Goal: Task Accomplishment & Management: Complete application form

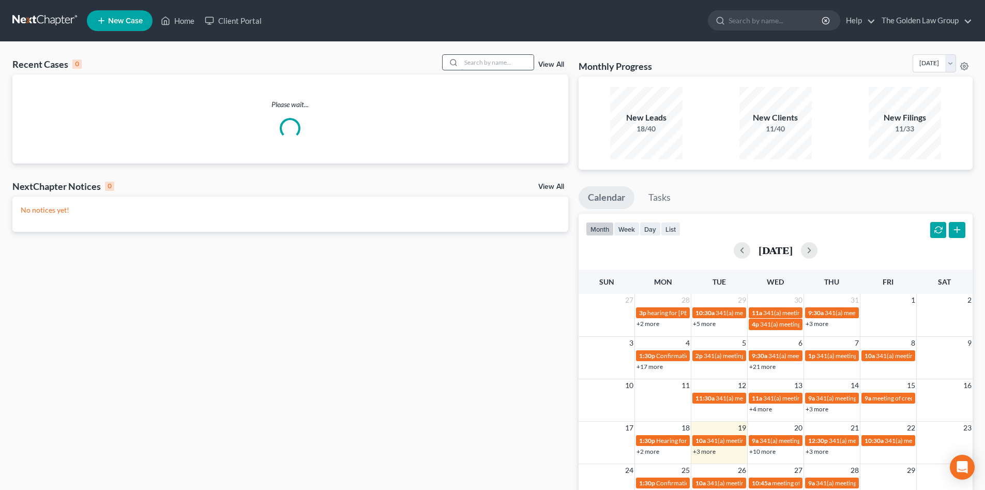
click at [475, 62] on input "search" at bounding box center [497, 62] width 72 height 15
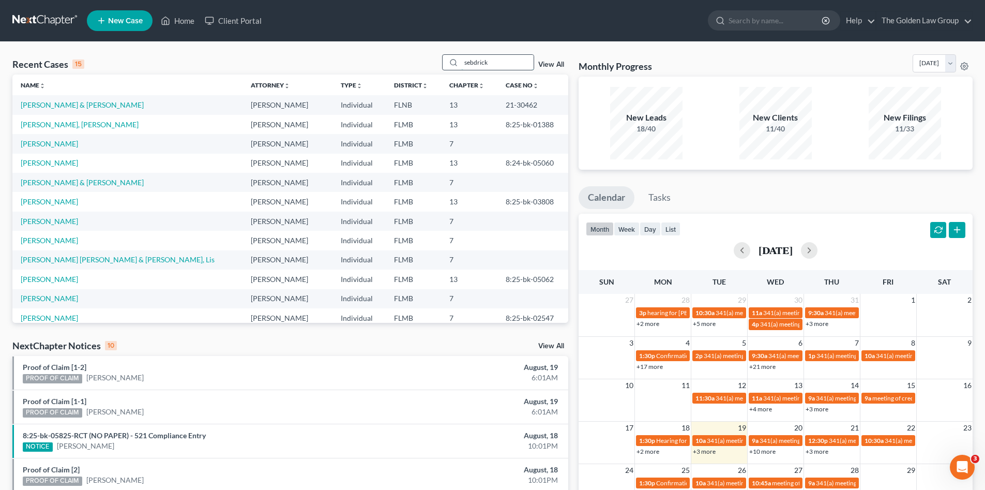
click at [475, 63] on input "sebdrick" at bounding box center [497, 62] width 72 height 15
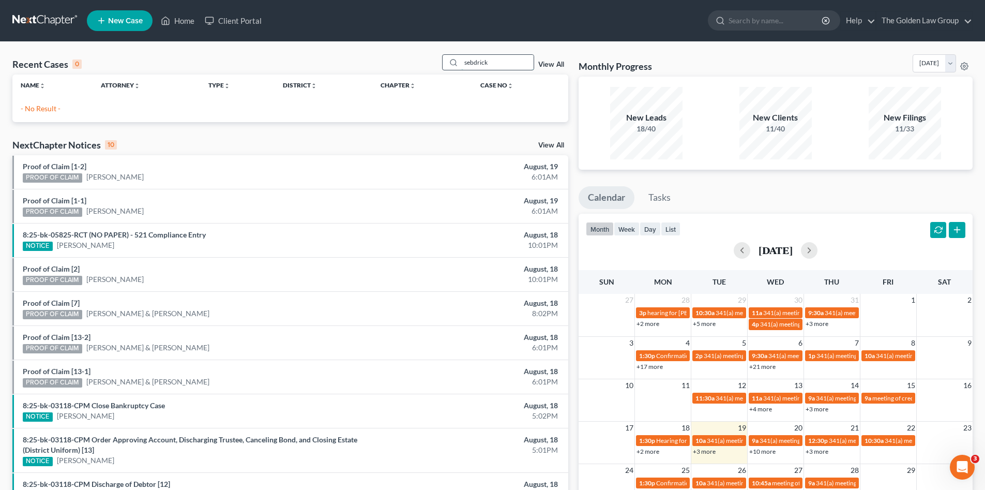
click at [475, 63] on input "sebdrick" at bounding box center [497, 62] width 72 height 15
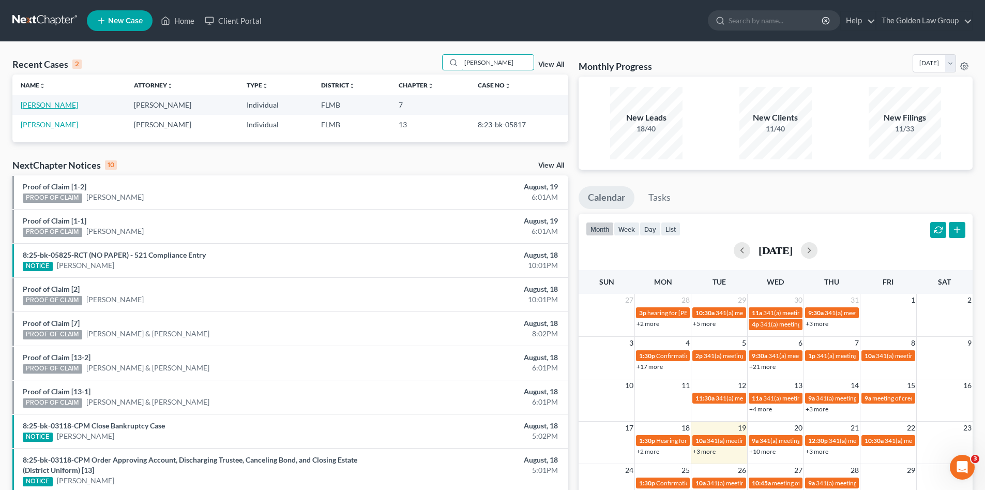
type input "[PERSON_NAME]"
click at [36, 109] on link "[PERSON_NAME]" at bounding box center [49, 104] width 57 height 9
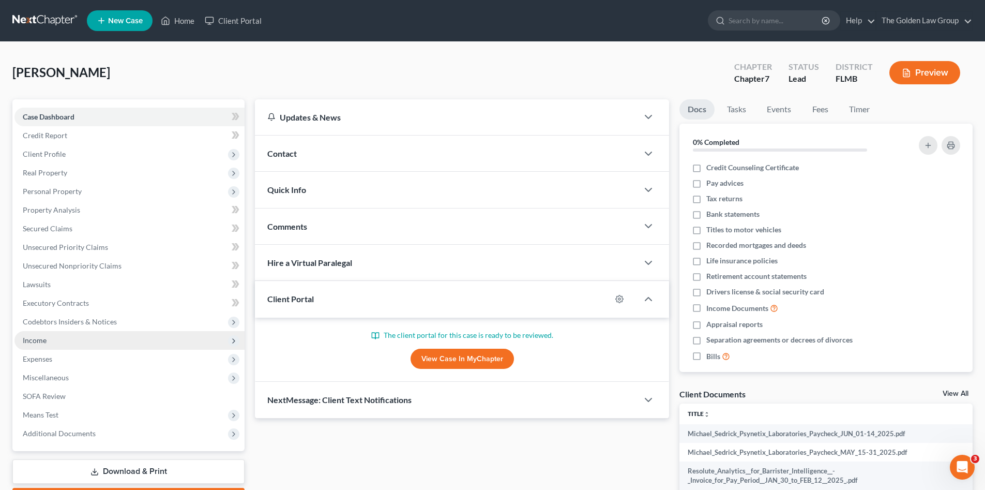
click at [55, 335] on span "Income" at bounding box center [129, 340] width 230 height 19
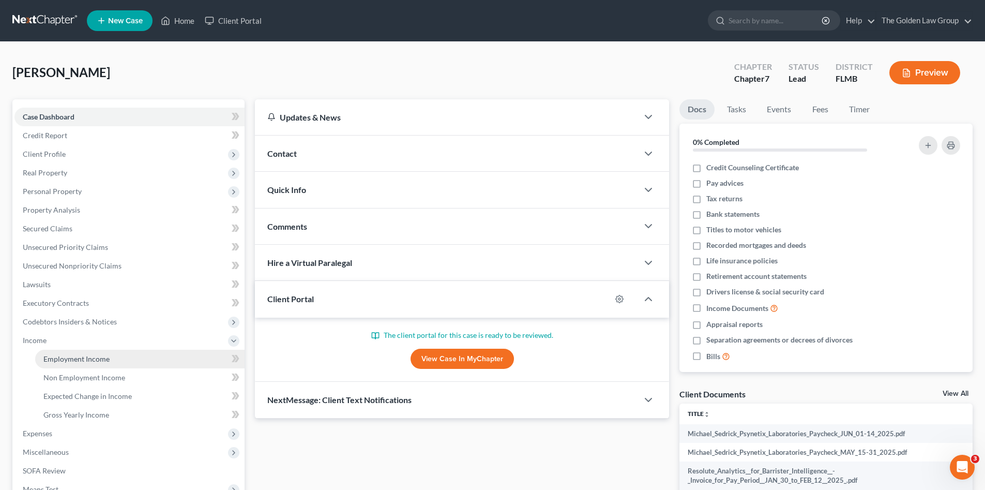
click at [71, 354] on span "Employment Income" at bounding box center [76, 358] width 66 height 9
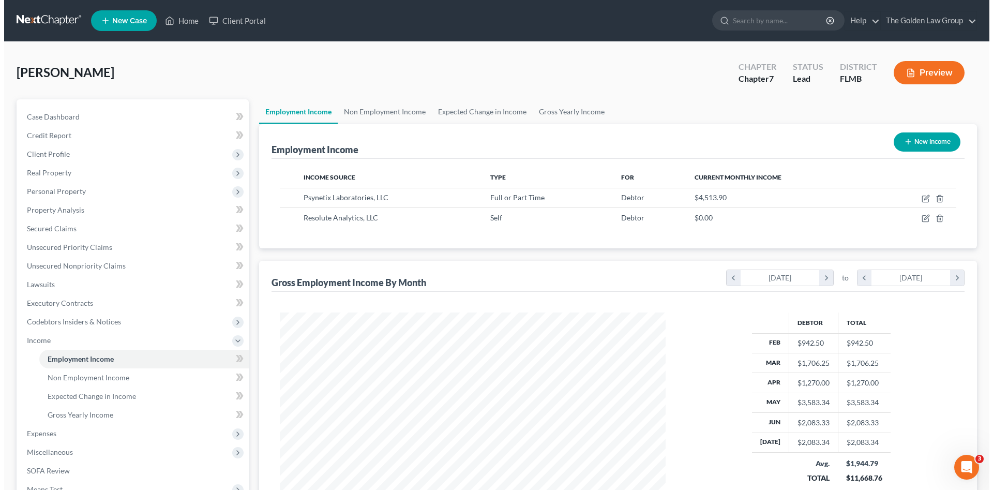
scroll to position [193, 406]
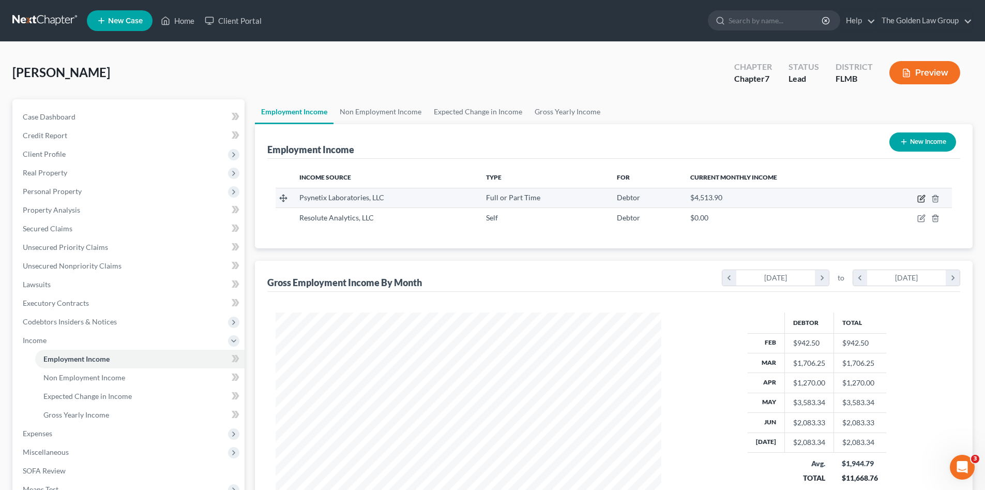
click at [920, 198] on icon "button" at bounding box center [921, 198] width 8 height 8
select select "0"
select select "44"
select select "2"
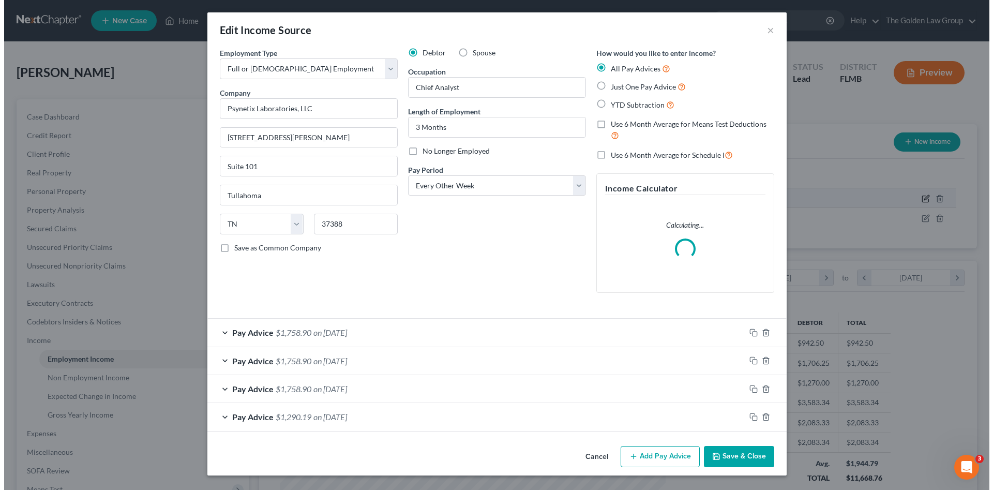
scroll to position [194, 410]
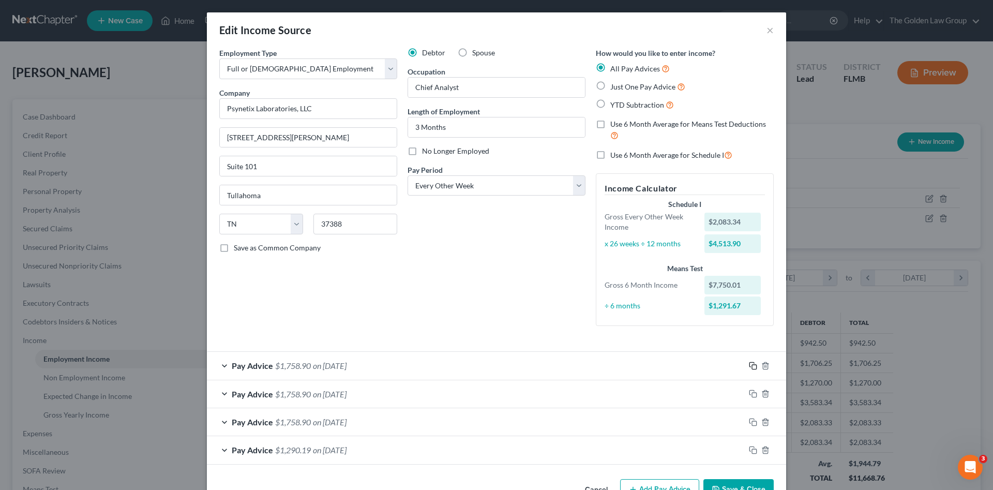
click at [751, 367] on icon "button" at bounding box center [753, 365] width 8 height 8
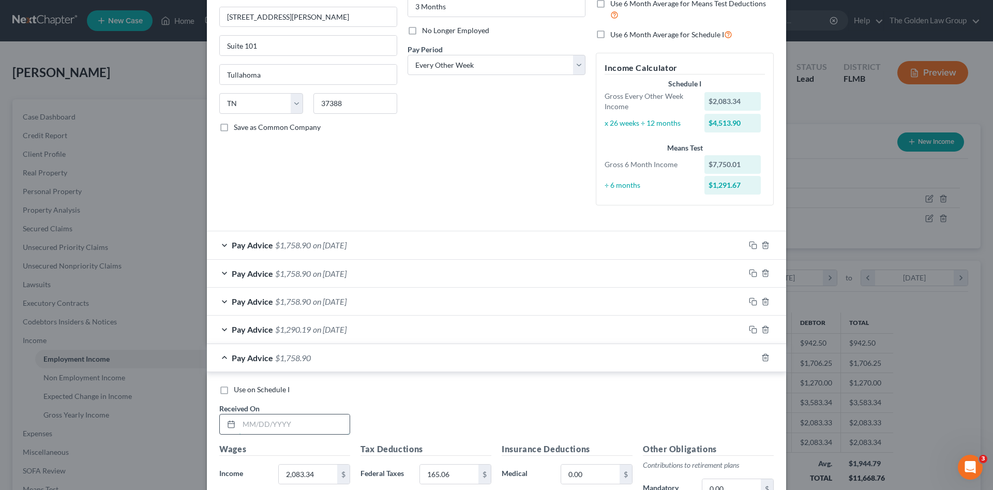
click at [251, 427] on input "text" at bounding box center [294, 424] width 111 height 20
type input "[DATE]"
click at [306, 468] on input "1,891.03" at bounding box center [308, 474] width 58 height 20
type input "2,083.34"
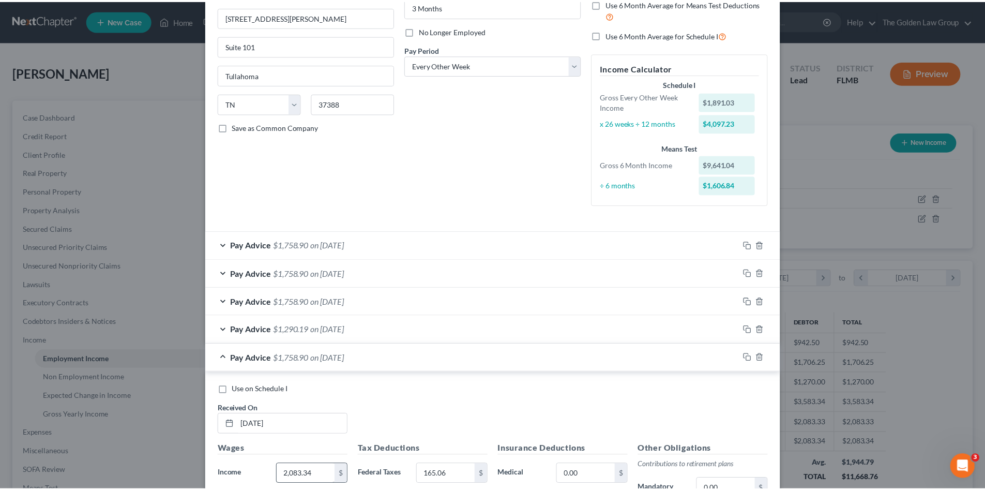
scroll to position [370, 0]
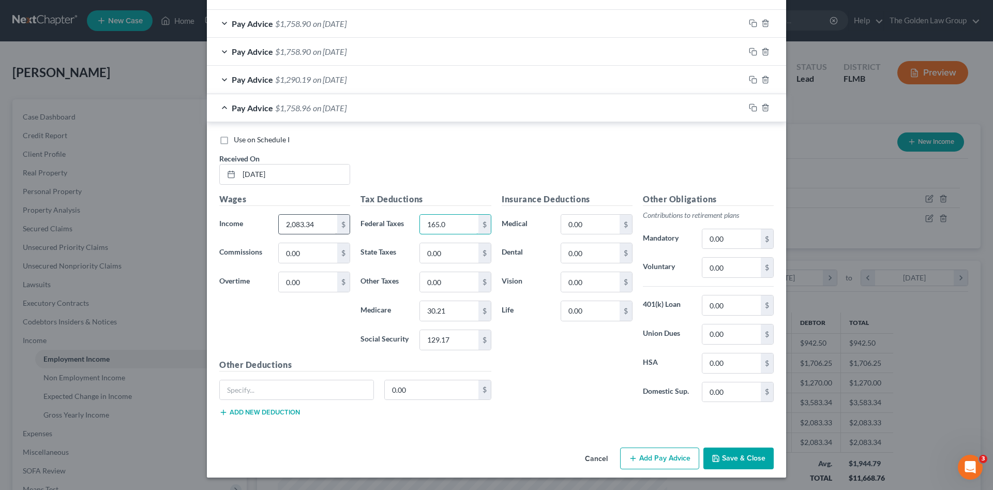
type input "165.06"
type input "30.20"
type input "129.17"
click at [266, 138] on span "Use on Schedule I" at bounding box center [262, 139] width 56 height 9
click at [245, 138] on input "Use on Schedule I" at bounding box center [241, 137] width 7 height 7
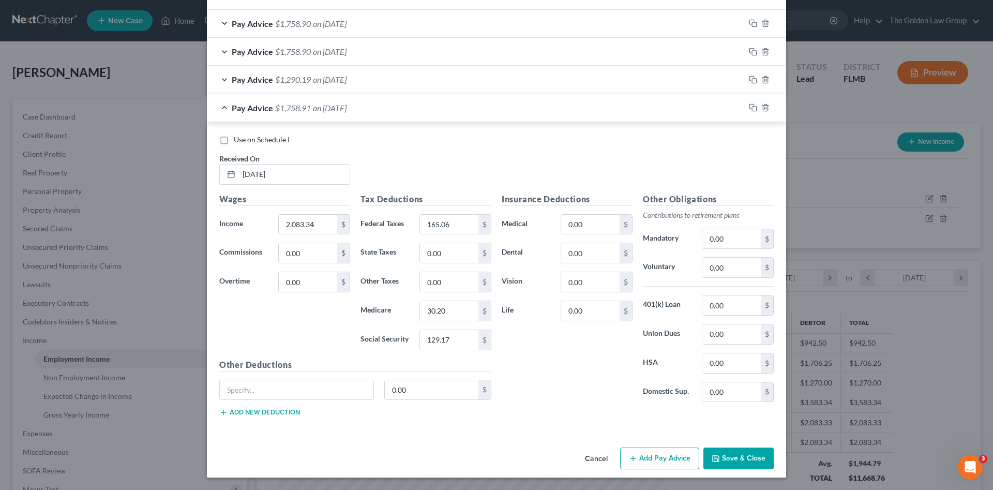
checkbox input "true"
click at [724, 455] on button "Save & Close" at bounding box center [738, 458] width 70 height 22
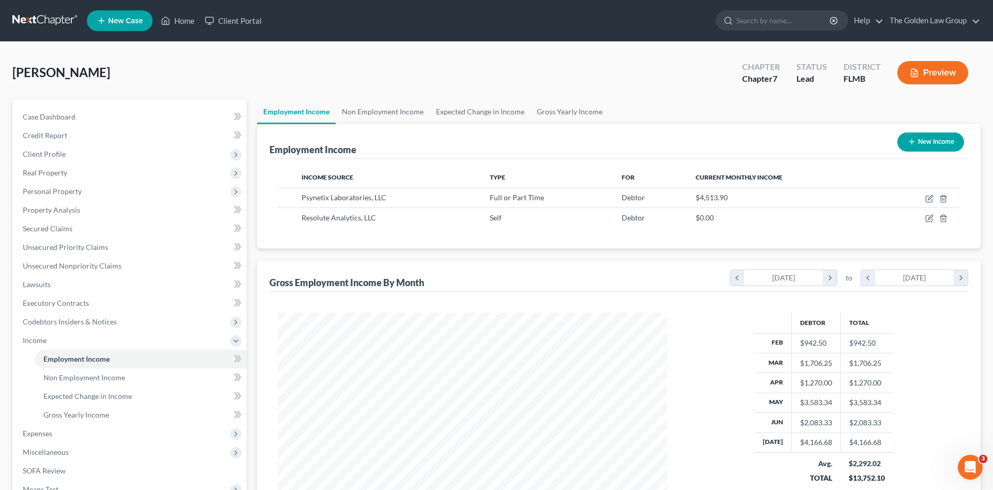
scroll to position [516904, 516690]
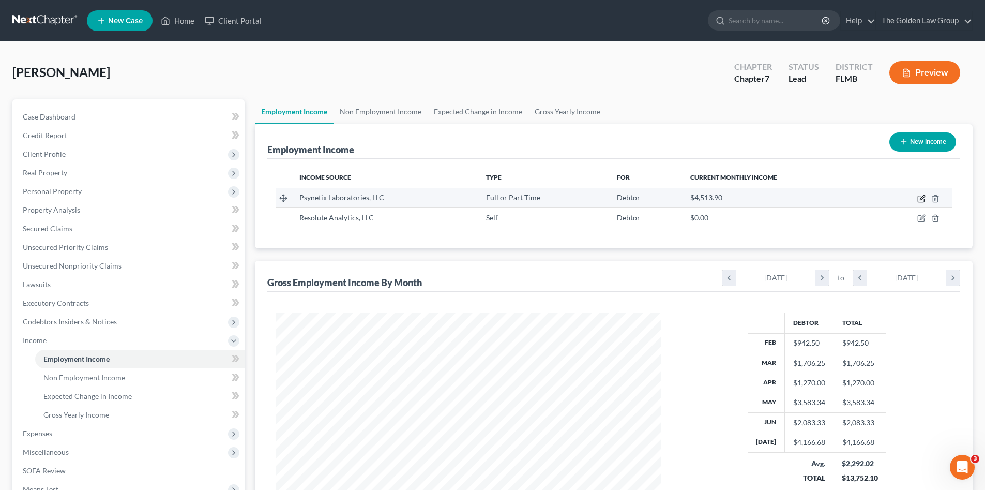
click at [918, 198] on icon "button" at bounding box center [921, 199] width 6 height 6
select select "0"
select select "44"
select select "2"
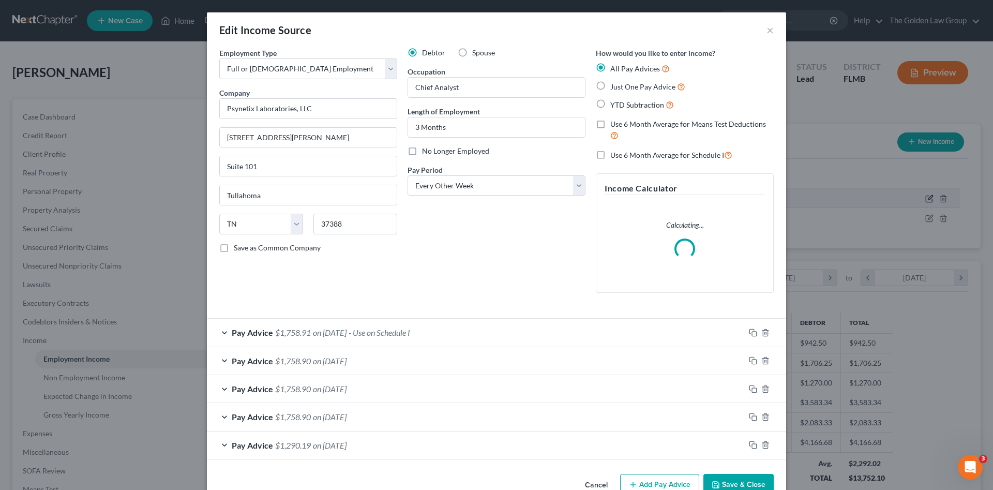
scroll to position [194, 410]
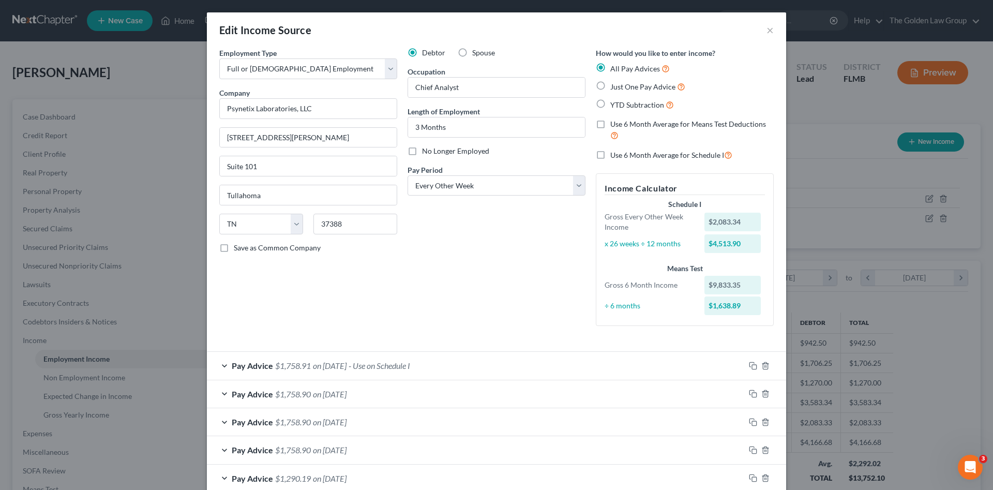
click at [458, 261] on div "Debtor Spouse Occupation Chief Analyst Length of Employment 3 Months No Longer …" at bounding box center [496, 191] width 188 height 286
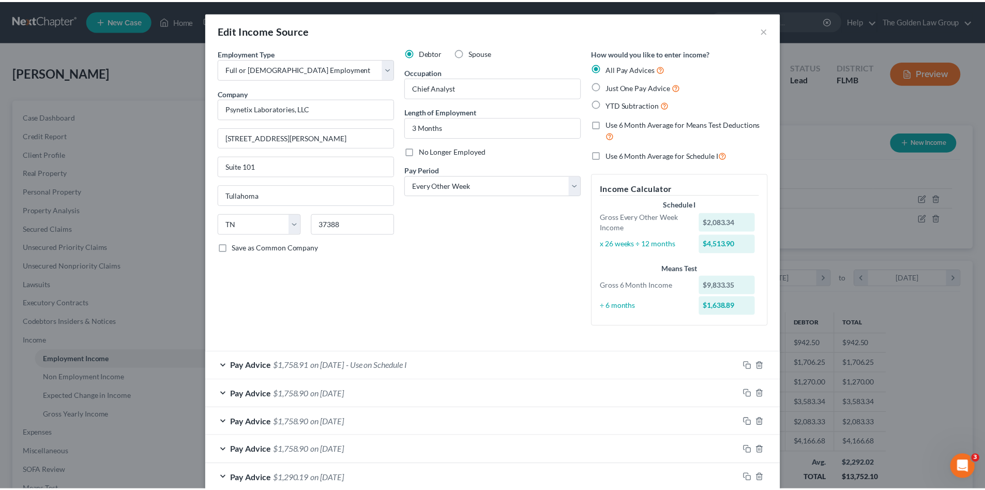
scroll to position [59, 0]
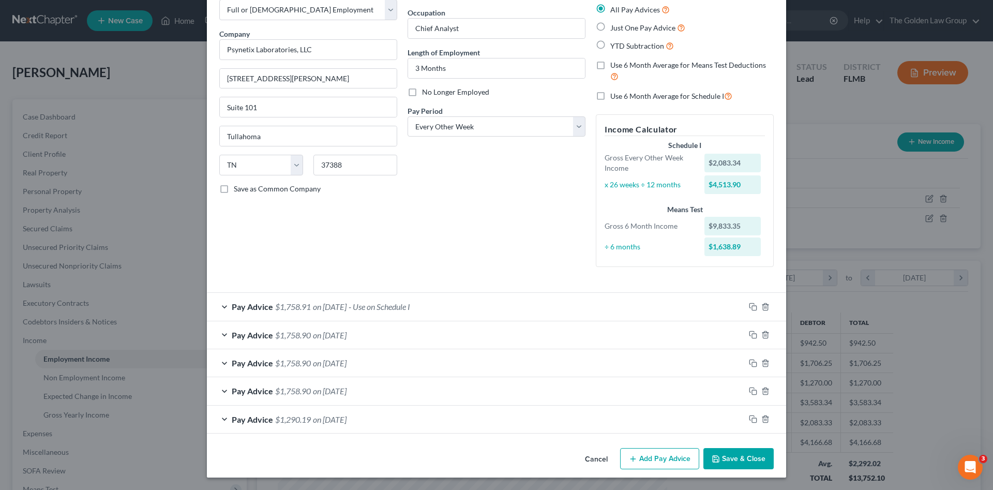
click at [744, 457] on button "Save & Close" at bounding box center [738, 459] width 70 height 22
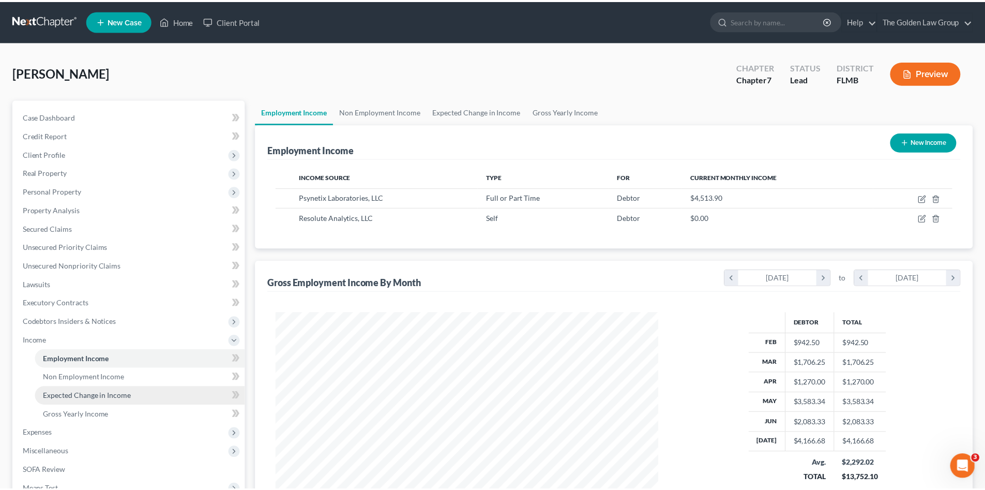
scroll to position [516904, 516690]
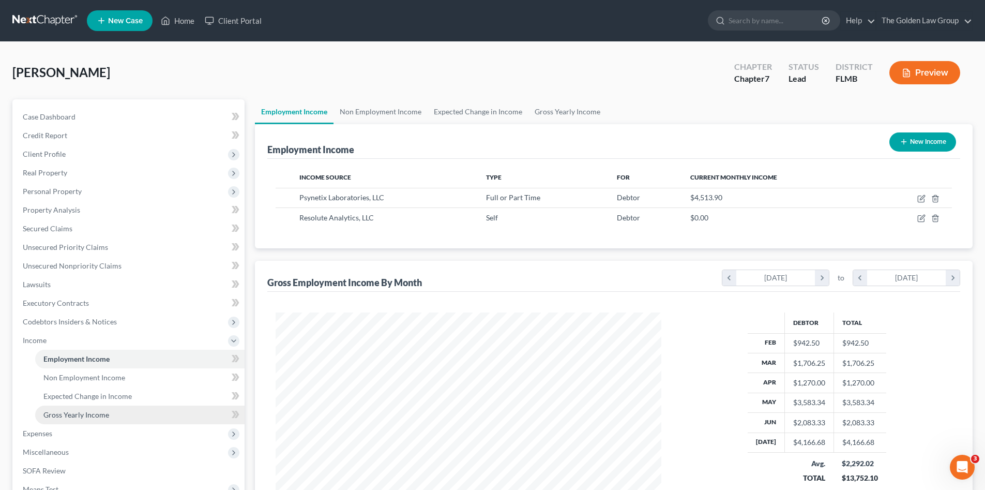
click at [81, 417] on span "Gross Yearly Income" at bounding box center [76, 414] width 66 height 9
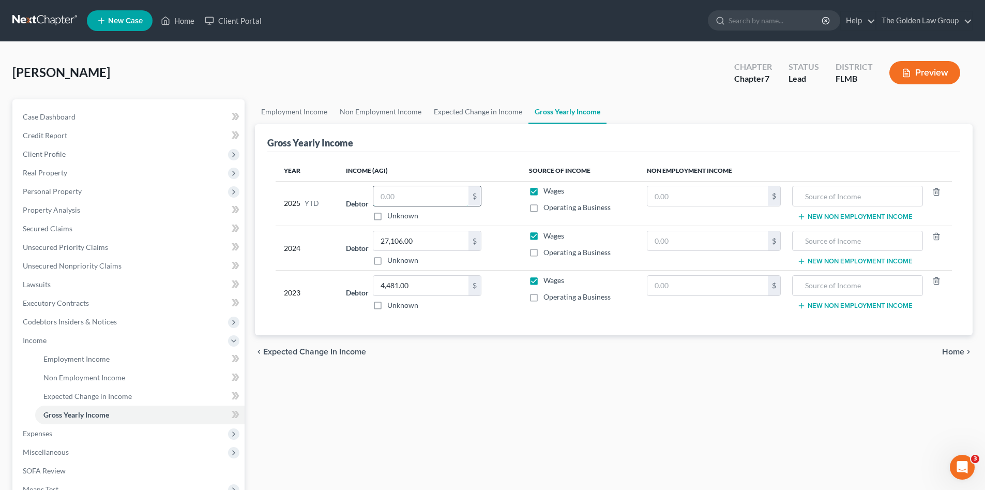
click at [386, 192] on input "text" at bounding box center [420, 196] width 95 height 20
click at [450, 197] on input "text" at bounding box center [420, 196] width 95 height 20
type input "9,833.35"
click at [420, 421] on div "Employment Income Non Employment Income Expected Change in Income Gross Yearly …" at bounding box center [614, 342] width 728 height 486
click at [34, 332] on span "Income" at bounding box center [129, 340] width 230 height 19
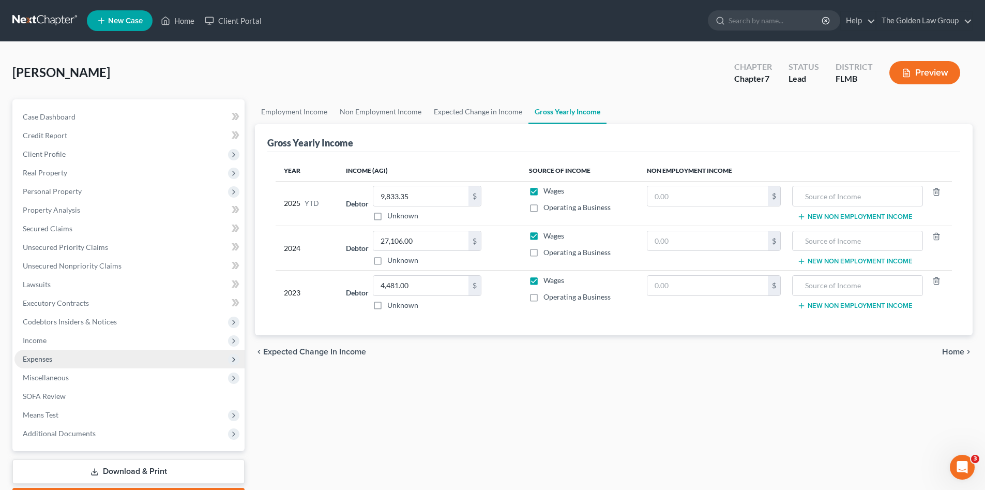
click at [59, 360] on span "Expenses" at bounding box center [129, 359] width 230 height 19
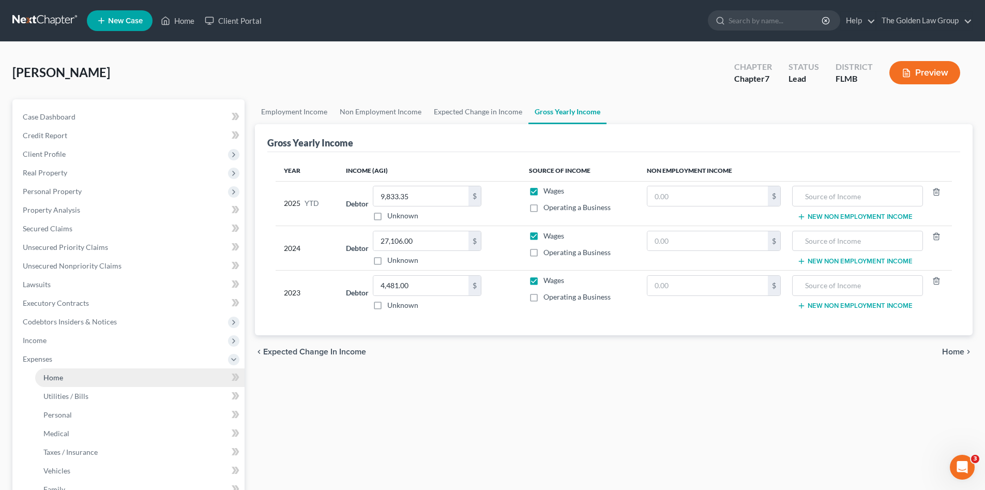
click at [73, 378] on link "Home" at bounding box center [139, 377] width 209 height 19
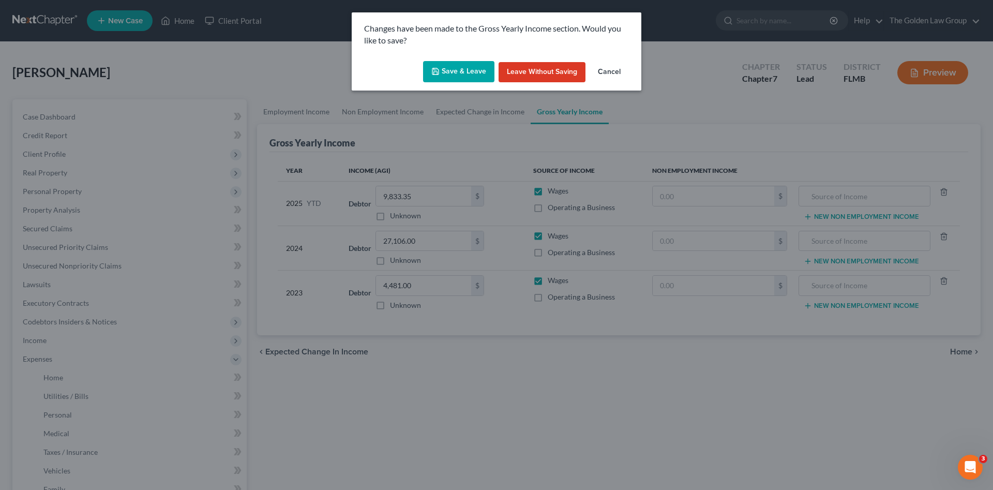
click at [447, 70] on button "Save & Leave" at bounding box center [458, 72] width 71 height 22
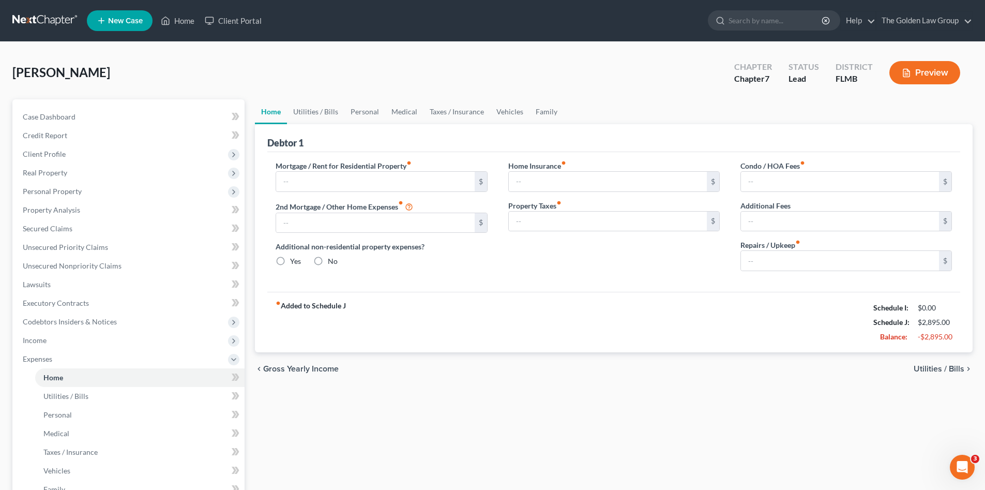
type input "0.00"
radio input "true"
type input "0.00"
type input "23.00"
type input "0.00"
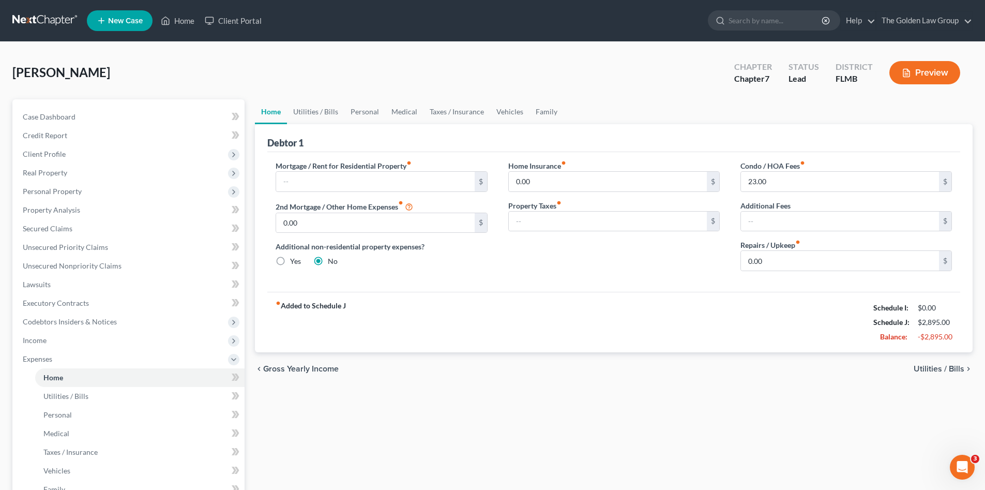
scroll to position [120, 0]
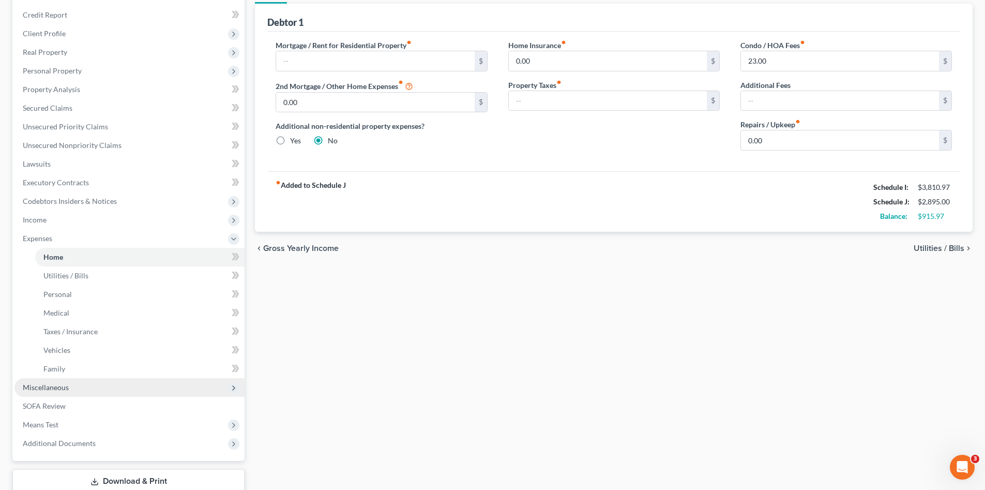
click at [83, 388] on span "Miscellaneous" at bounding box center [129, 387] width 230 height 19
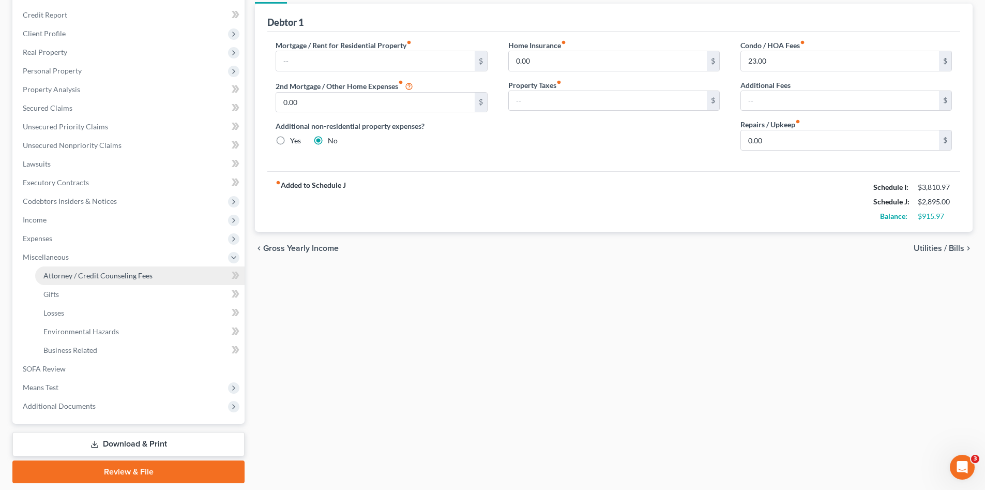
click at [57, 269] on link "Attorney / Credit Counseling Fees" at bounding box center [139, 275] width 209 height 19
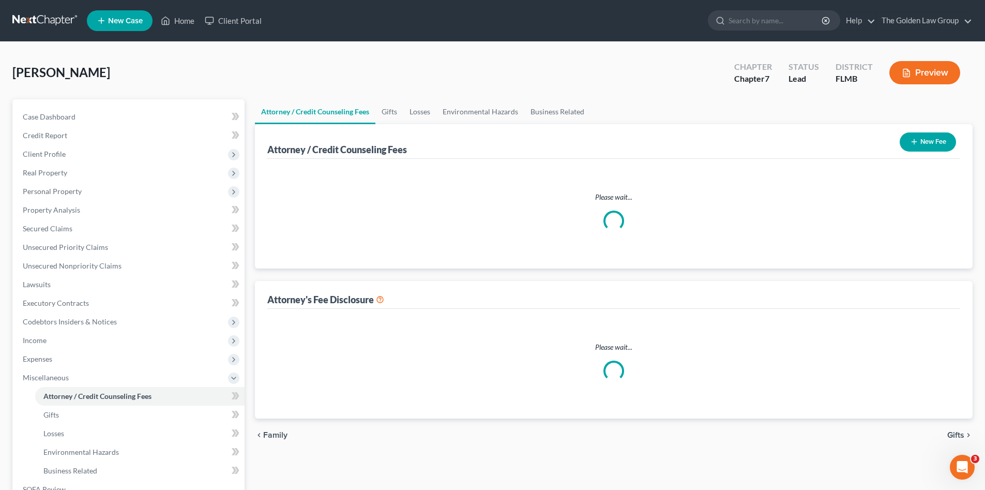
select select "2"
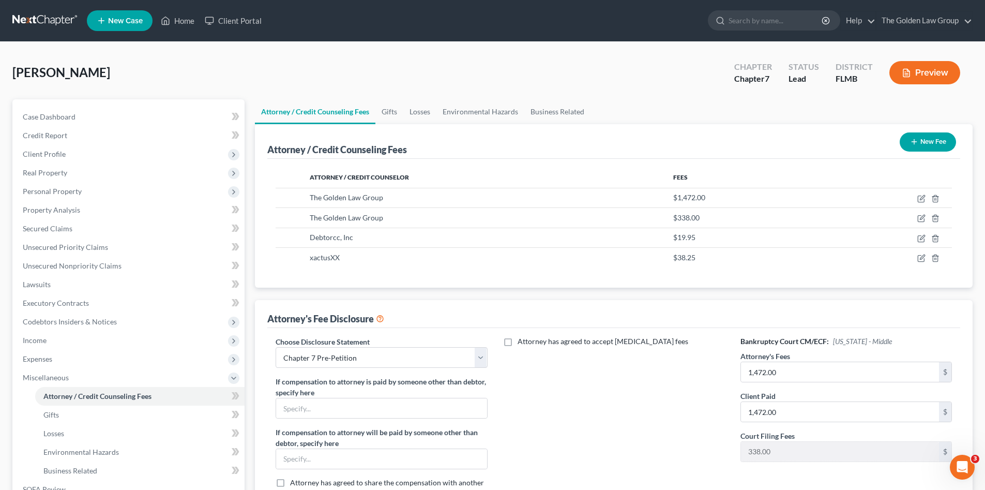
click at [643, 398] on div "Attorney has agreed to accept [MEDICAL_DATA] fees" at bounding box center [614, 421] width 232 height 171
click at [64, 378] on span "Miscellaneous" at bounding box center [46, 377] width 46 height 9
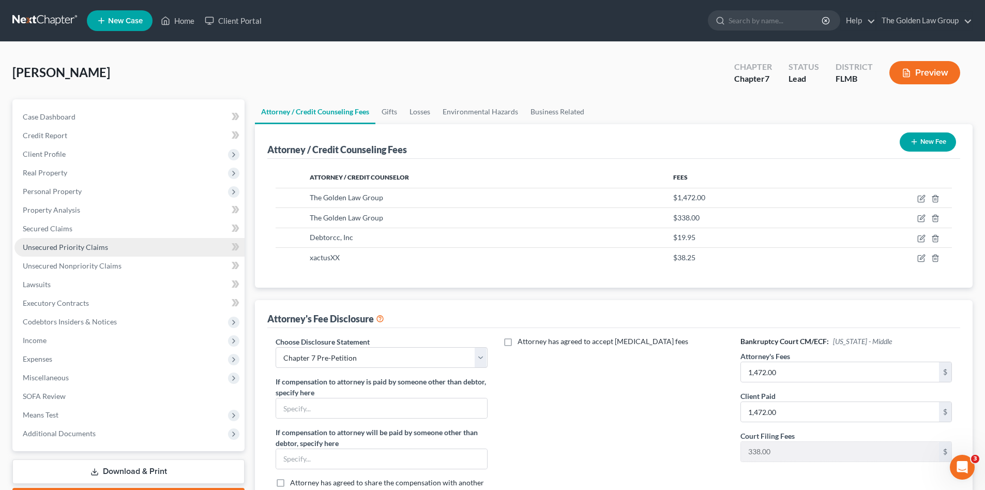
click at [65, 247] on span "Unsecured Priority Claims" at bounding box center [65, 247] width 85 height 9
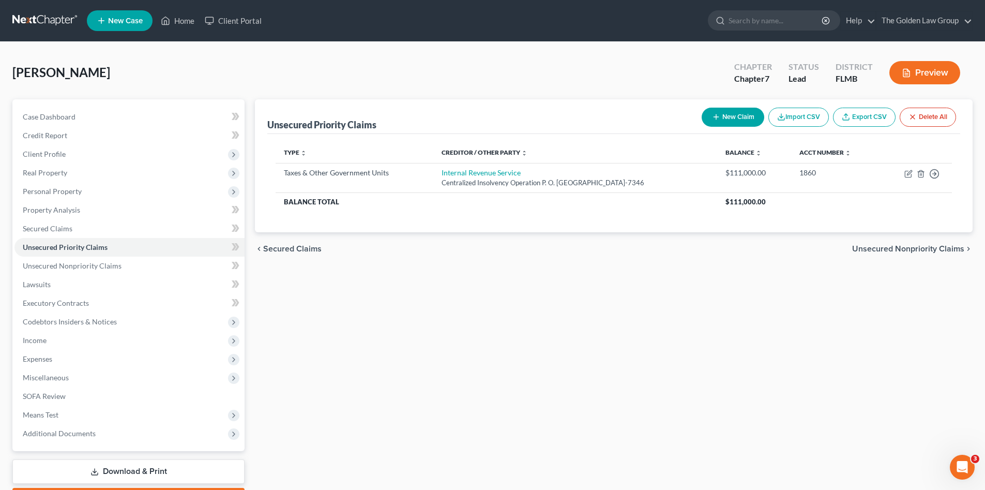
click at [482, 344] on div "Unsecured Priority Claims New Claim Import CSV Export CSV Delete All Type expan…" at bounding box center [614, 304] width 728 height 411
click at [356, 62] on div "[PERSON_NAME] Upgraded Chapter Chapter 7 Status Lead District [GEOGRAPHIC_DATA]…" at bounding box center [492, 76] width 960 height 45
click at [199, 54] on div "[PERSON_NAME] Upgraded Chapter Chapter 7 Status Lead District [GEOGRAPHIC_DATA]…" at bounding box center [492, 76] width 960 height 45
drag, startPoint x: 35, startPoint y: 19, endPoint x: 47, endPoint y: 31, distance: 17.2
click at [35, 18] on link at bounding box center [45, 20] width 66 height 19
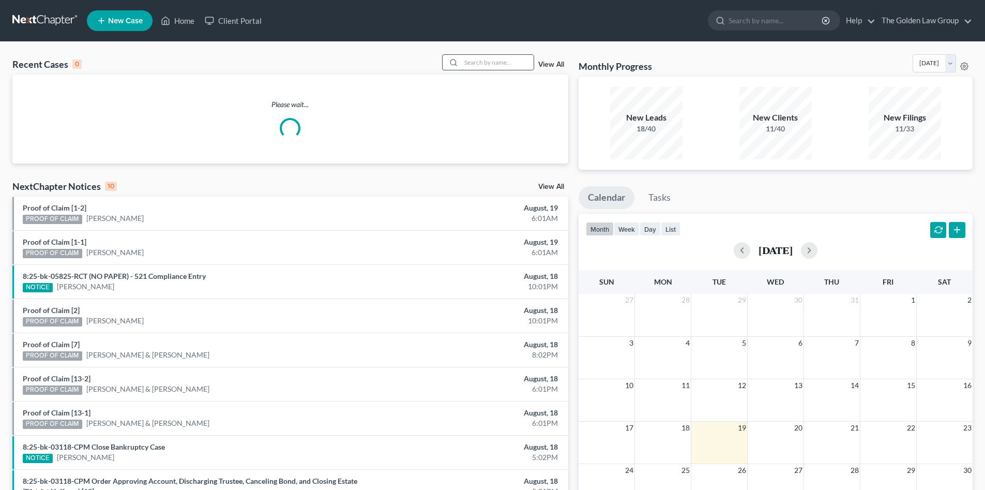
click at [493, 60] on input "search" at bounding box center [497, 62] width 72 height 15
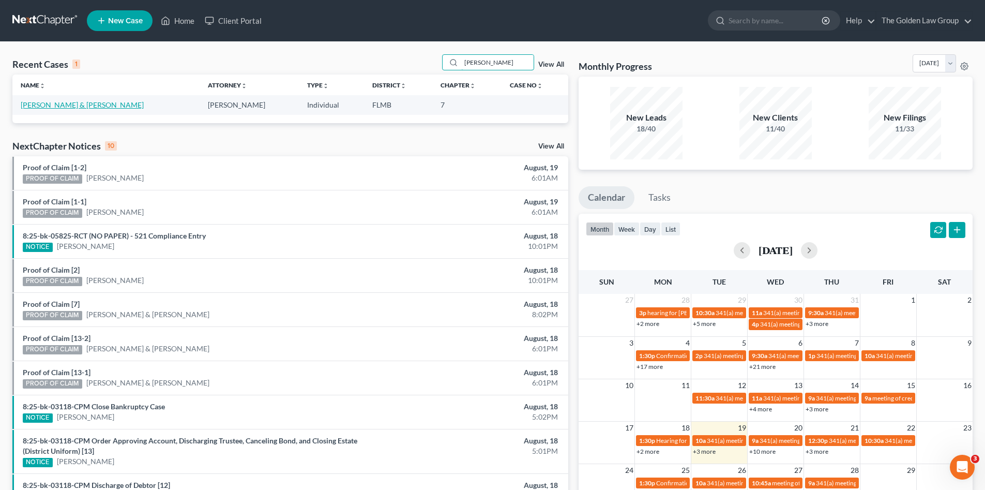
type input "cabrera"
click at [94, 105] on link "[PERSON_NAME] & [PERSON_NAME]" at bounding box center [82, 104] width 123 height 9
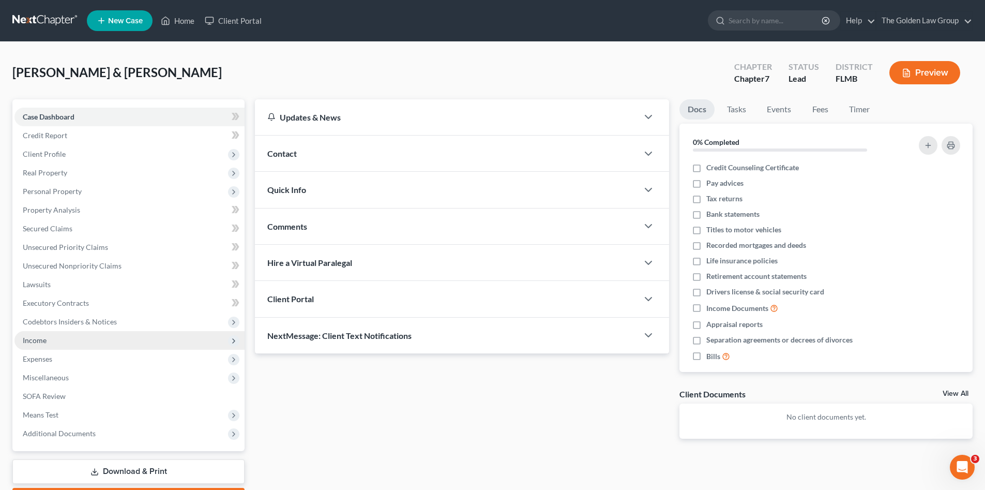
click at [35, 341] on span "Income" at bounding box center [35, 340] width 24 height 9
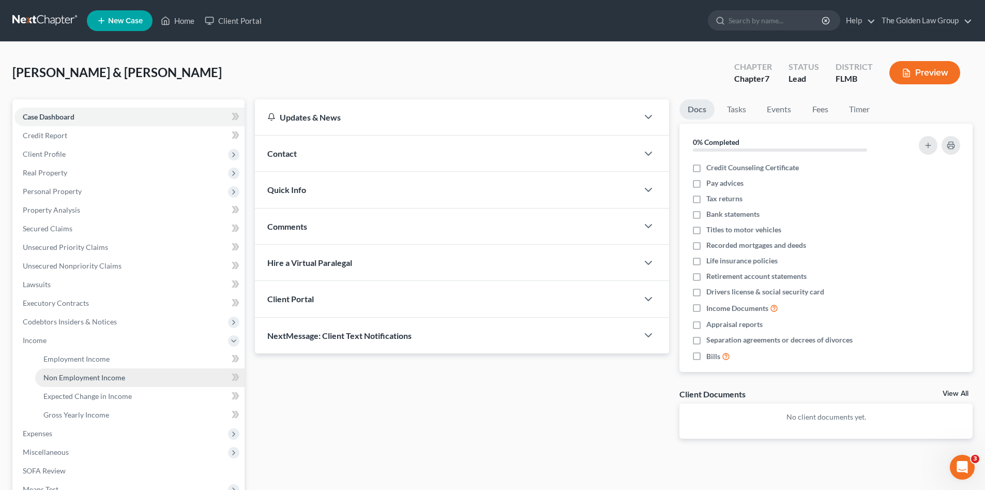
click at [62, 374] on span "Non Employment Income" at bounding box center [84, 377] width 82 height 9
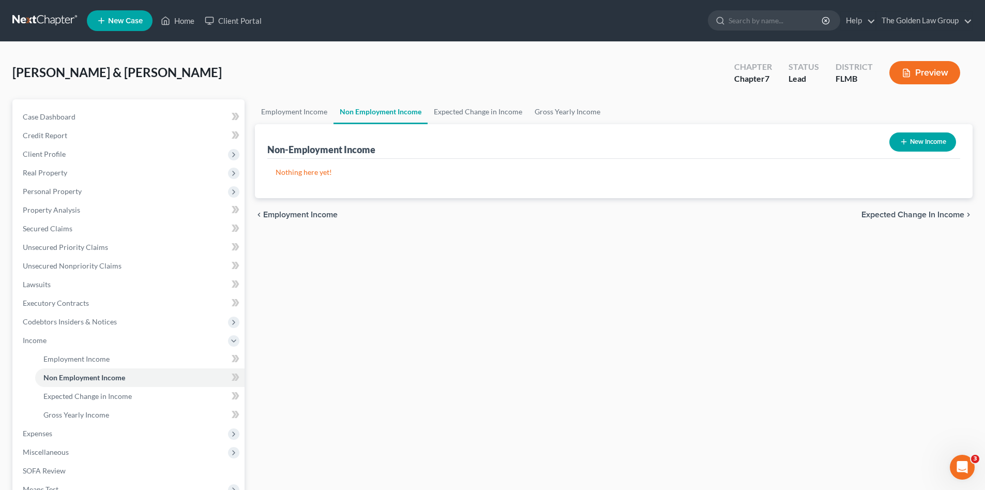
click at [912, 145] on button "New Income" at bounding box center [922, 141] width 67 height 19
select select "0"
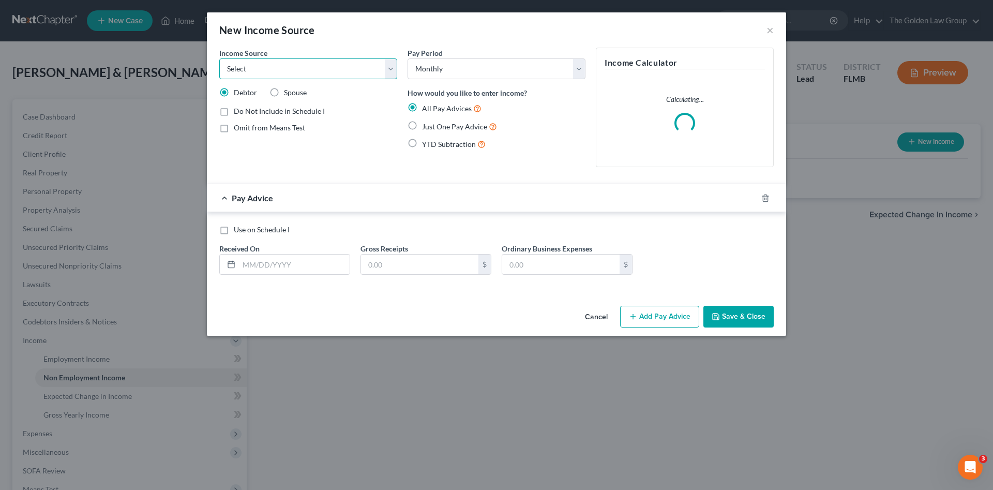
click at [313, 67] on select "Select Unemployment Disability (from employer) Pension Retirement Social Securi…" at bounding box center [308, 68] width 178 height 21
select select "8"
click at [219, 58] on select "Select Unemployment Disability (from employer) Pension Retirement Social Securi…" at bounding box center [308, 68] width 178 height 21
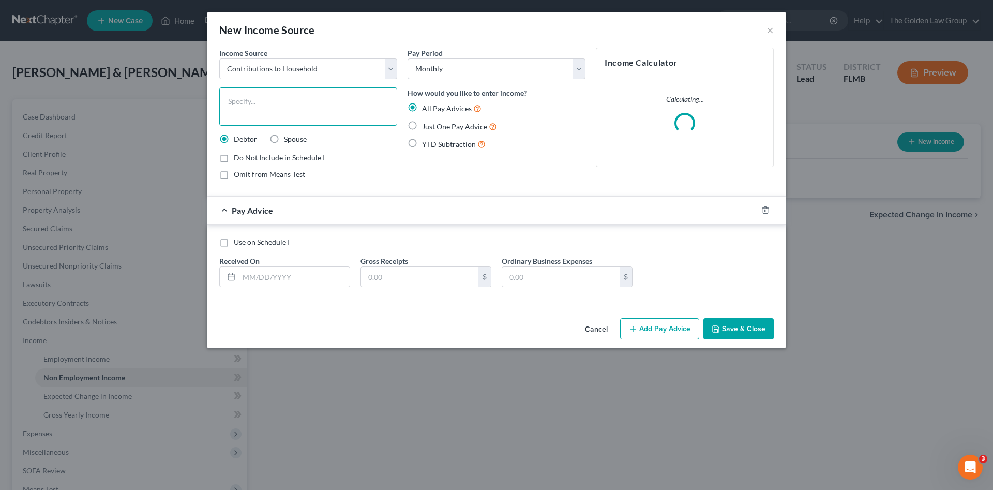
click at [283, 103] on textarea at bounding box center [308, 106] width 178 height 38
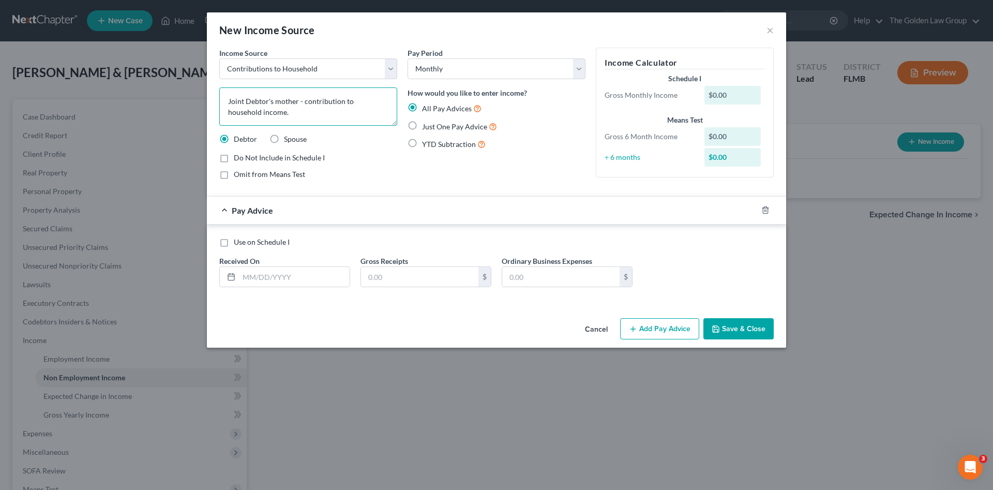
type textarea "Joint Debtor's mother - contribution to household income."
click at [455, 128] on span "Just One Pay Advice" at bounding box center [454, 126] width 65 height 9
click at [433, 127] on input "Just One Pay Advice" at bounding box center [429, 123] width 7 height 7
radio input "true"
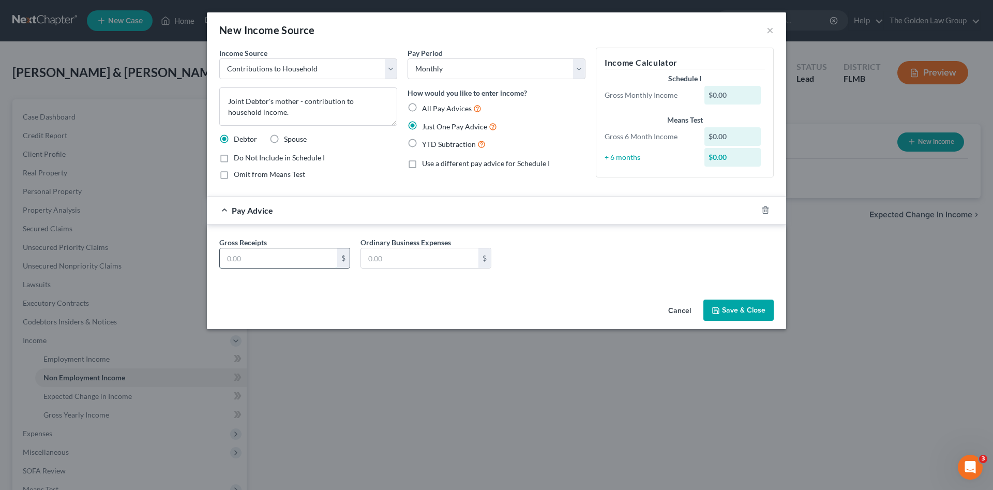
click at [303, 261] on input "text" at bounding box center [278, 258] width 117 height 20
type input "200.00"
click at [312, 287] on div "Income Source * Select Unemployment Disability (from employer) Pension Retireme…" at bounding box center [496, 172] width 579 height 248
click at [731, 302] on button "Save & Close" at bounding box center [738, 310] width 70 height 22
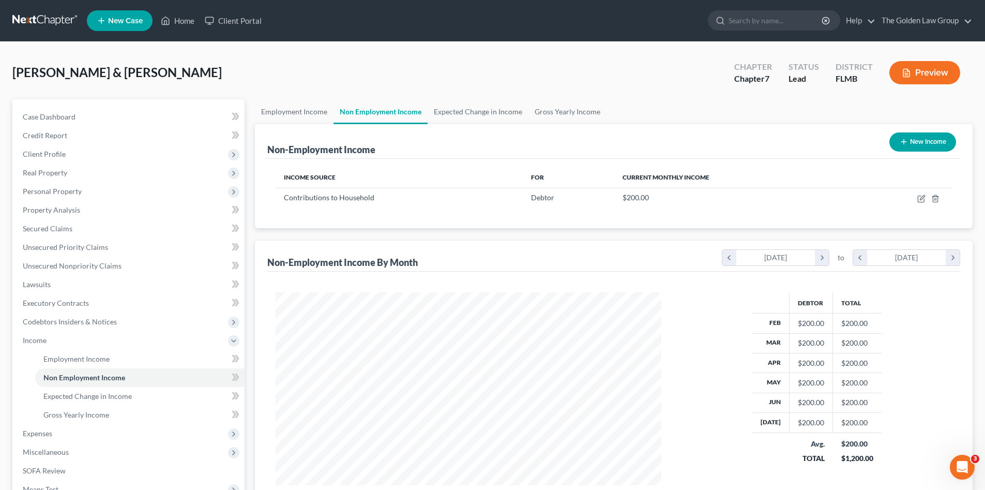
scroll to position [516904, 516690]
click at [80, 430] on span "Expenses" at bounding box center [129, 433] width 230 height 19
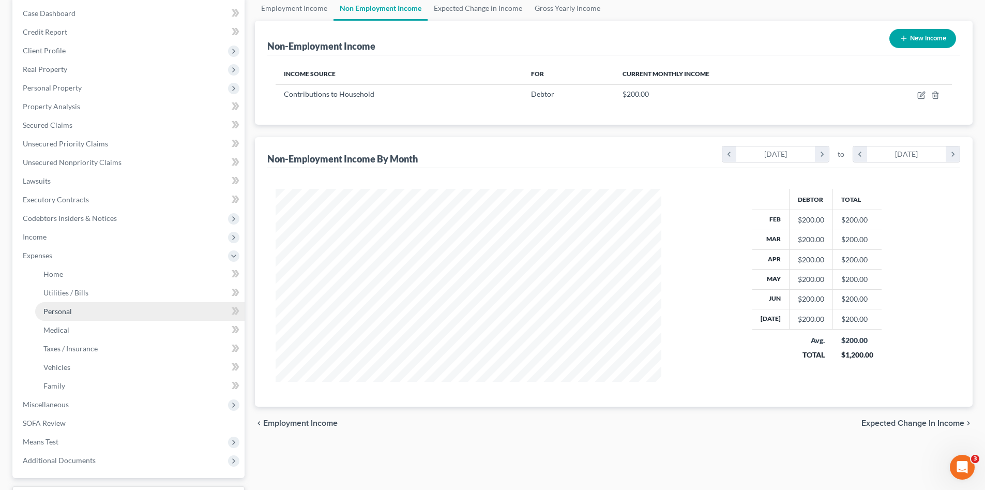
click at [91, 311] on link "Personal" at bounding box center [139, 311] width 209 height 19
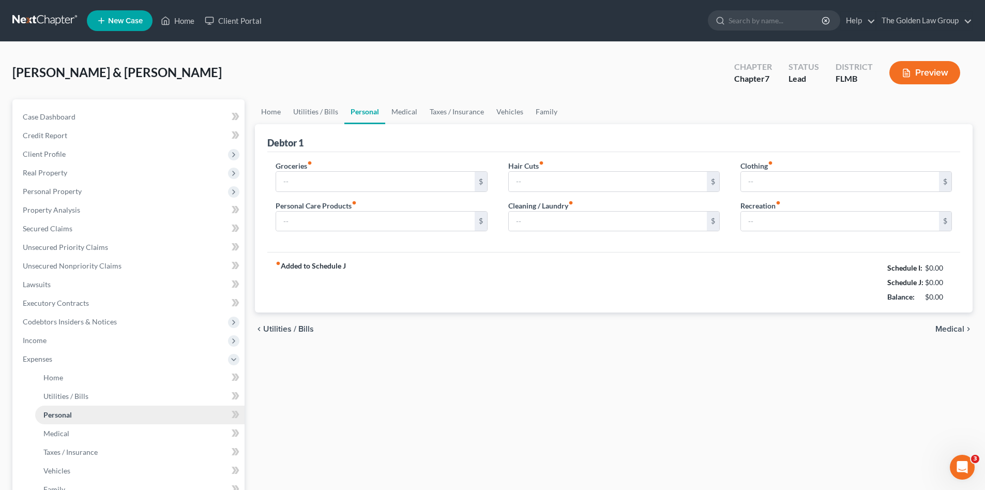
type input "500.00"
type input "100.00"
type input "90.00"
type input "0.00"
type input "20.00"
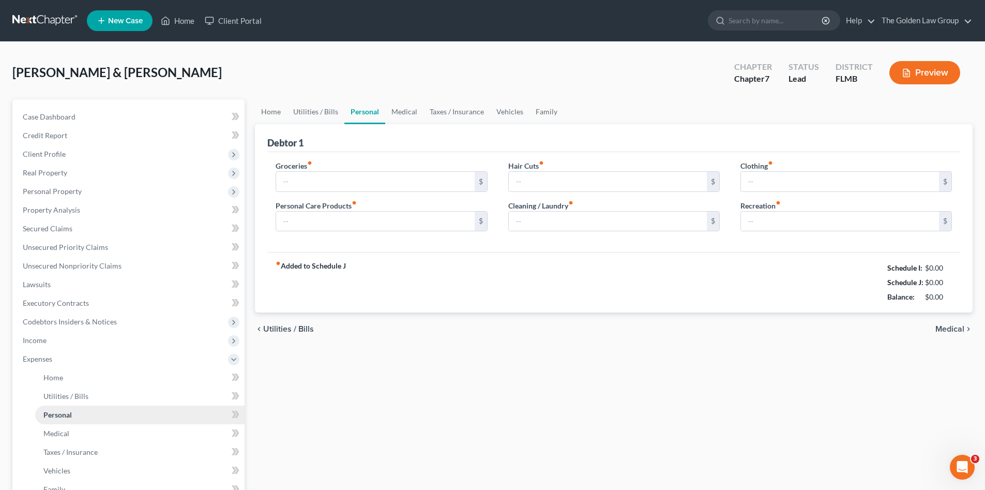
type input "50.00"
click at [317, 115] on link "Utilities / Bills" at bounding box center [315, 111] width 57 height 25
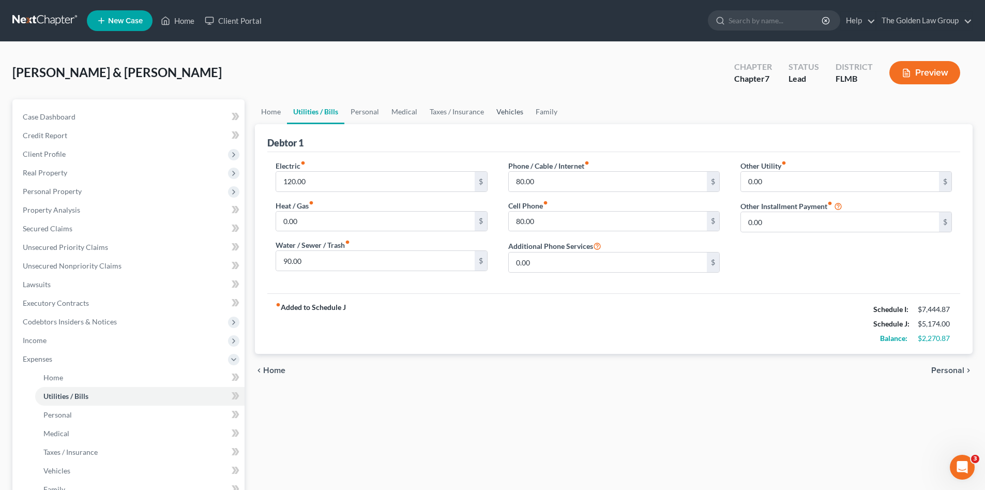
drag, startPoint x: 510, startPoint y: 112, endPoint x: 505, endPoint y: 115, distance: 5.3
click at [510, 113] on link "Vehicles" at bounding box center [509, 111] width 39 height 25
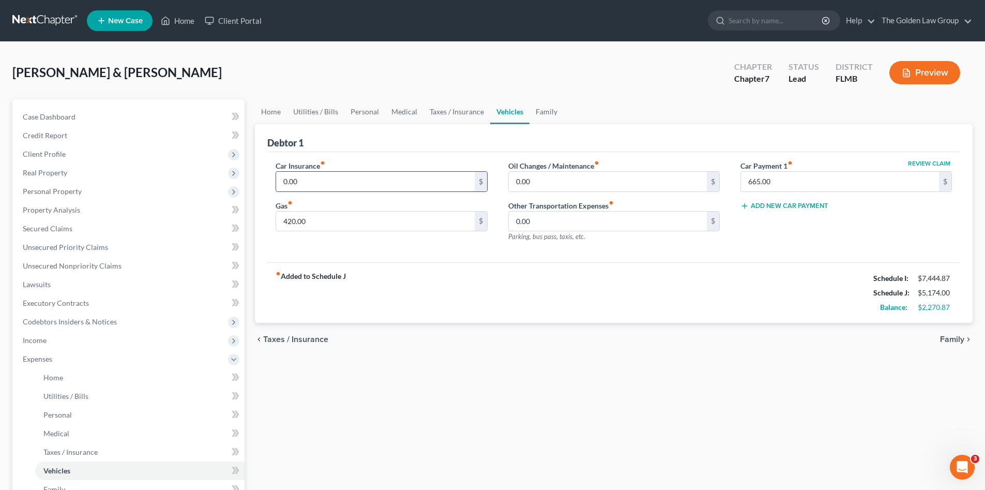
click at [359, 183] on input "0.00" at bounding box center [375, 182] width 198 height 20
type input "130.00"
click at [432, 280] on div "fiber_manual_record Added to Schedule J Schedule I: $7,444.87 Schedule J: $5,30…" at bounding box center [613, 292] width 693 height 61
click at [68, 154] on span "Client Profile" at bounding box center [129, 154] width 230 height 19
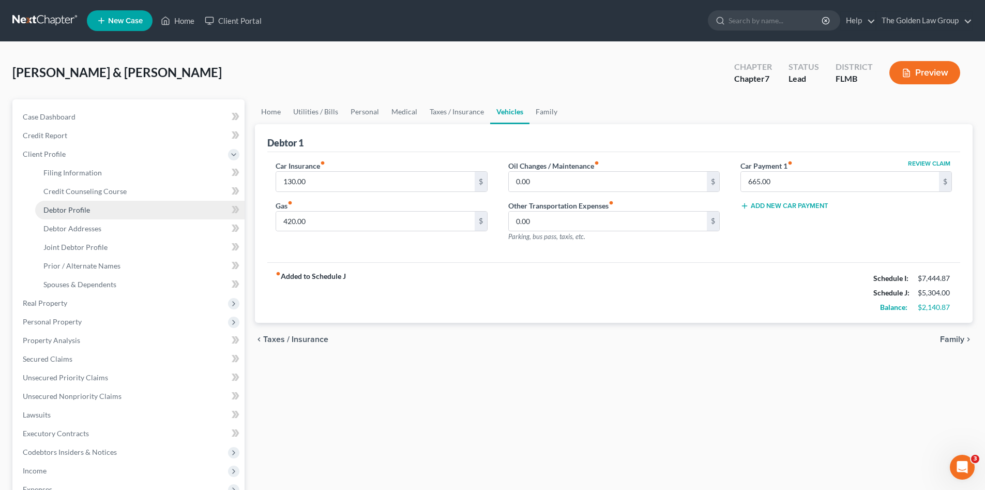
click at [86, 209] on span "Debtor Profile" at bounding box center [66, 209] width 47 height 9
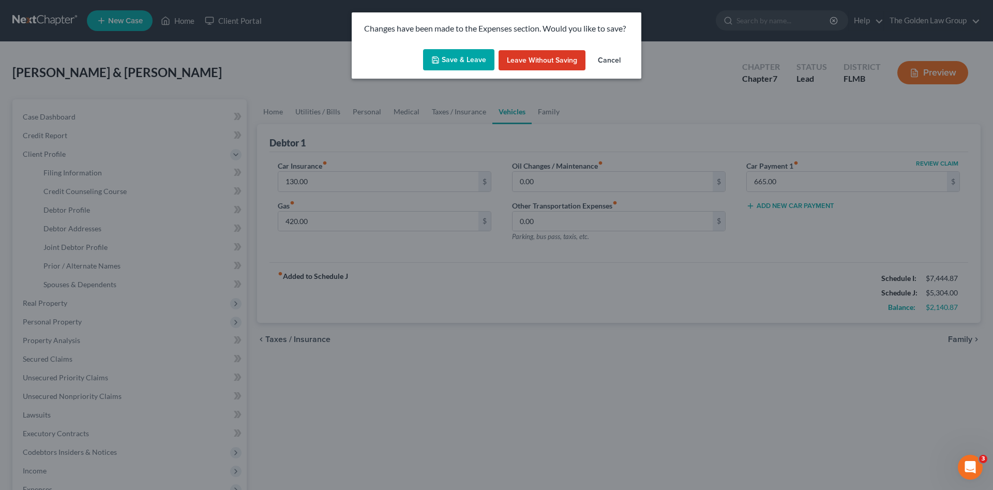
click at [449, 67] on button "Save & Leave" at bounding box center [458, 60] width 71 height 22
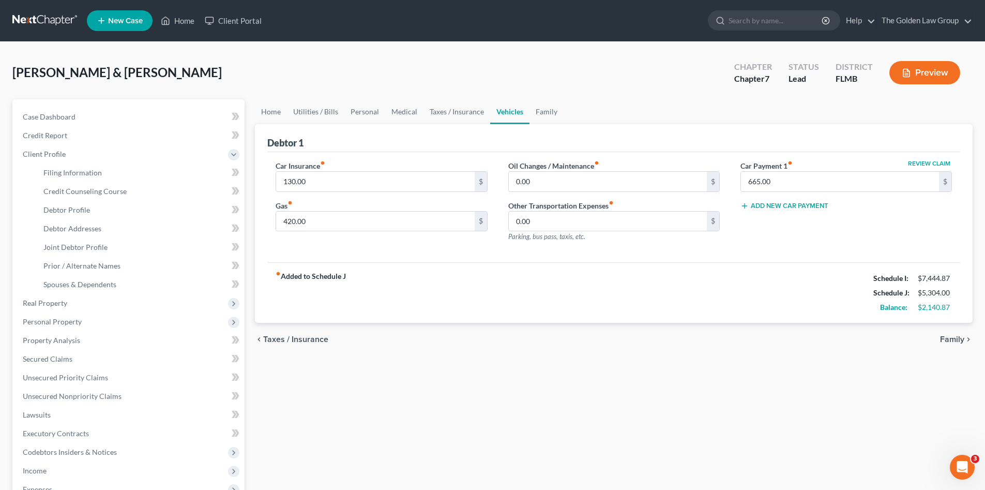
select select "1"
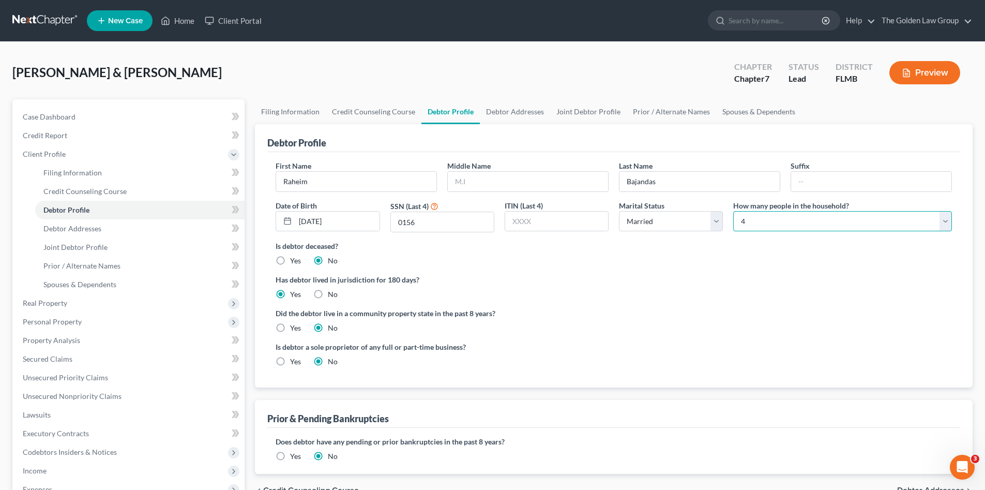
click at [754, 225] on select "Select 1 2 3 4 5 6 7 8 9 10 11 12 13 14 15 16 17 18 19 20" at bounding box center [842, 221] width 219 height 21
select select "4"
click at [733, 211] on select "Select 1 2 3 4 5 6 7 8 9 10 11 12 13 14 15 16 17 18 19 20" at bounding box center [842, 221] width 219 height 21
click at [670, 266] on ng-include "First Name Raheim Middle Name Last Name Bajandas Suffix Date of Birth 01/10/199…" at bounding box center [614, 267] width 676 height 215
click at [85, 289] on link "Spouses & Dependents" at bounding box center [139, 284] width 209 height 19
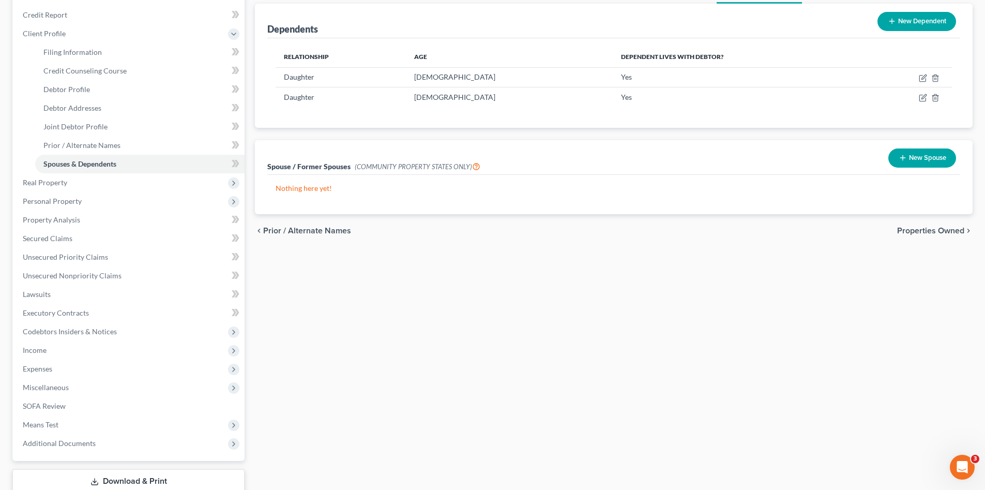
scroll to position [190, 0]
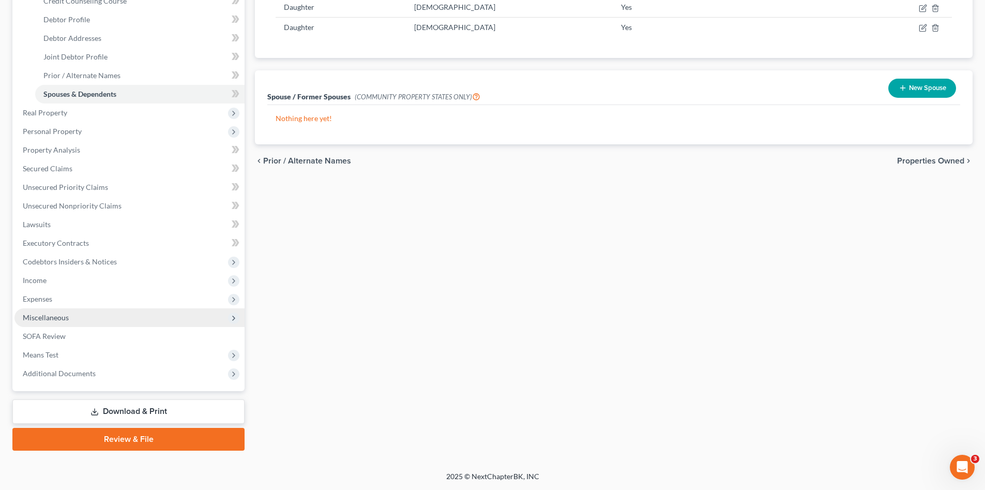
click at [88, 319] on span "Miscellaneous" at bounding box center [129, 317] width 230 height 19
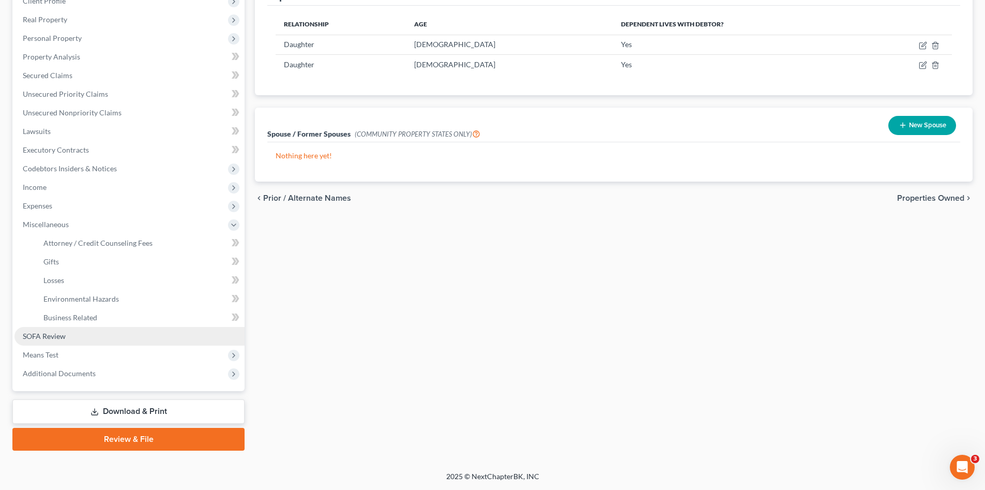
scroll to position [153, 0]
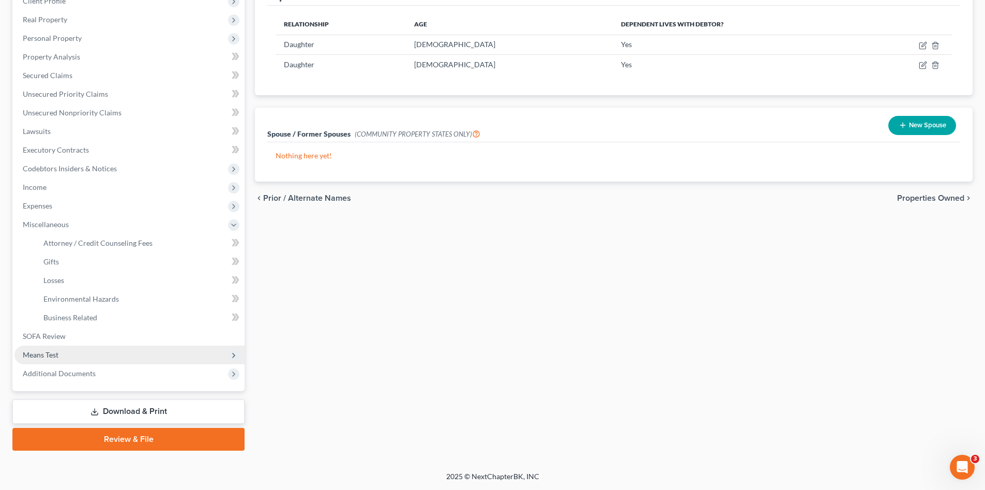
click at [113, 350] on span "Means Test" at bounding box center [129, 354] width 230 height 19
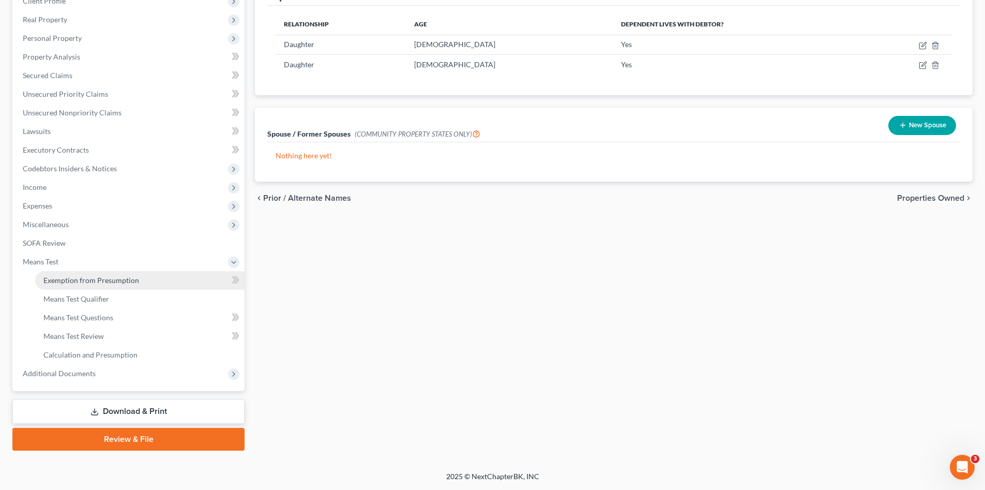
click at [99, 284] on link "Exemption from Presumption" at bounding box center [139, 280] width 209 height 19
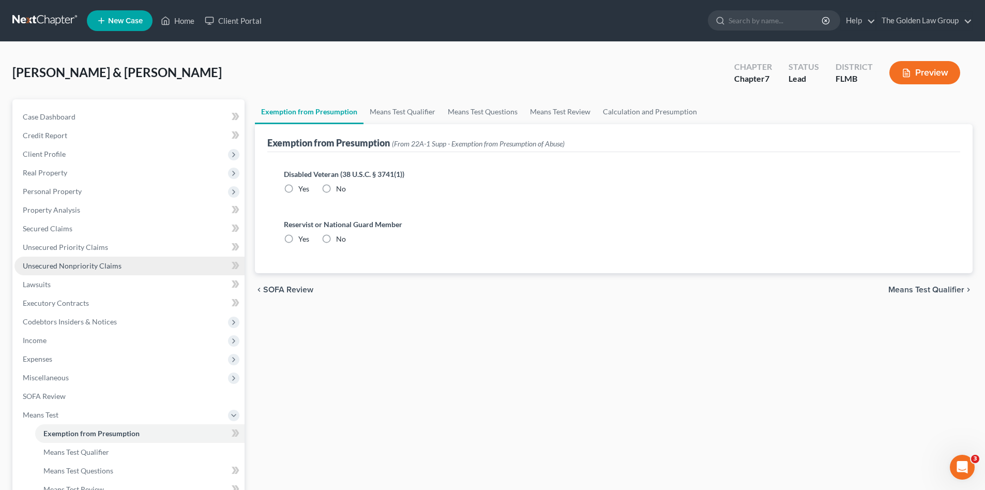
radio input "true"
click at [411, 115] on link "Means Test Qualifier" at bounding box center [403, 111] width 78 height 25
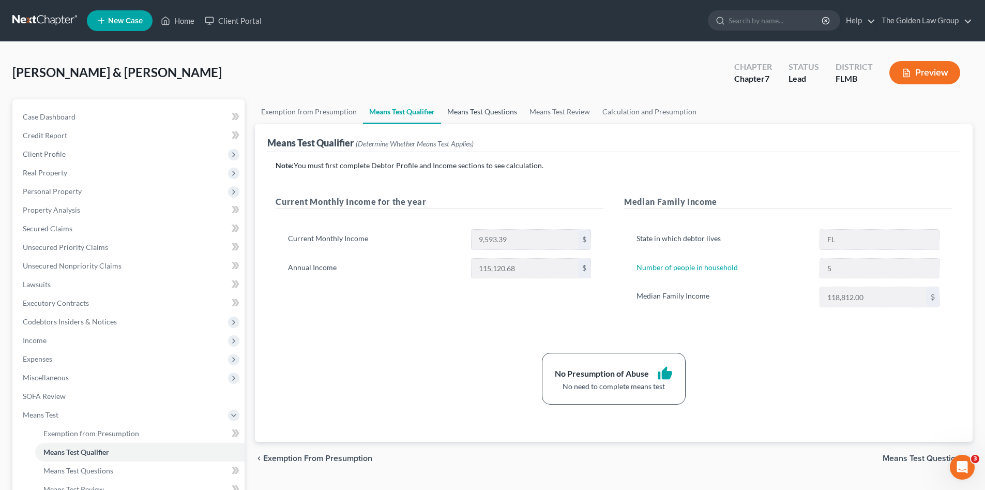
click at [469, 111] on link "Means Test Questions" at bounding box center [482, 111] width 82 height 25
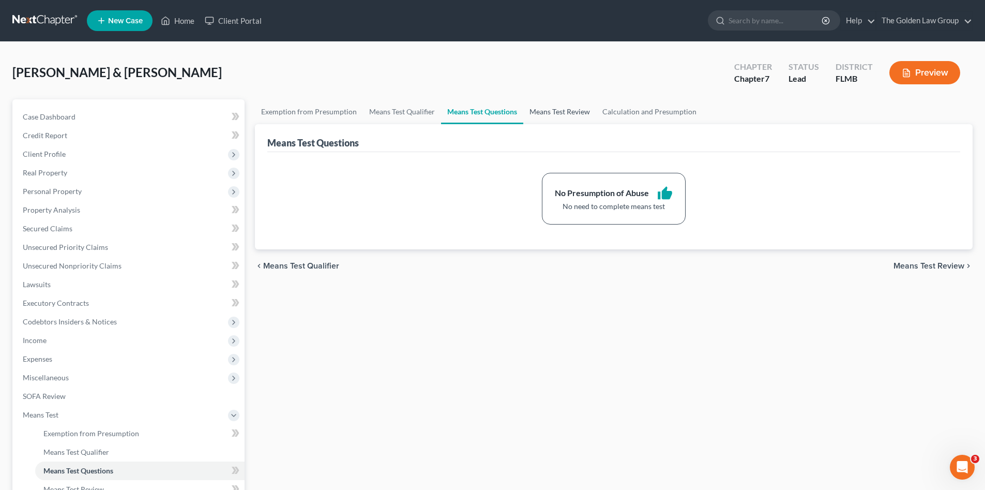
click at [545, 110] on link "Means Test Review" at bounding box center [559, 111] width 73 height 25
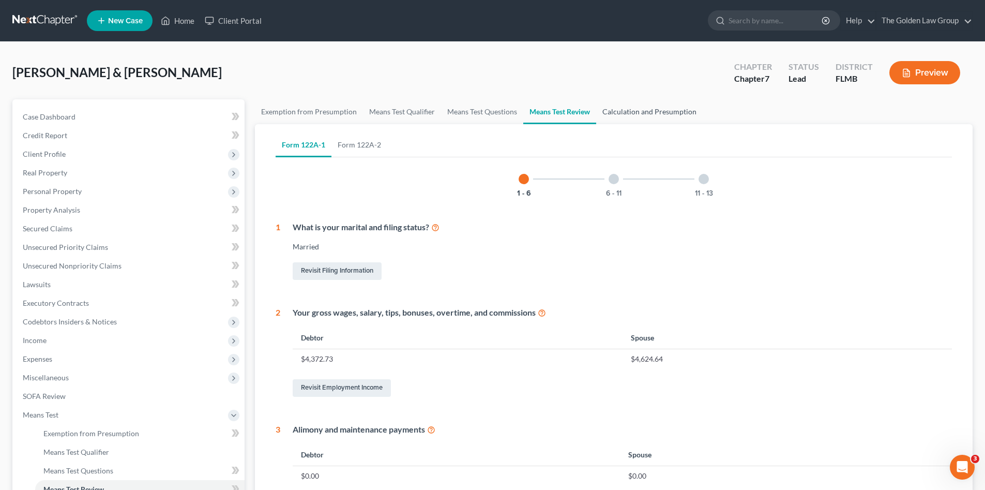
click at [649, 111] on link "Calculation and Presumption" at bounding box center [649, 111] width 107 height 25
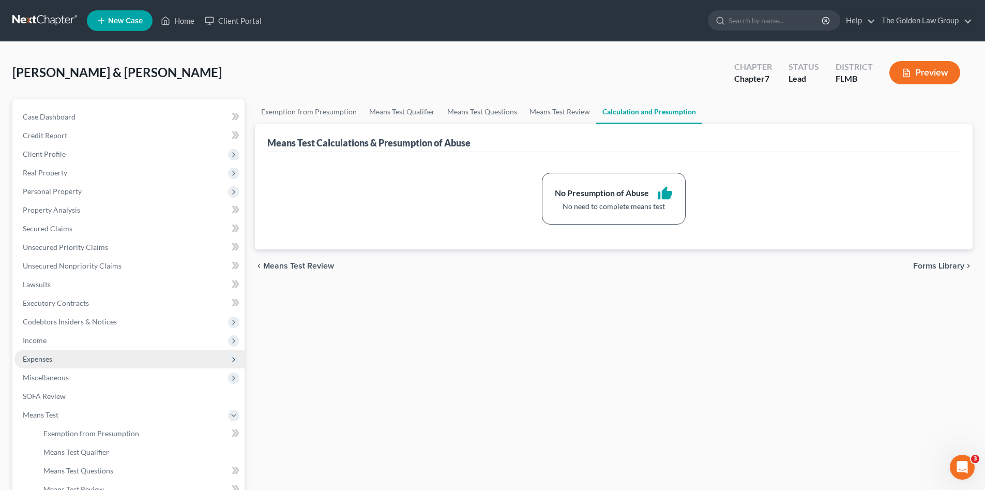
click at [87, 355] on span "Expenses" at bounding box center [129, 359] width 230 height 19
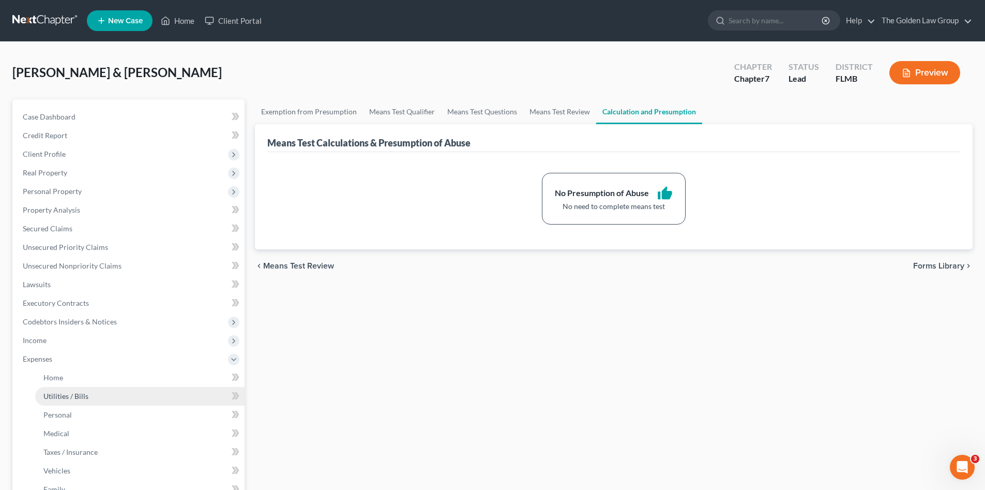
click at [105, 393] on link "Utilities / Bills" at bounding box center [139, 396] width 209 height 19
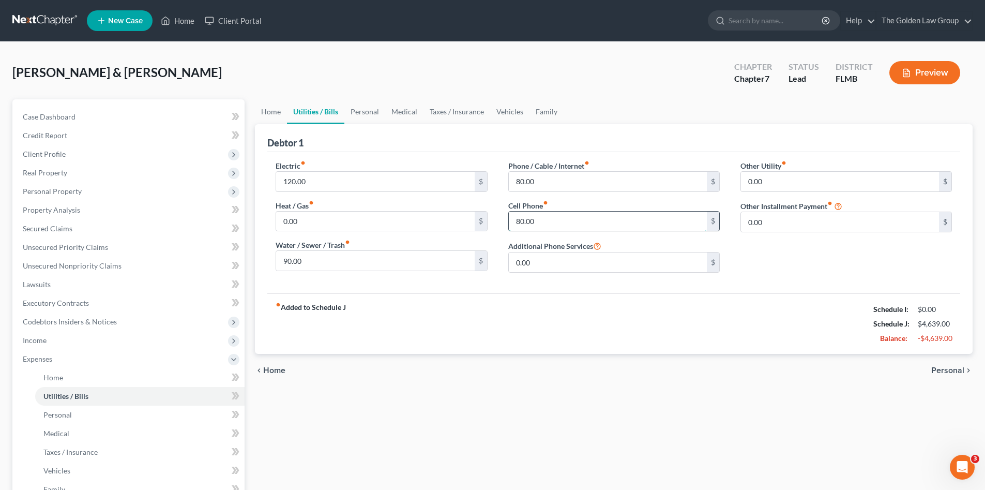
click at [564, 222] on input "80.00" at bounding box center [608, 221] width 198 height 20
type input "150.00"
click at [593, 299] on div "fiber_manual_record Added to Schedule J Schedule I: $7,444.87 Schedule J: $5,37…" at bounding box center [613, 323] width 693 height 61
drag, startPoint x: 422, startPoint y: 70, endPoint x: 373, endPoint y: 72, distance: 49.7
click at [422, 69] on div "Bajandas, Raheim & Cabrera, Karen Upgraded Chapter Chapter 7 Status Lead Distri…" at bounding box center [492, 76] width 960 height 45
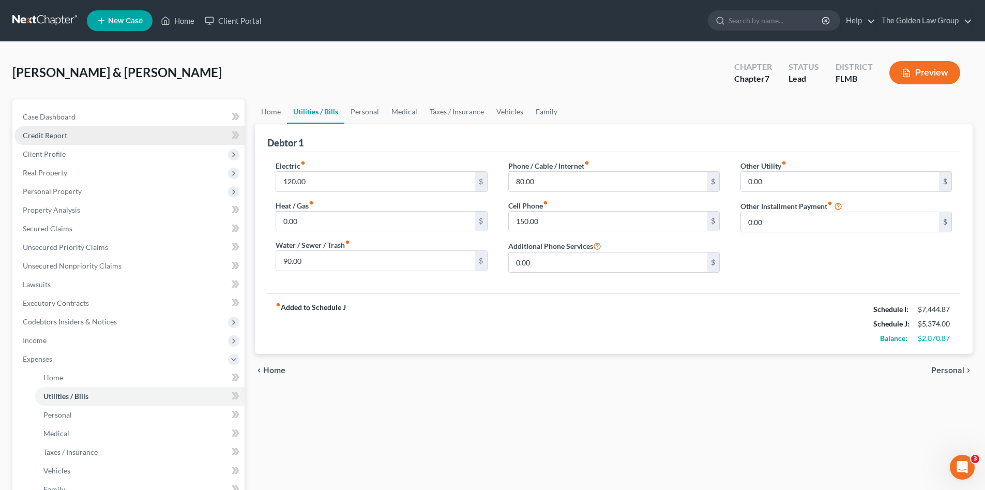
click at [19, 146] on span "Client Profile" at bounding box center [129, 154] width 230 height 19
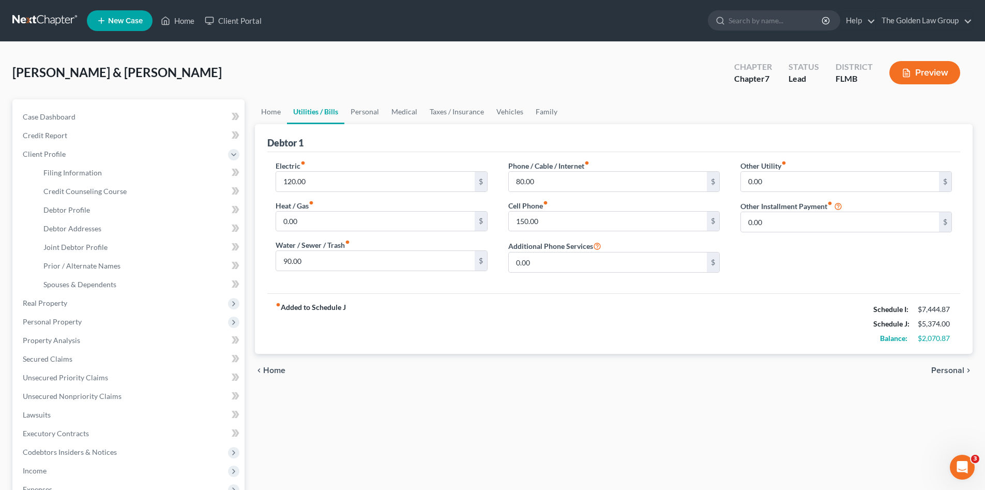
click at [34, 16] on link at bounding box center [45, 20] width 66 height 19
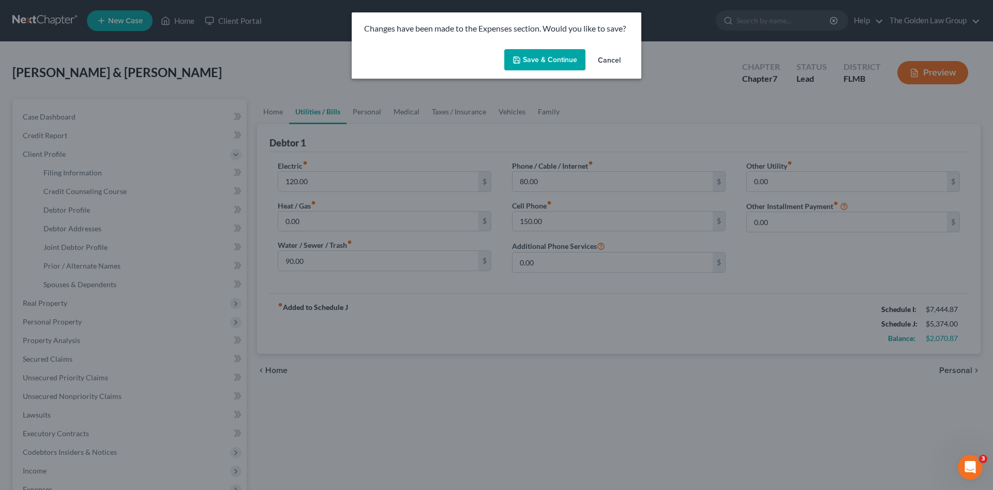
click at [523, 64] on button "Save & Continue" at bounding box center [544, 60] width 81 height 22
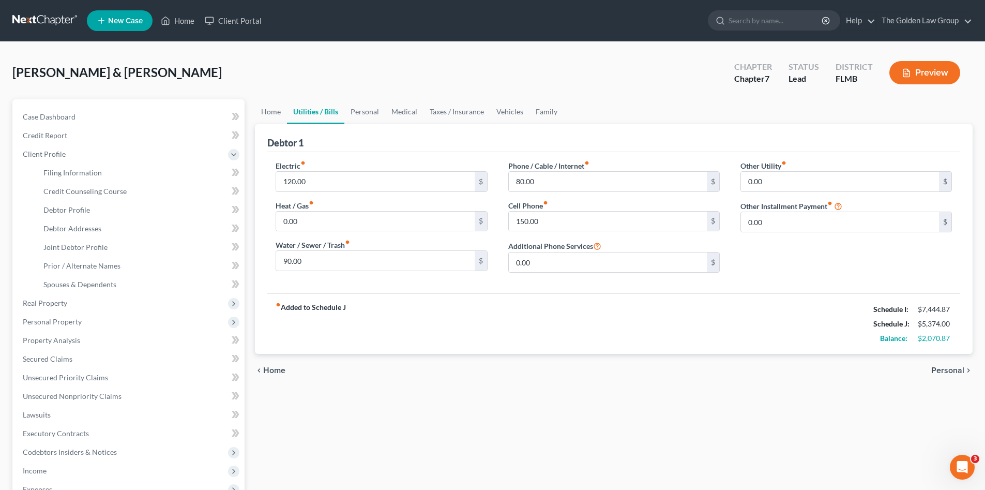
click at [37, 13] on link at bounding box center [45, 20] width 66 height 19
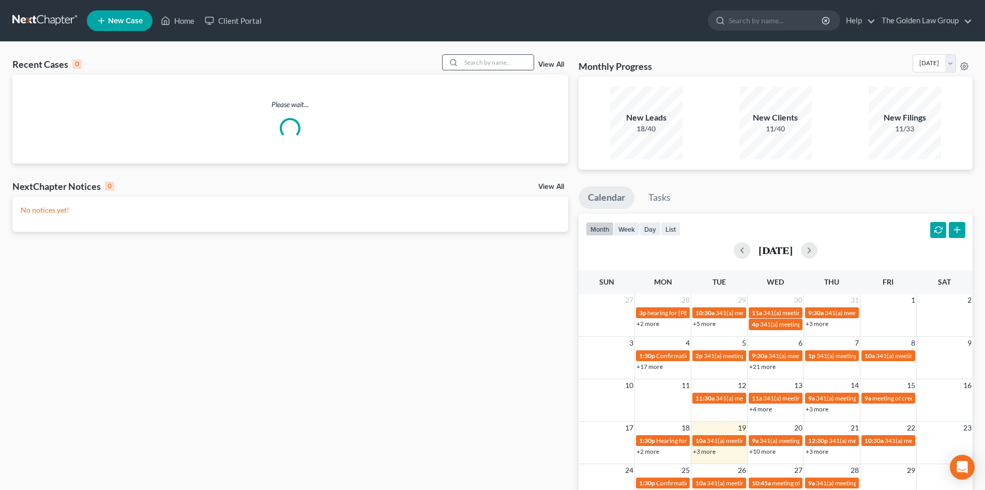
click at [488, 66] on input "search" at bounding box center [497, 62] width 72 height 15
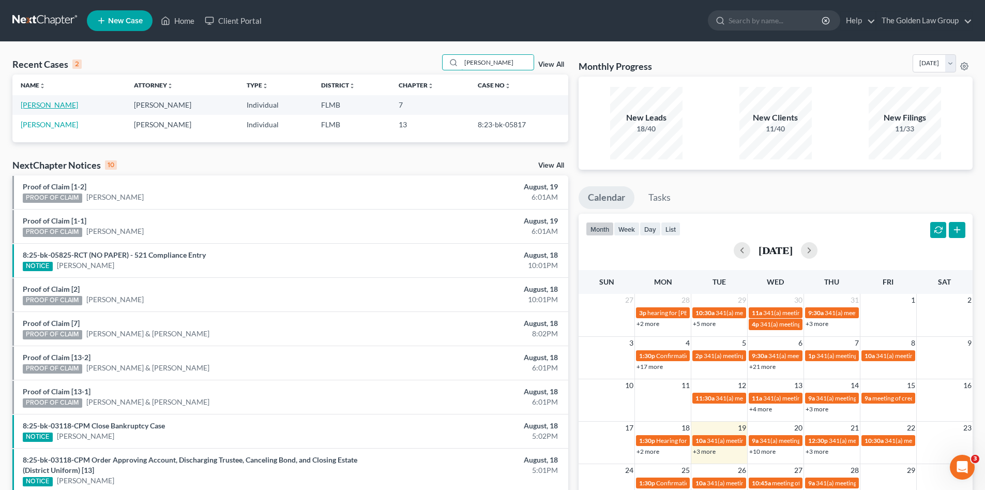
type input "[PERSON_NAME]"
click at [50, 106] on link "[PERSON_NAME]" at bounding box center [49, 104] width 57 height 9
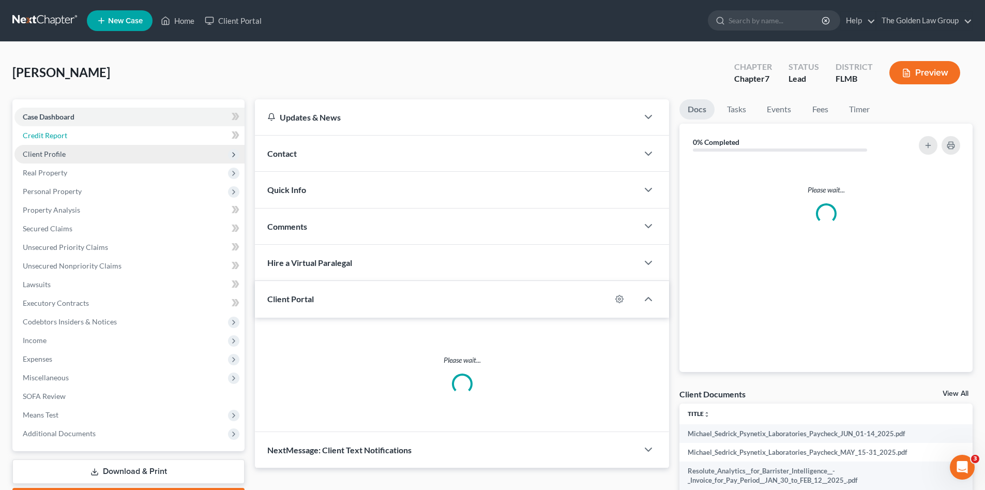
click at [57, 133] on span "Credit Report" at bounding box center [45, 135] width 44 height 9
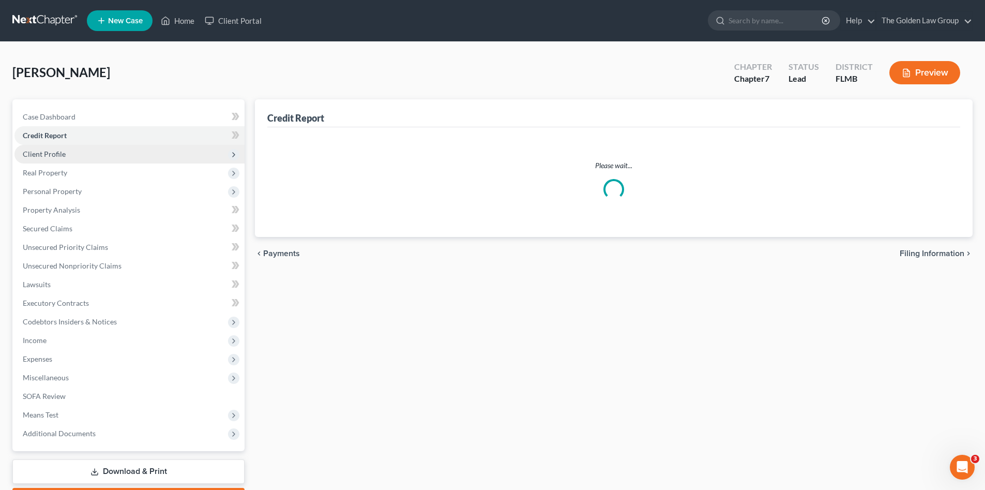
click at [68, 154] on span "Client Profile" at bounding box center [129, 154] width 230 height 19
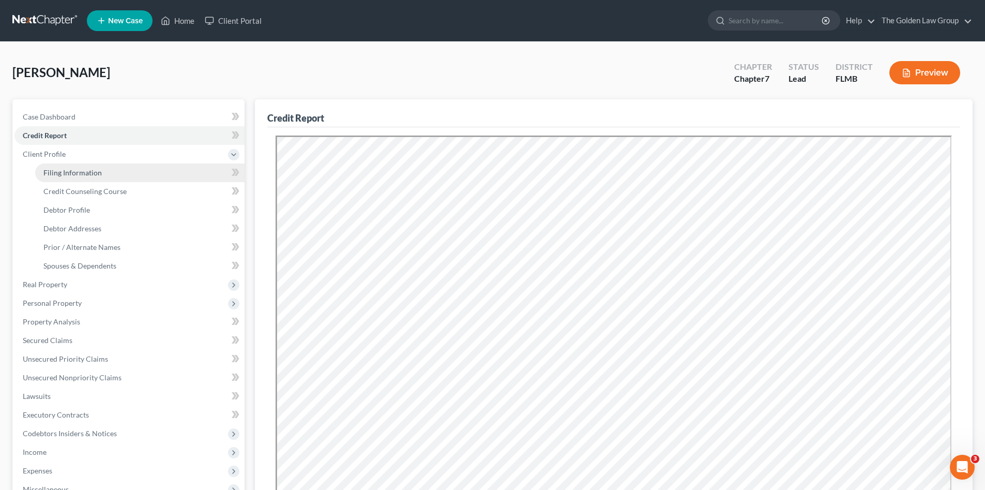
click at [82, 168] on span "Filing Information" at bounding box center [72, 172] width 58 height 9
select select "1"
select select "0"
select select "9"
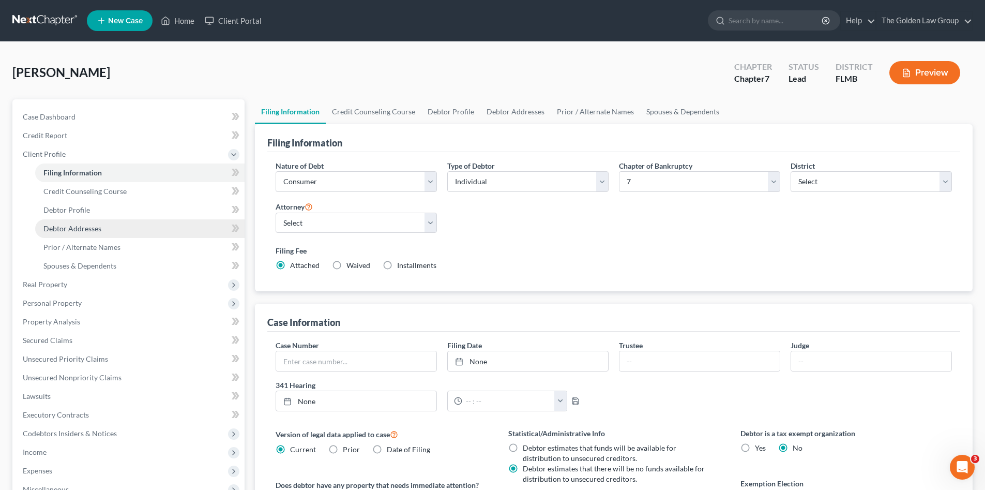
click at [103, 226] on link "Debtor Addresses" at bounding box center [139, 228] width 209 height 19
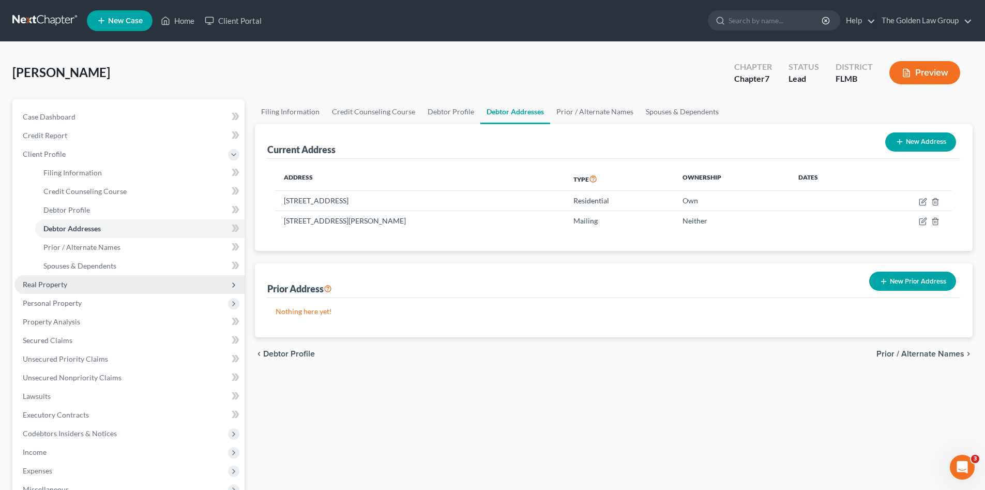
click at [87, 287] on span "Real Property" at bounding box center [129, 284] width 230 height 19
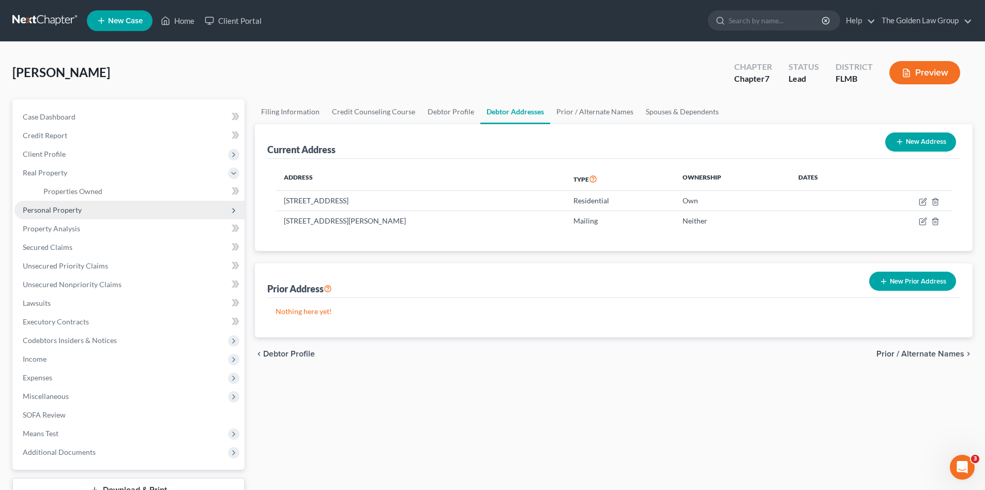
click at [86, 207] on span "Personal Property" at bounding box center [129, 210] width 230 height 19
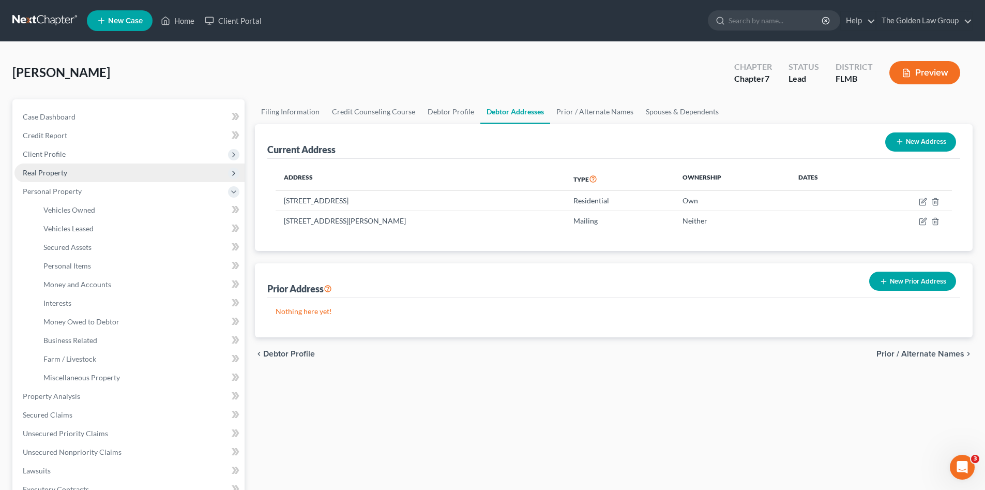
click at [82, 175] on span "Real Property" at bounding box center [129, 172] width 230 height 19
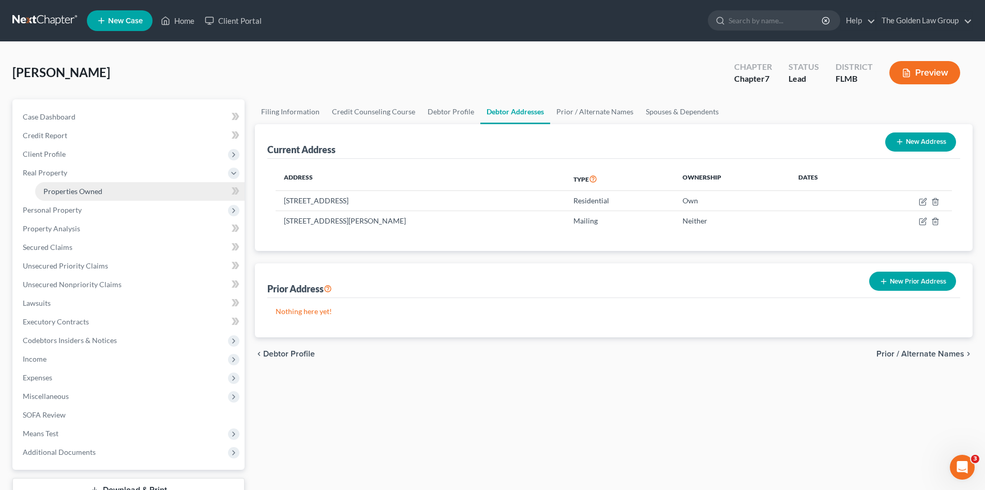
click at [88, 191] on span "Properties Owned" at bounding box center [72, 191] width 59 height 9
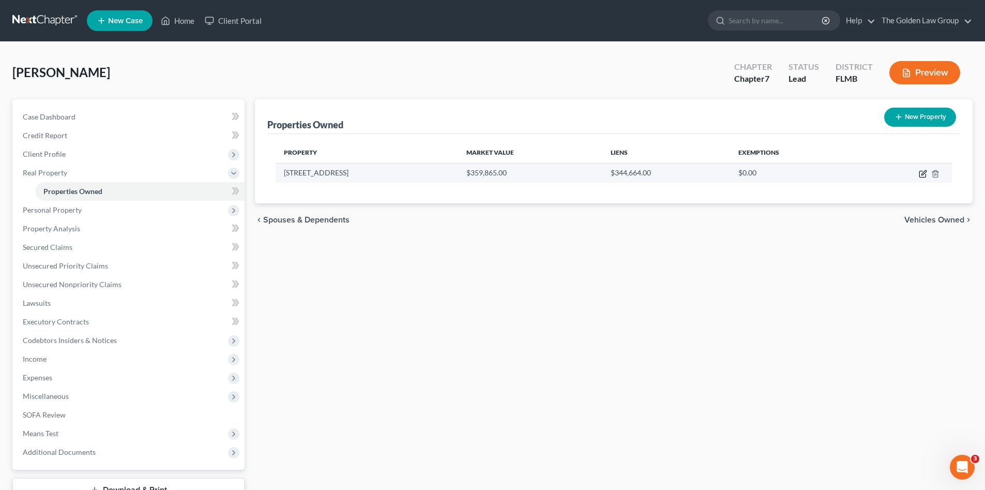
click at [921, 175] on icon "button" at bounding box center [923, 174] width 8 height 8
select select "9"
select select "0"
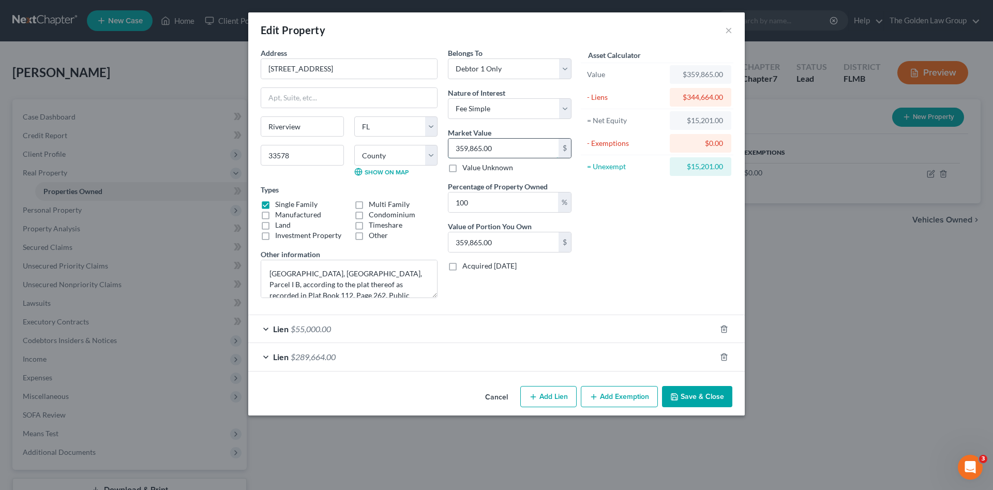
click at [477, 146] on input "359,865.00" at bounding box center [503, 149] width 110 height 20
click at [626, 400] on button "Add Exemption" at bounding box center [619, 397] width 77 height 22
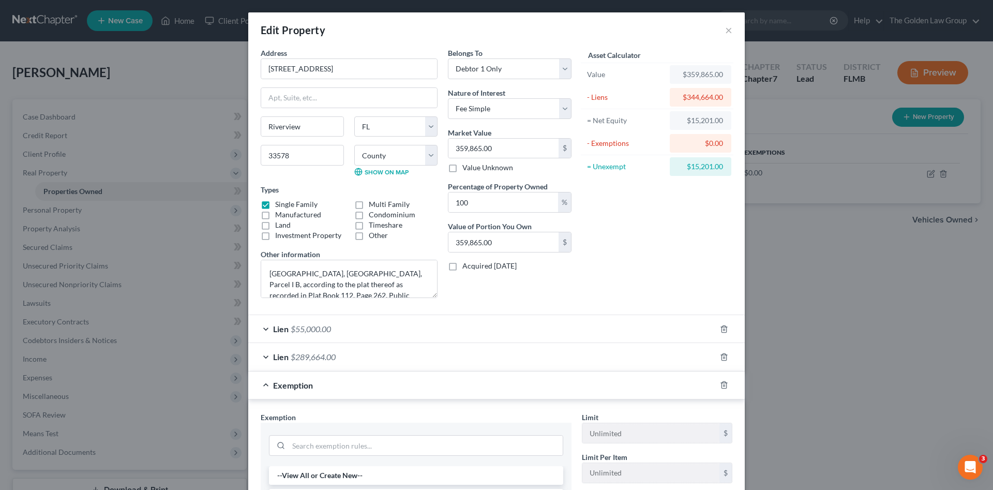
scroll to position [138, 0]
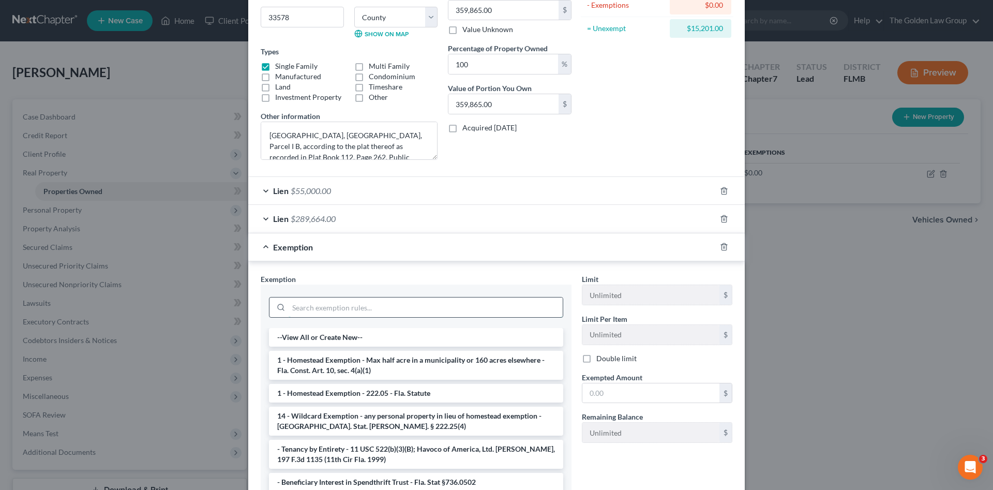
click at [374, 310] on input "search" at bounding box center [426, 307] width 274 height 20
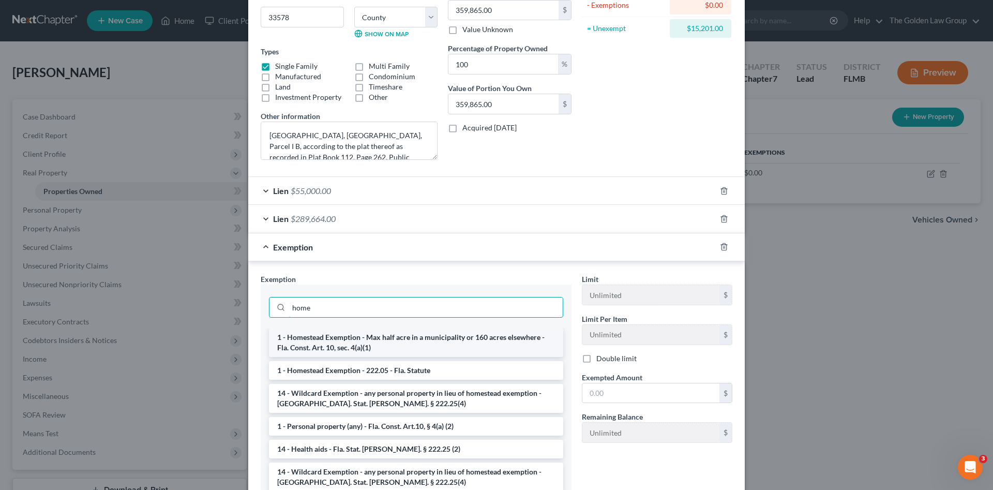
type input "home"
click at [392, 339] on li "1 - Homestead Exemption - Max half acre in a municipality or 160 acres elsewher…" at bounding box center [416, 342] width 294 height 29
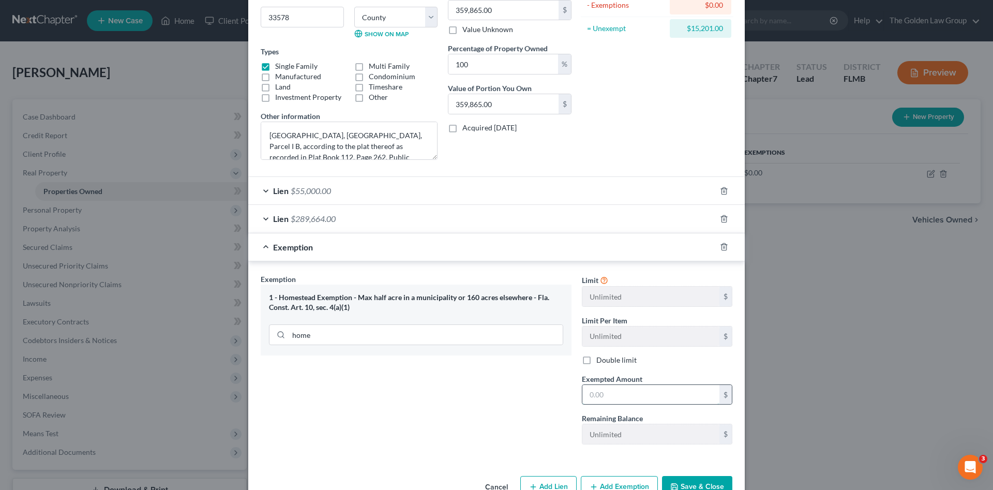
click at [603, 391] on input "text" at bounding box center [650, 395] width 137 height 20
paste input "359,865.00"
type input "359,865.00"
drag, startPoint x: 690, startPoint y: 482, endPoint x: 680, endPoint y: 472, distance: 13.9
click at [690, 481] on button "Save & Close" at bounding box center [697, 487] width 70 height 22
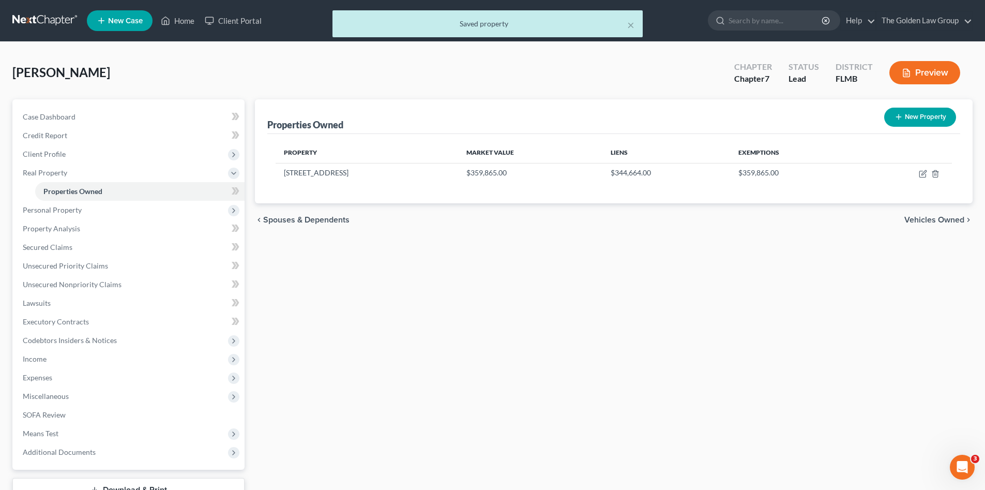
click at [545, 397] on div "Properties Owned New Property Property Market Value Liens Exemptions 7343 Fores…" at bounding box center [614, 314] width 728 height 430
click at [98, 207] on span "Personal Property" at bounding box center [129, 210] width 230 height 19
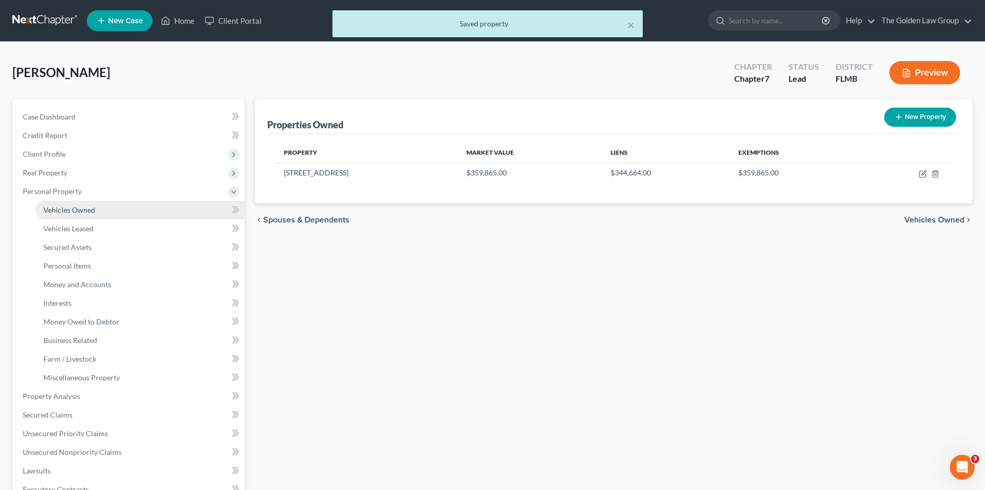
click at [100, 207] on link "Vehicles Owned" at bounding box center [139, 210] width 209 height 19
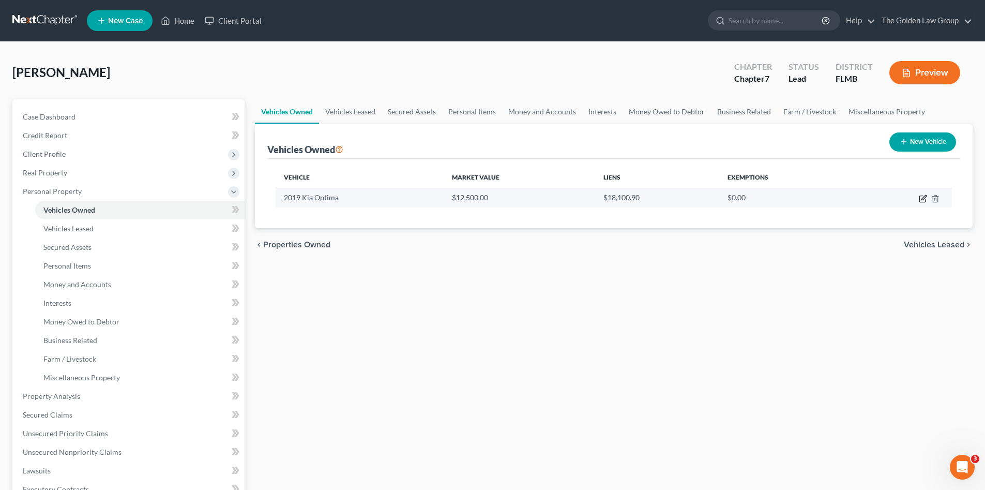
drag, startPoint x: 922, startPoint y: 198, endPoint x: 902, endPoint y: 202, distance: 20.1
click at [922, 198] on icon "button" at bounding box center [923, 198] width 8 height 8
select select "0"
select select "7"
select select "1"
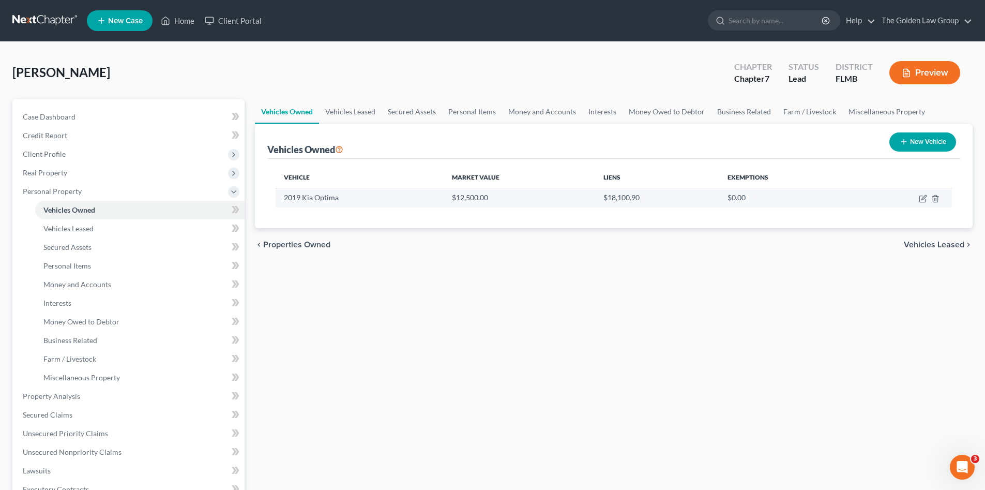
select select "0"
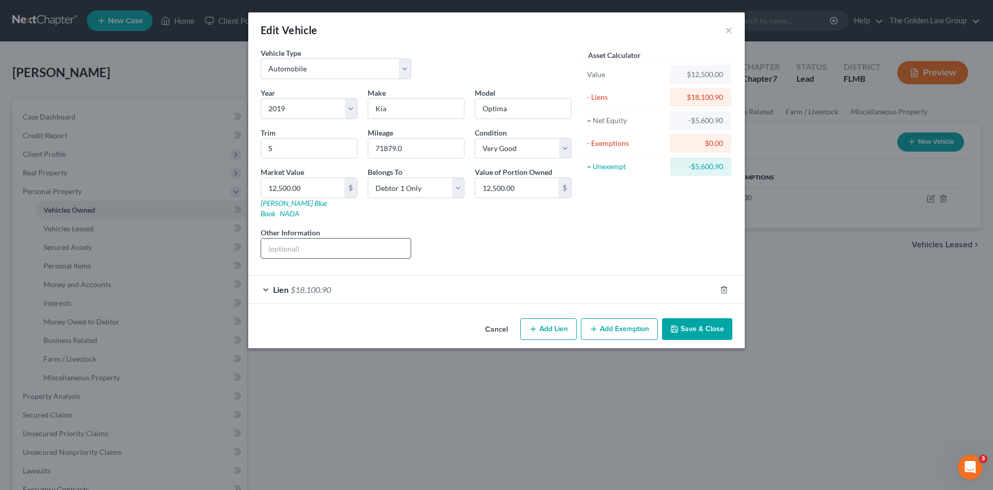
click at [376, 241] on input "text" at bounding box center [335, 248] width 149 height 20
click at [313, 242] on input "VIN:" at bounding box center [335, 248] width 149 height 20
click at [315, 238] on input "VIN:" at bounding box center [335, 248] width 149 height 20
click at [315, 238] on input "VIN: 5XXGT4L34KG313363" at bounding box center [335, 248] width 149 height 20
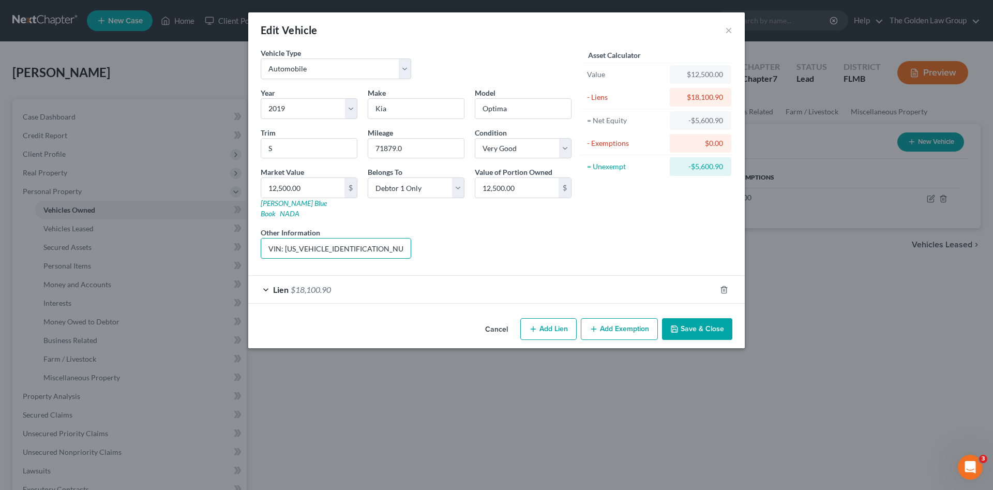
type input "VIN: 5XXGT4L34KG313363"
click at [410, 147] on input "71879.0" at bounding box center [416, 149] width 96 height 20
drag, startPoint x: 389, startPoint y: 146, endPoint x: 381, endPoint y: 142, distance: 9.3
click at [350, 148] on div "Year Select 2026 2025 2024 2023 2022 2021 2020 2019 2018 2017 2016 2015 2014 20…" at bounding box center [415, 176] width 321 height 179
type input "71879"
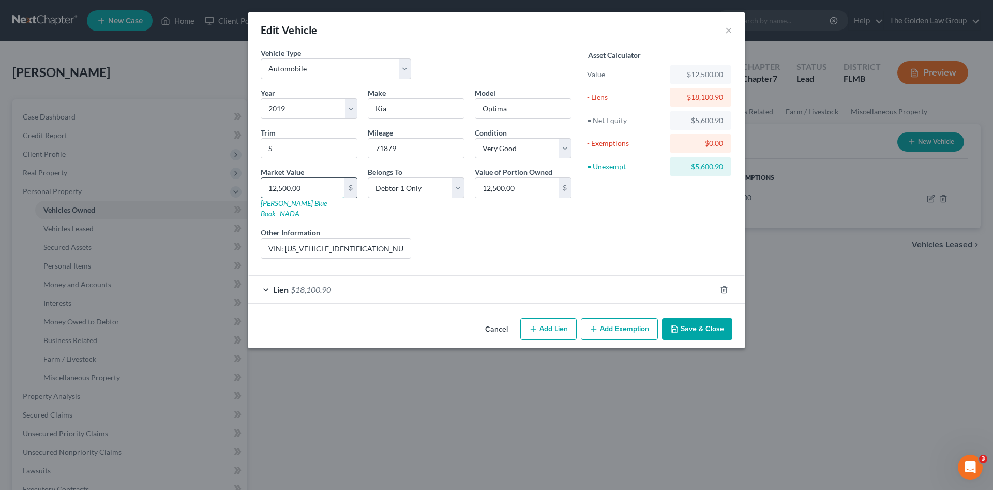
click at [323, 191] on input "12,500.00" at bounding box center [302, 188] width 83 height 20
type input "1"
type input "1.00"
type input "11"
type input "11.00"
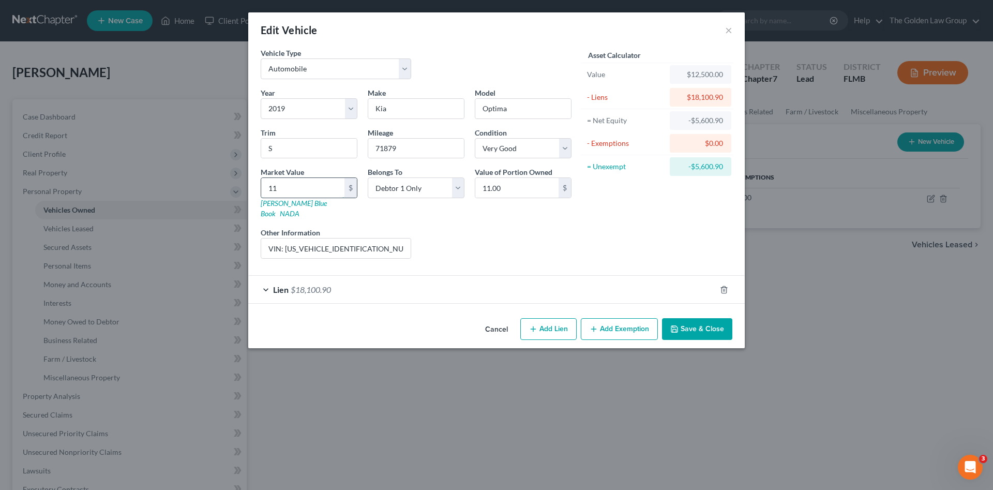
type input "113"
type input "113.00"
type input "1132"
type input "1,132.00"
type input "1,1328"
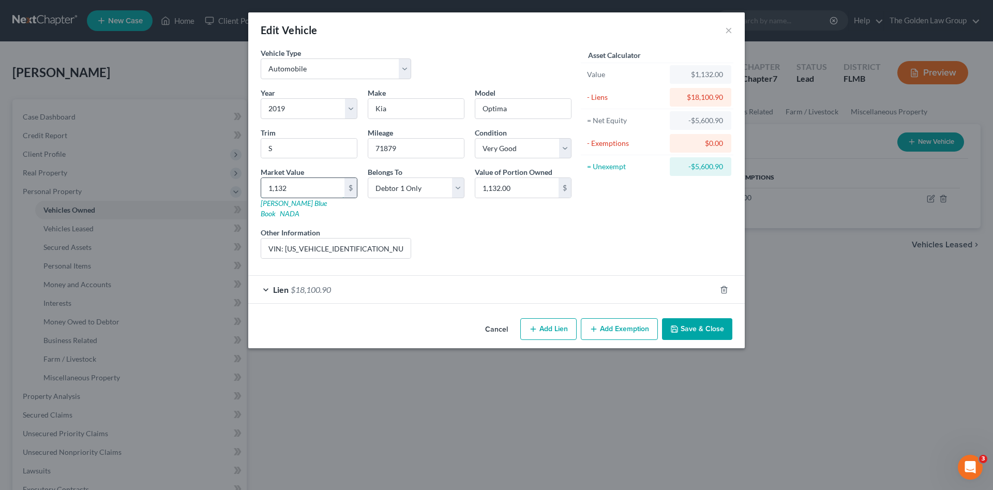
type input "11,328.00"
click at [527, 228] on div "Liens Select" at bounding box center [496, 243] width 161 height 32
click at [619, 322] on button "Add Exemption" at bounding box center [619, 329] width 77 height 22
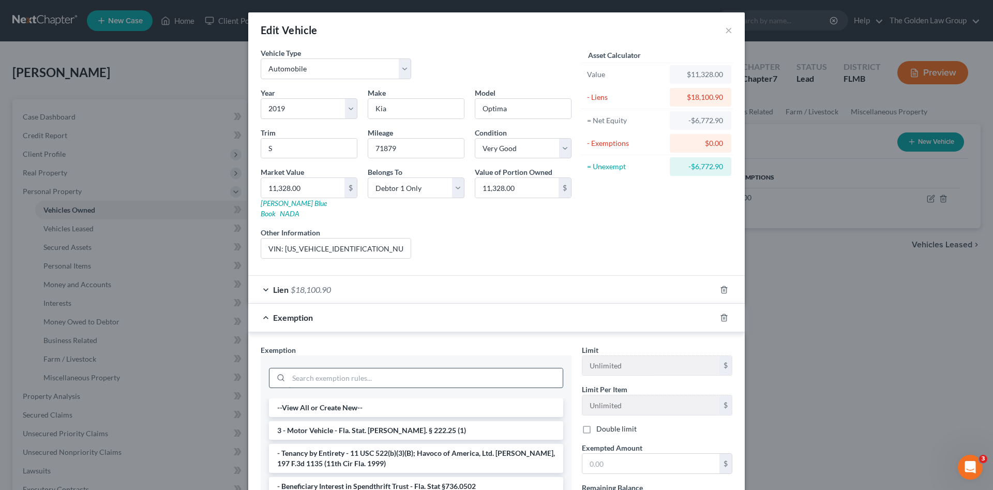
click at [413, 370] on input "search" at bounding box center [426, 378] width 274 height 20
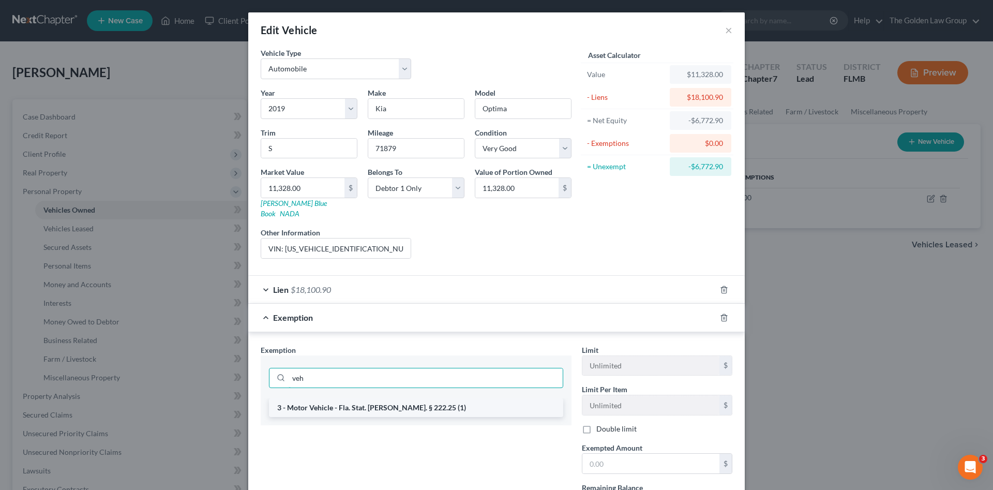
type input "veh"
drag, startPoint x: 407, startPoint y: 403, endPoint x: 420, endPoint y: 388, distance: 19.9
click at [407, 403] on li "3 - Motor Vehicle - Fla. Stat. Ann. § 222.25 (1)" at bounding box center [416, 407] width 294 height 19
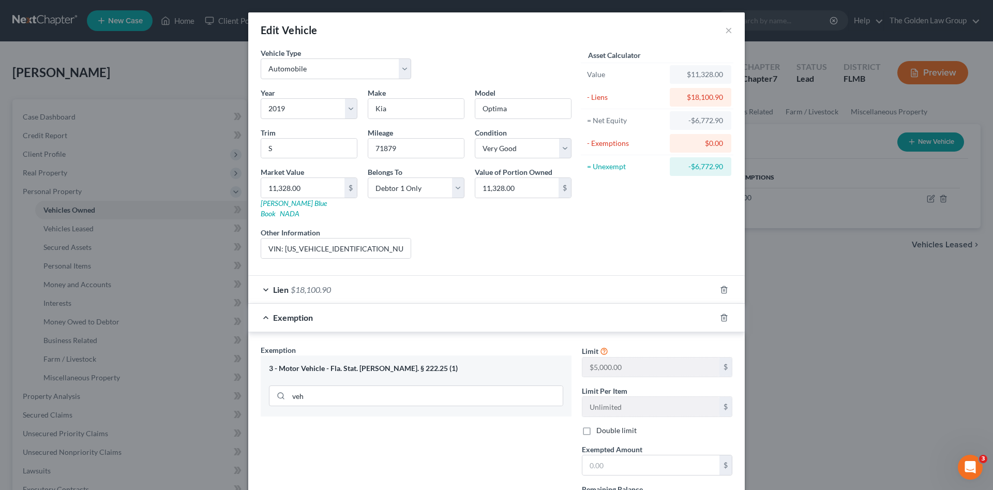
scroll to position [88, 0]
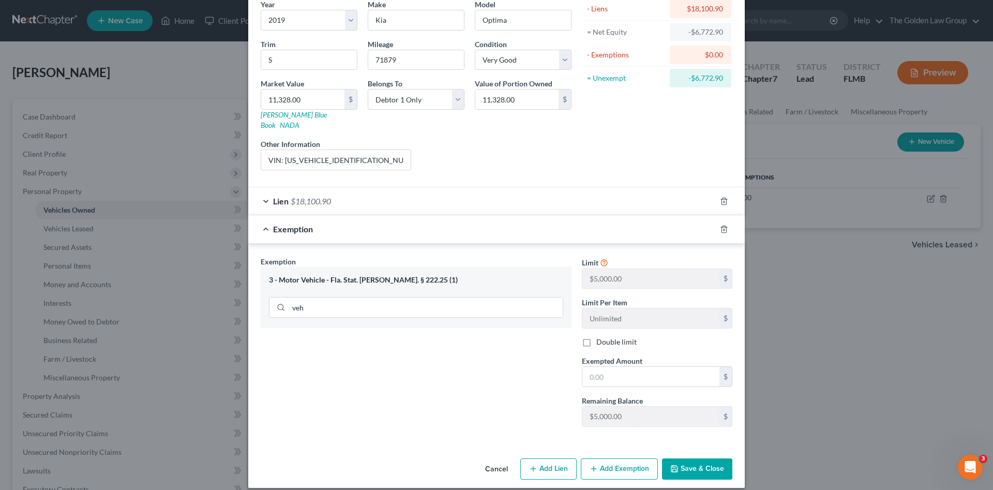
click at [387, 192] on div "Lien $18,100.90" at bounding box center [481, 200] width 467 height 27
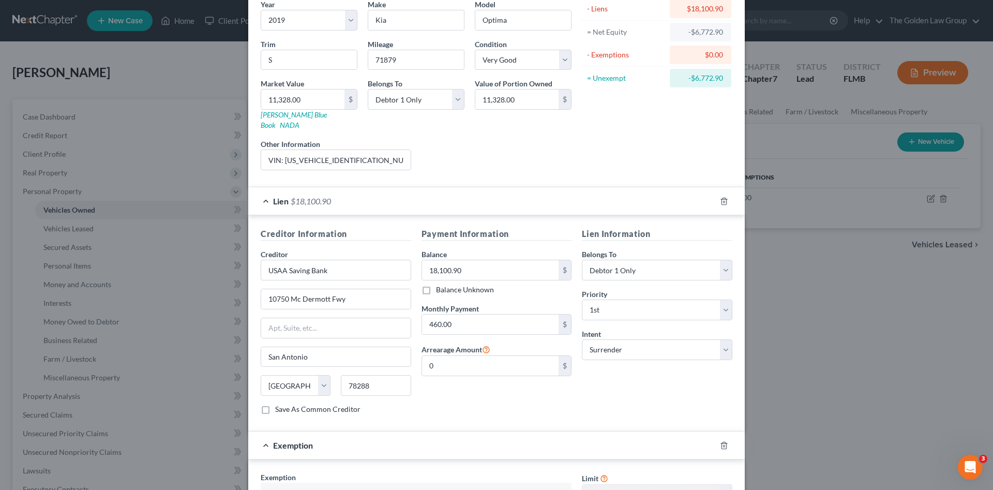
click at [387, 192] on div "Lien $18,100.90" at bounding box center [481, 200] width 467 height 27
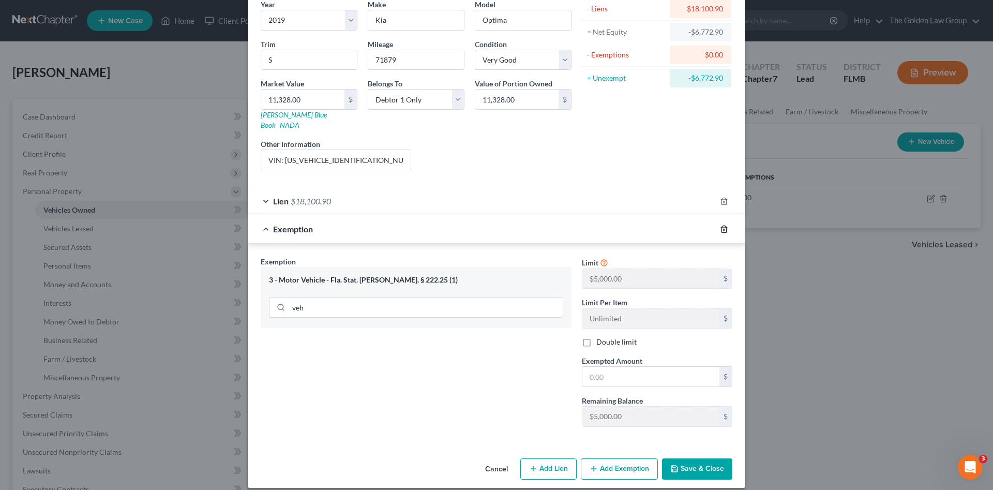
click at [722, 225] on icon "button" at bounding box center [723, 228] width 5 height 7
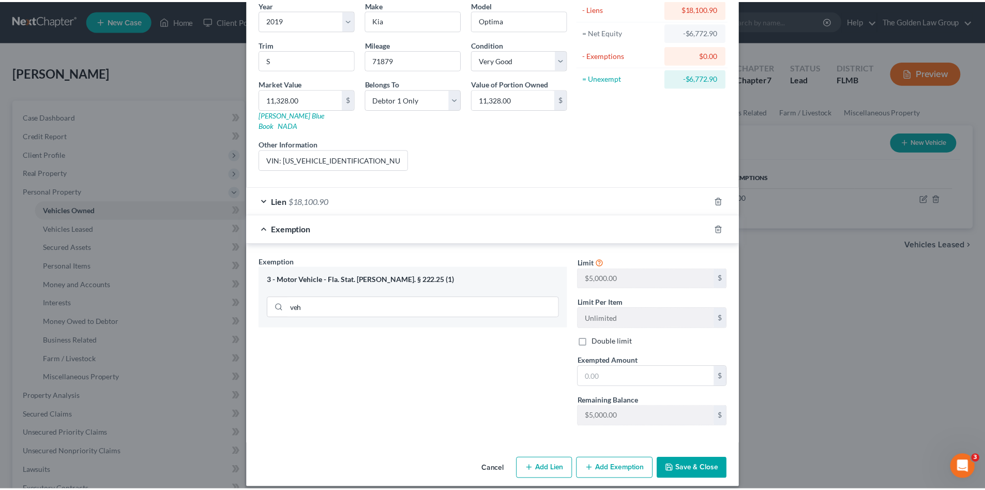
scroll to position [0, 0]
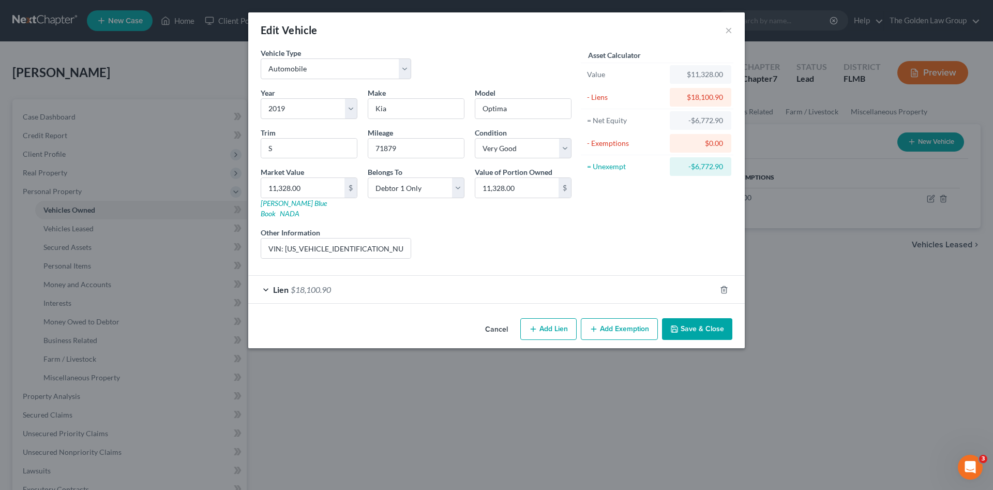
click at [694, 318] on button "Save & Close" at bounding box center [697, 329] width 70 height 22
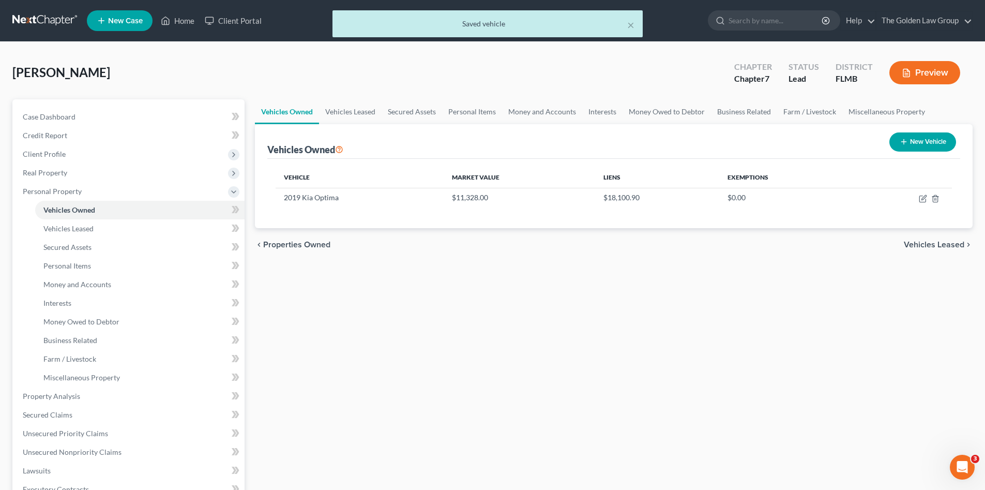
click at [460, 339] on div "Vehicles Owned Vehicles Leased Secured Assets Personal Items Money and Accounts…" at bounding box center [614, 397] width 728 height 597
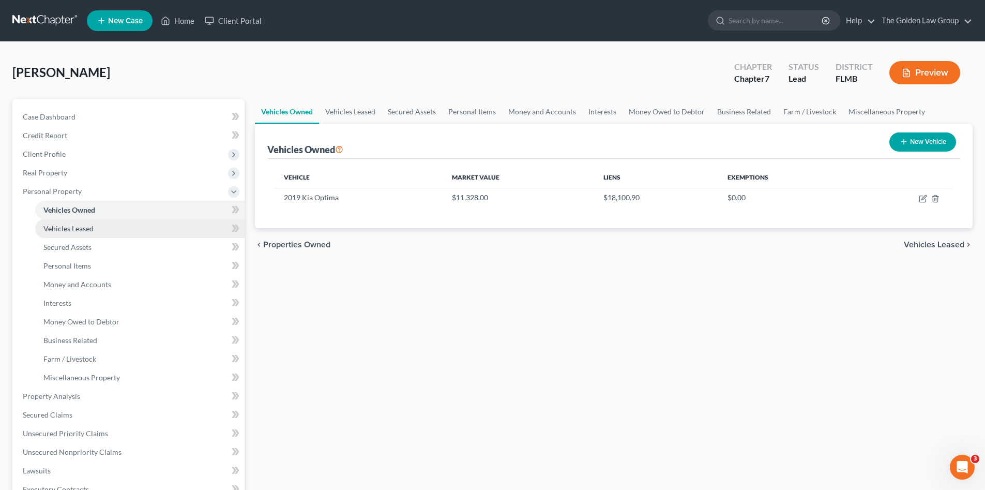
drag, startPoint x: 98, startPoint y: 224, endPoint x: 102, endPoint y: 232, distance: 8.3
click at [99, 225] on link "Vehicles Leased" at bounding box center [139, 228] width 209 height 19
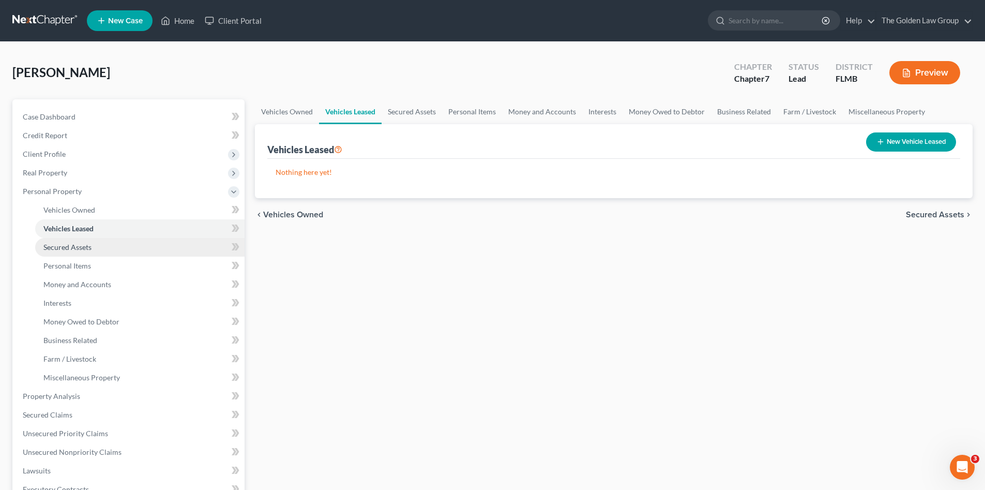
click at [108, 242] on link "Secured Assets" at bounding box center [139, 247] width 209 height 19
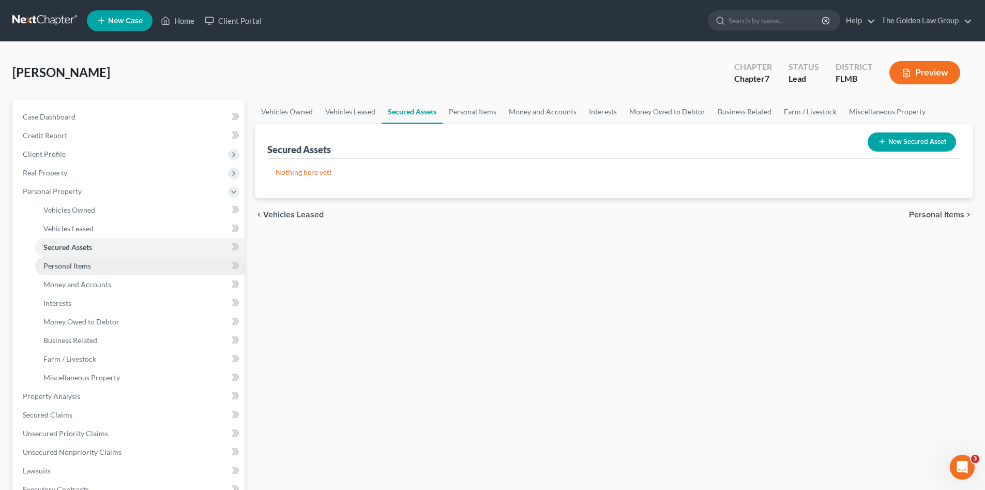
click at [115, 256] on link "Personal Items" at bounding box center [139, 265] width 209 height 19
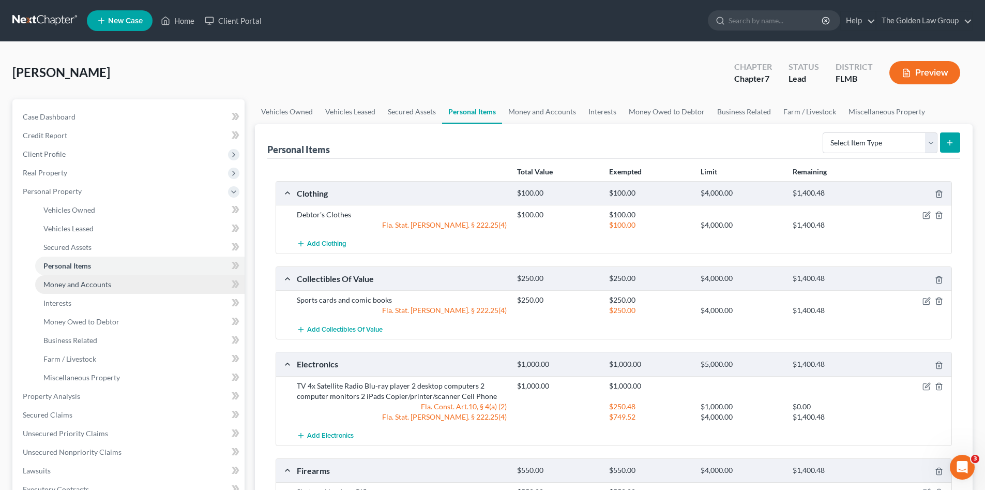
click at [126, 277] on link "Money and Accounts" at bounding box center [139, 284] width 209 height 19
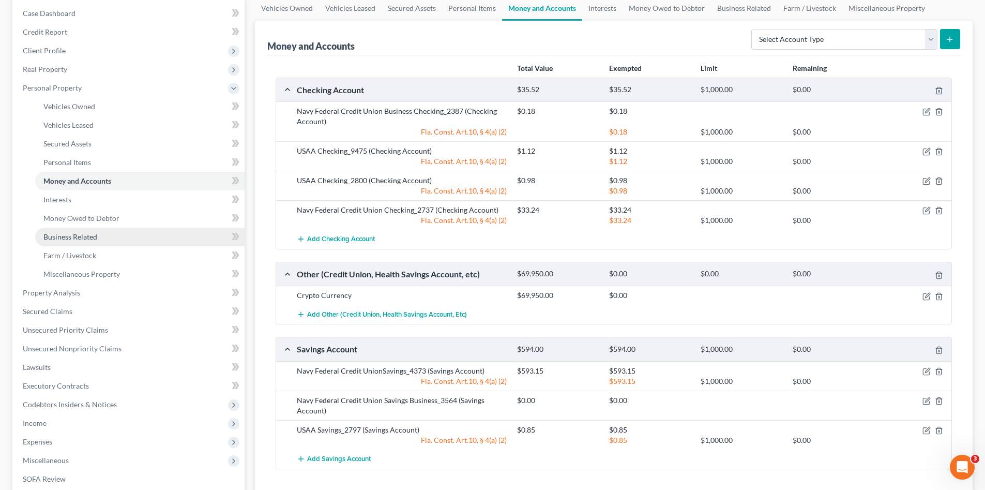
scroll to position [120, 0]
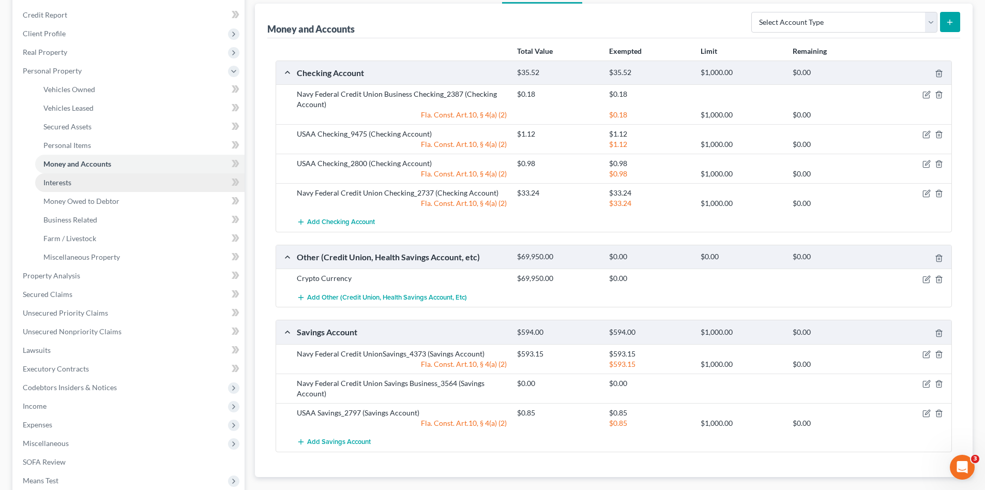
drag, startPoint x: 67, startPoint y: 186, endPoint x: 70, endPoint y: 190, distance: 5.5
click at [66, 186] on span "Interests" at bounding box center [57, 182] width 28 height 9
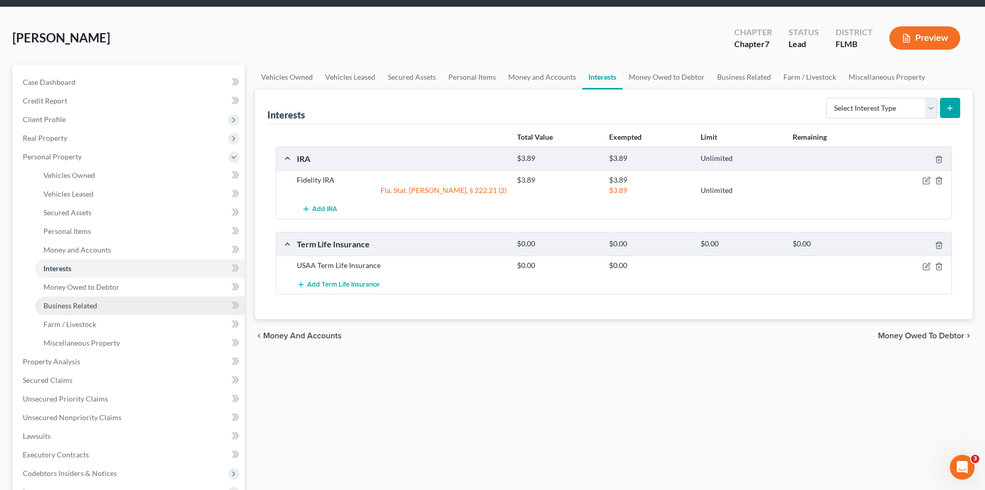
scroll to position [121, 0]
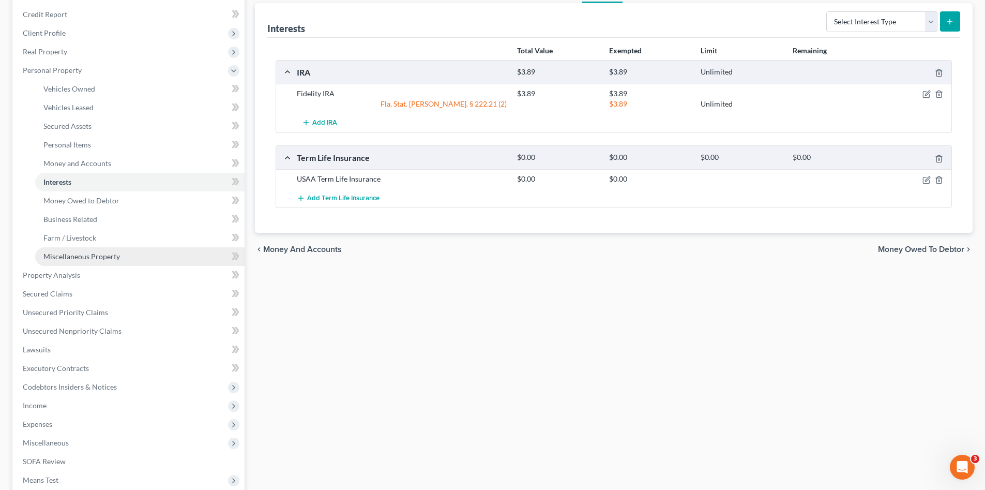
click at [92, 257] on span "Miscellaneous Property" at bounding box center [81, 256] width 77 height 9
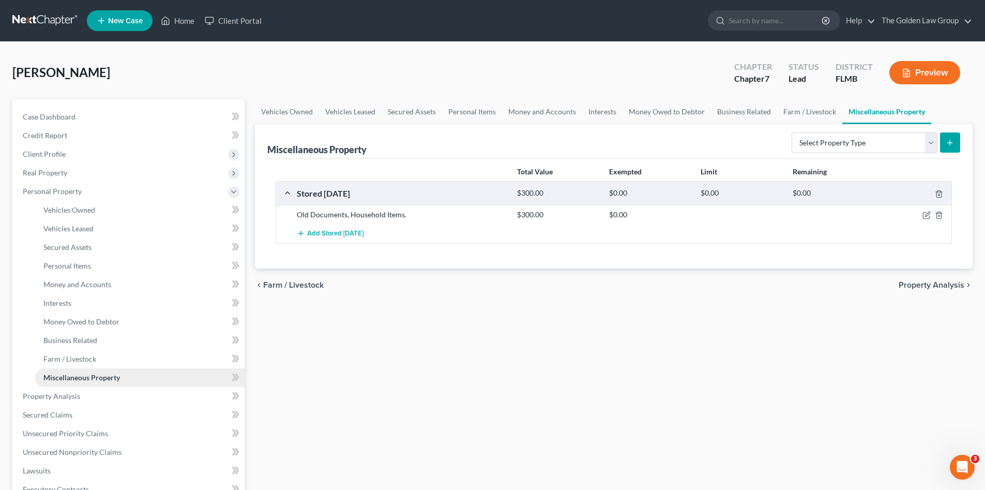
scroll to position [120, 0]
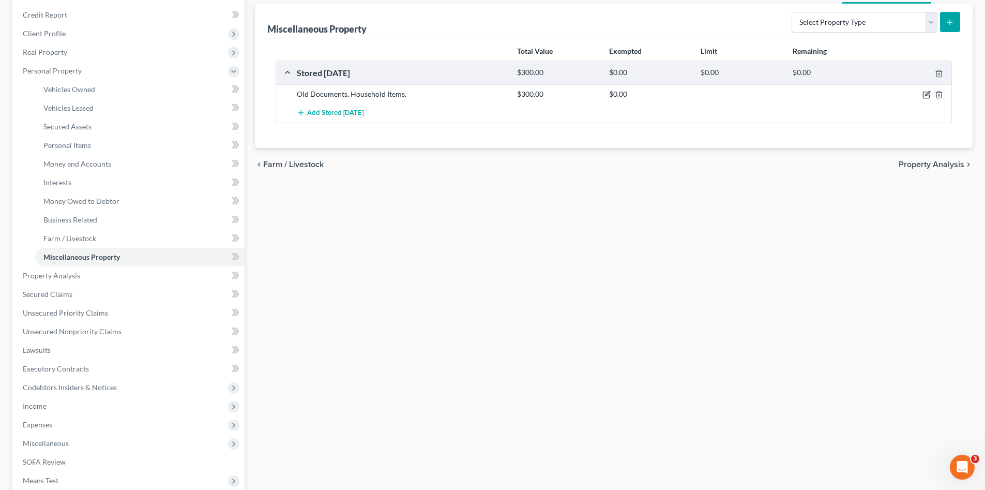
click at [925, 94] on icon "button" at bounding box center [926, 94] width 8 height 8
select select "9"
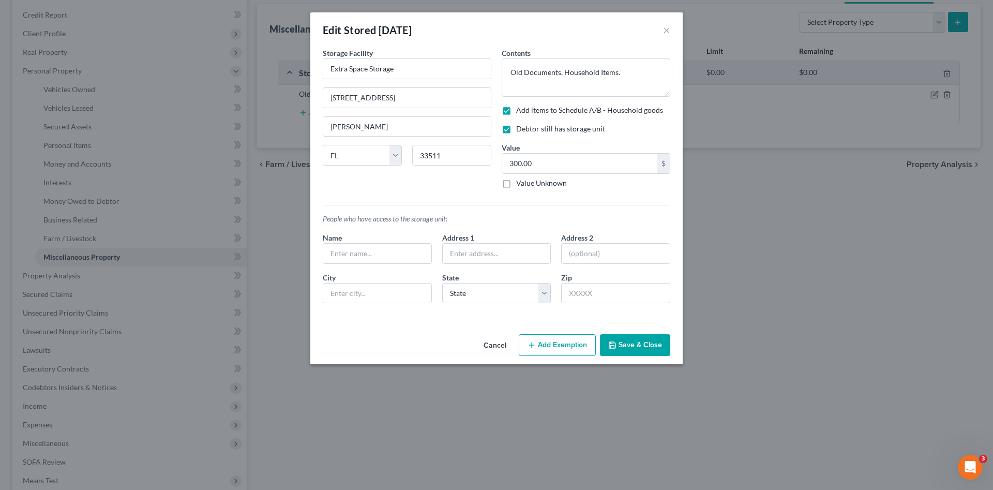
click at [634, 344] on button "Save & Close" at bounding box center [635, 345] width 70 height 22
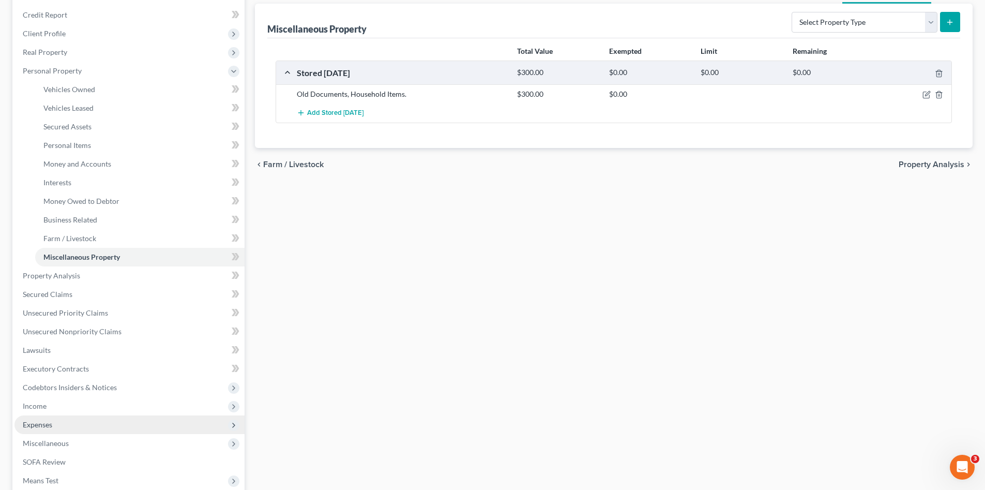
click at [116, 423] on span "Expenses" at bounding box center [129, 424] width 230 height 19
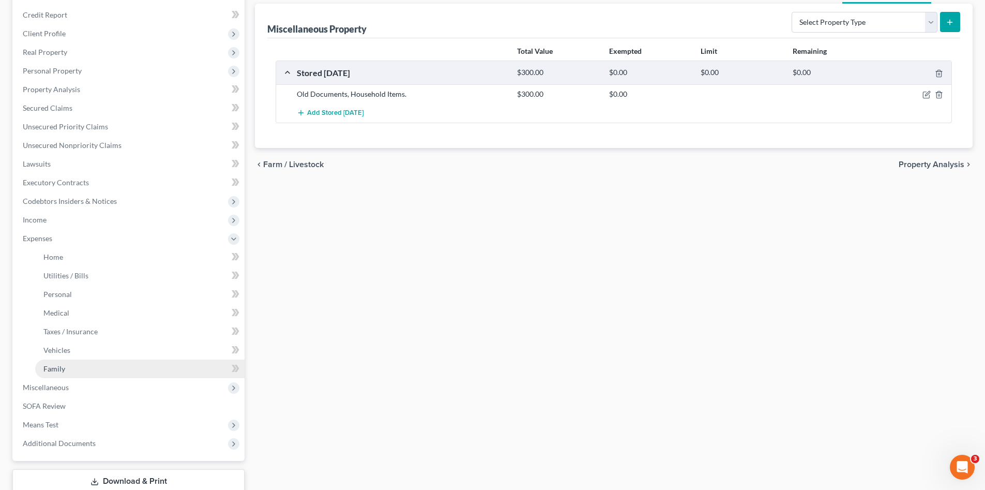
click at [92, 368] on link "Family" at bounding box center [139, 368] width 209 height 19
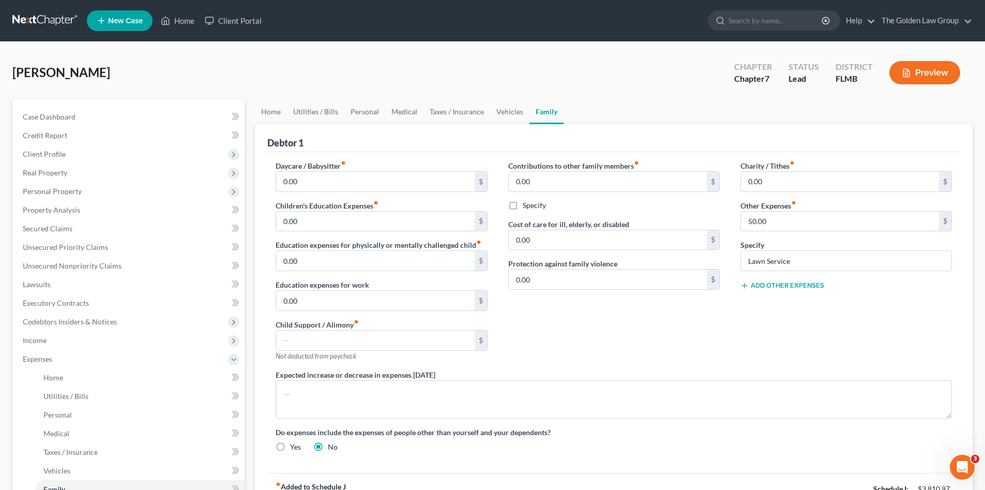
scroll to position [52, 0]
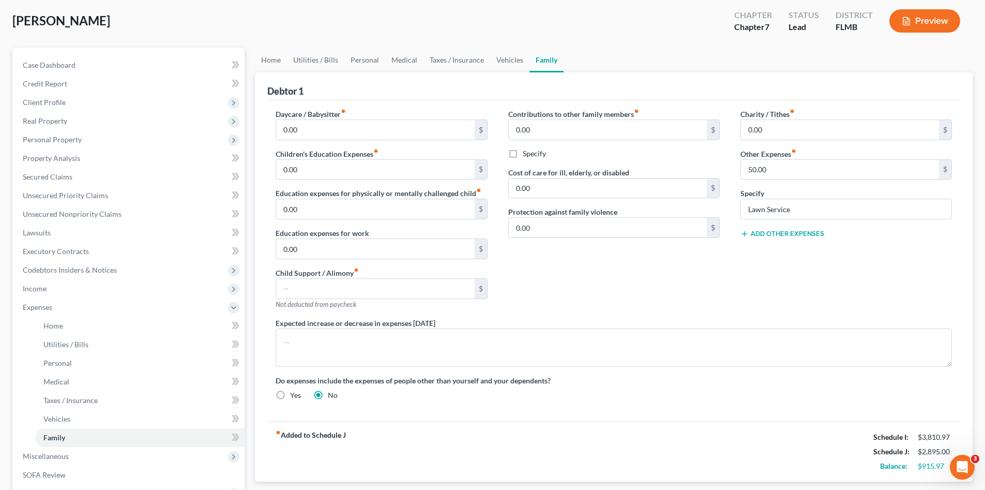
click at [786, 228] on div "Add Other Expenses" at bounding box center [845, 233] width 211 height 10
click at [786, 231] on button "Add Other Expenses" at bounding box center [782, 234] width 84 height 8
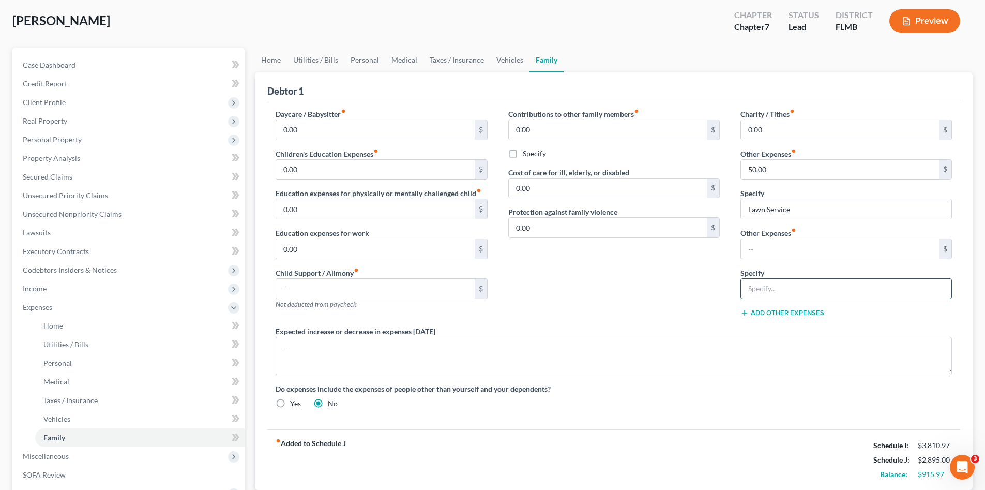
click at [782, 291] on input "text" at bounding box center [846, 289] width 210 height 20
type input "Storage Unit"
click at [769, 258] on input "text" at bounding box center [840, 249] width 198 height 20
type input "200.00"
click at [646, 292] on div "Contributions to other family members fiber_manual_record 0.00 $ Specify Cost o…" at bounding box center [614, 217] width 232 height 217
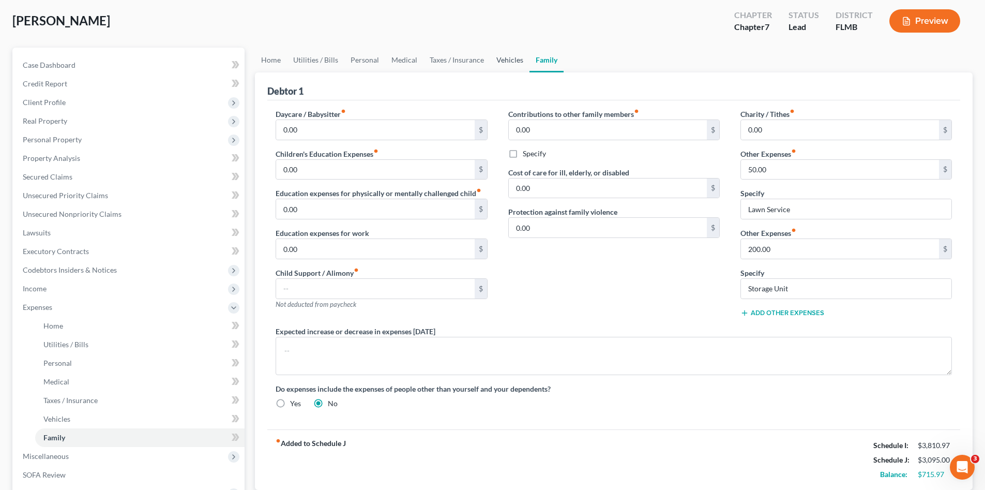
click at [498, 61] on link "Vehicles" at bounding box center [509, 60] width 39 height 25
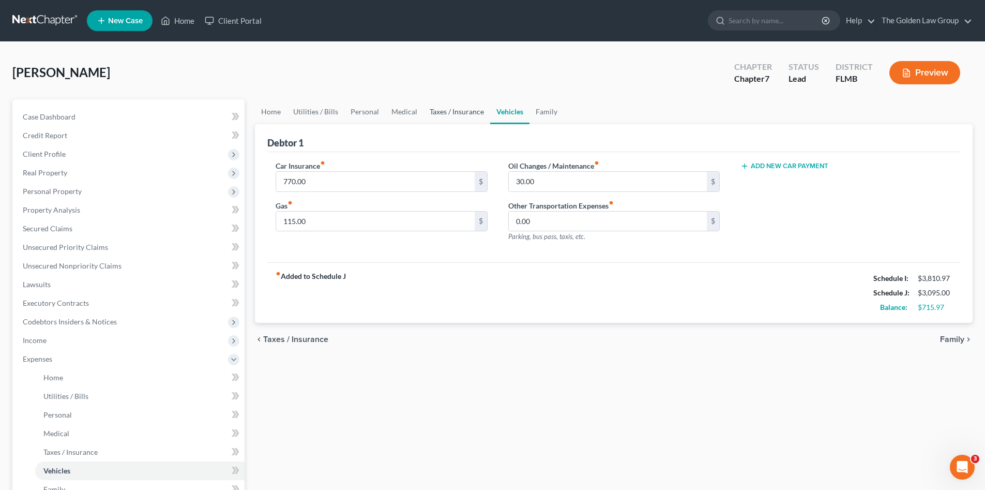
click at [444, 113] on link "Taxes / Insurance" at bounding box center [457, 111] width 67 height 25
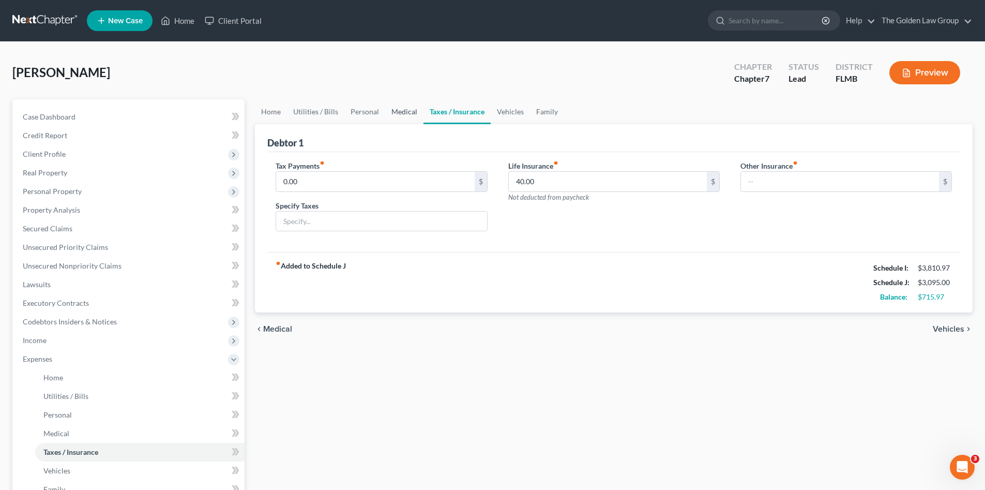
click at [391, 116] on link "Medical" at bounding box center [404, 111] width 38 height 25
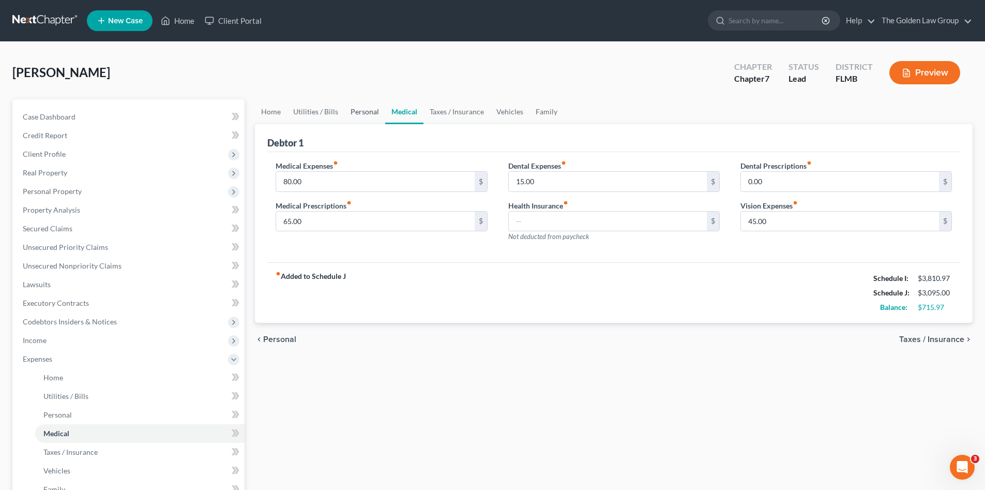
click at [350, 113] on link "Personal" at bounding box center [364, 111] width 41 height 25
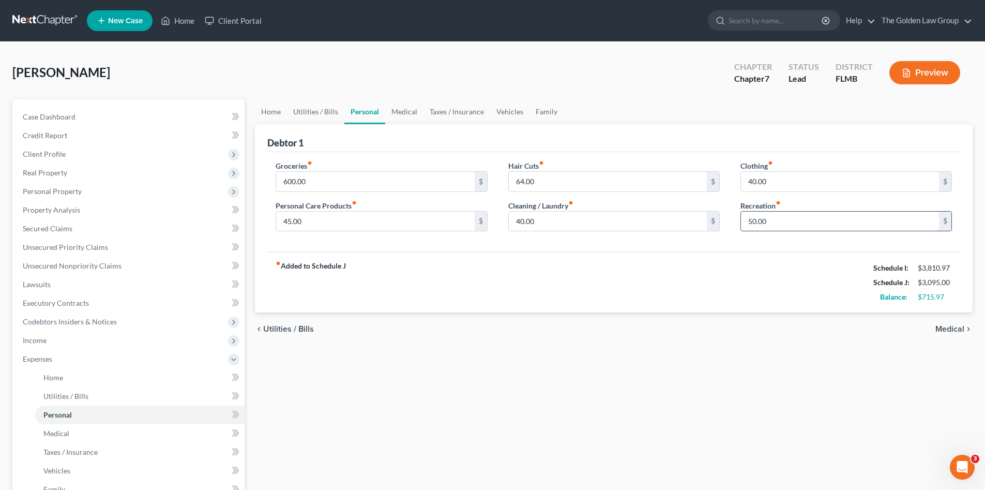
click at [793, 224] on input "50.00" at bounding box center [840, 221] width 198 height 20
type input "100.00"
click at [302, 112] on link "Utilities / Bills" at bounding box center [315, 111] width 57 height 25
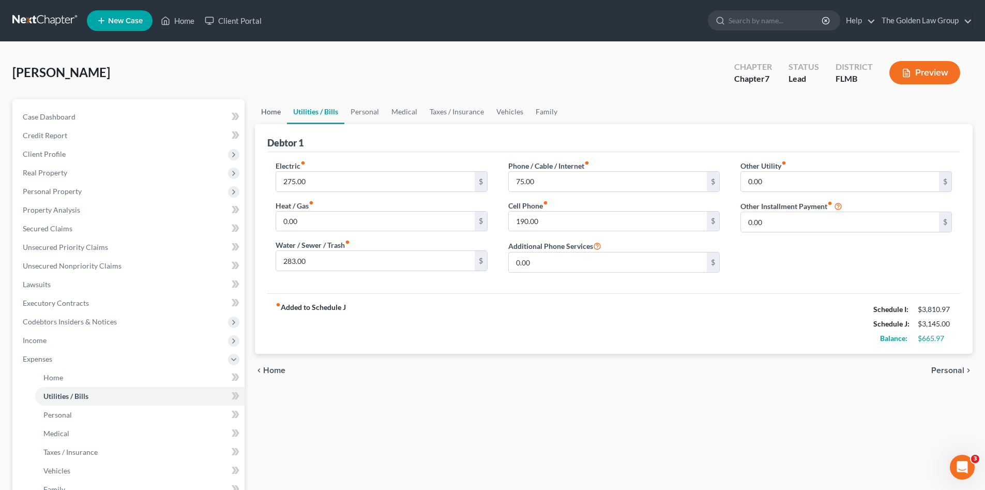
click at [270, 114] on link "Home" at bounding box center [271, 111] width 32 height 25
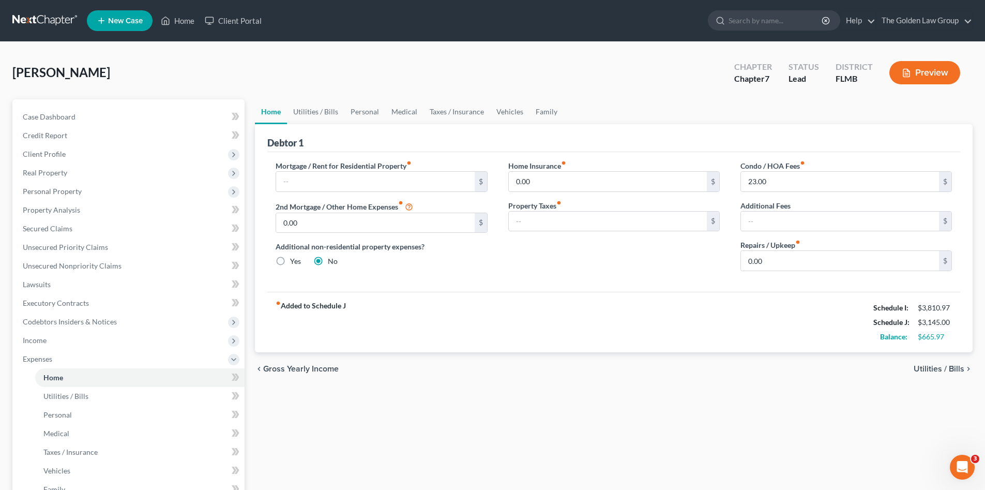
click at [497, 283] on div "Mortgage / Rent for Residential Property fiber_manual_record $ 2nd Mortgage / O…" at bounding box center [613, 222] width 693 height 140
click at [57, 362] on span "Expenses" at bounding box center [129, 359] width 230 height 19
click at [66, 380] on span "Miscellaneous" at bounding box center [46, 377] width 46 height 9
click at [110, 391] on span "Attorney / Credit Counseling Fees" at bounding box center [97, 395] width 109 height 9
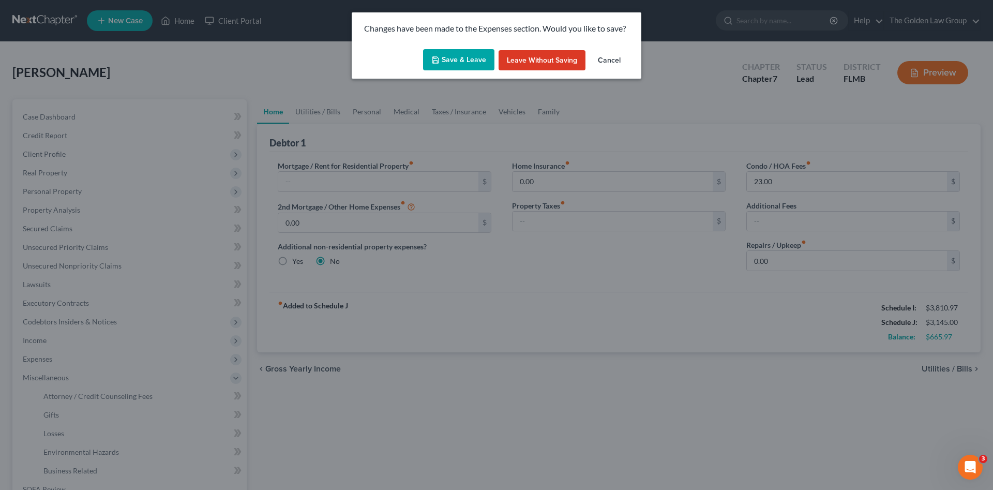
click at [458, 62] on button "Save & Leave" at bounding box center [458, 60] width 71 height 22
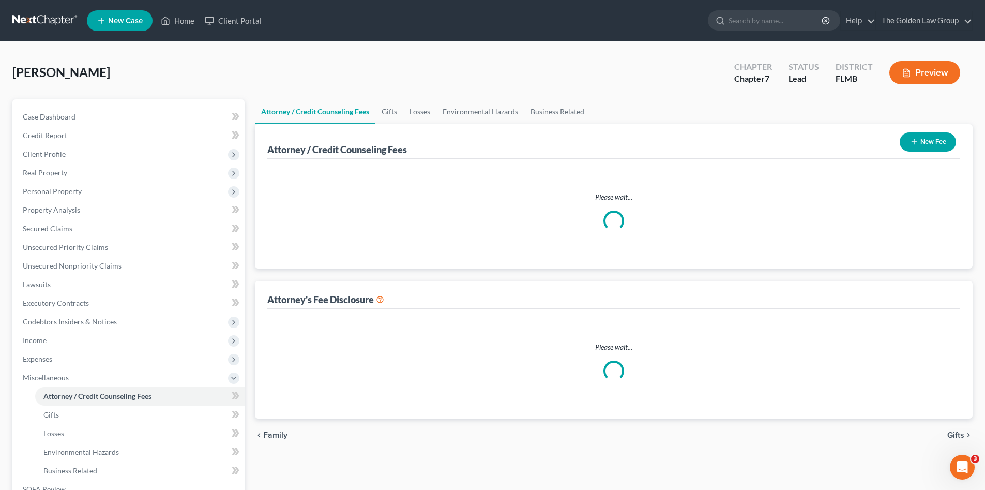
select select "2"
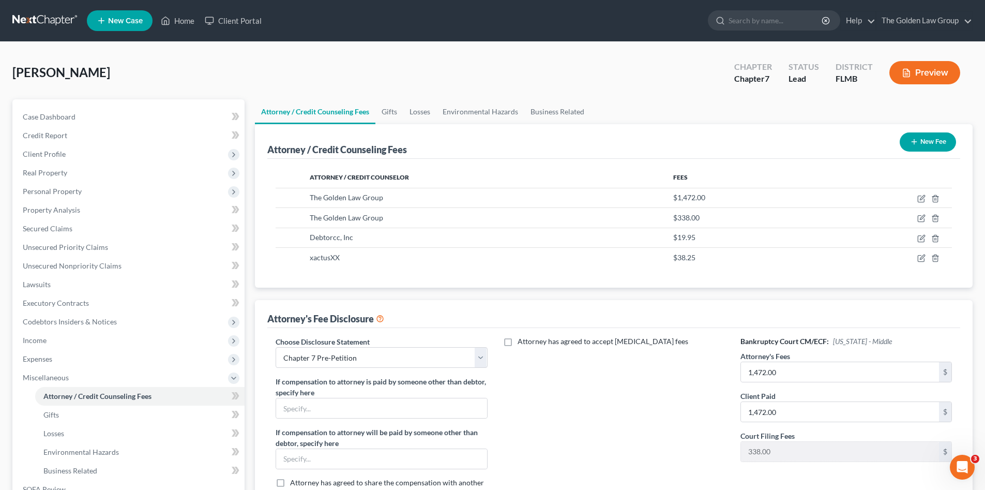
scroll to position [52, 0]
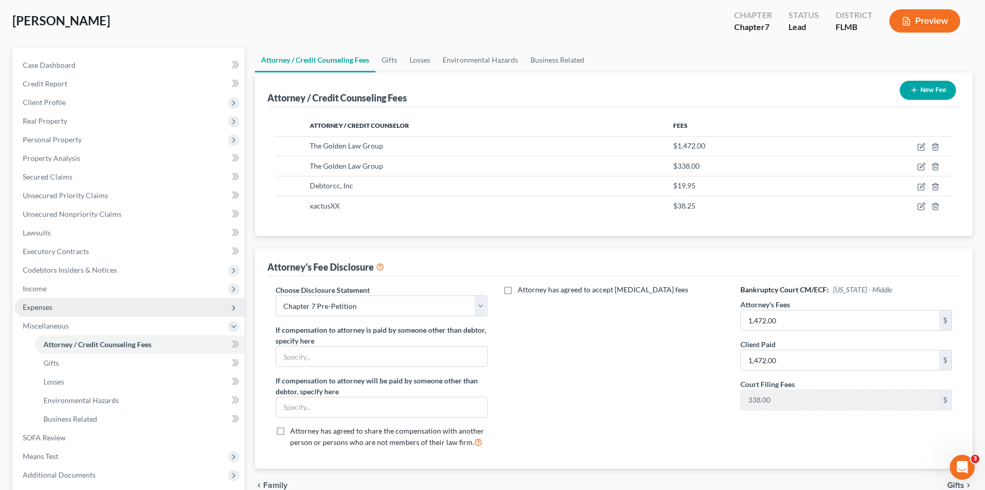
click at [56, 320] on span "Miscellaneous" at bounding box center [129, 325] width 230 height 19
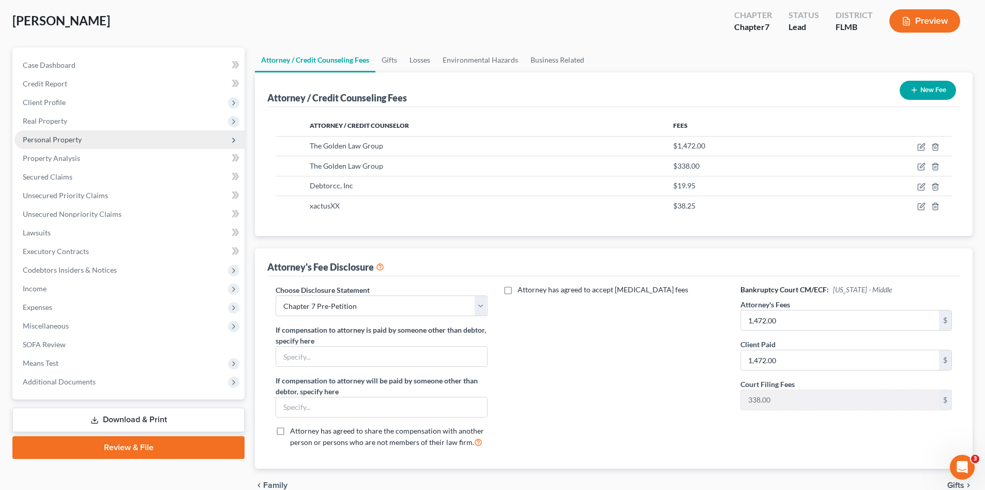
click at [63, 139] on span "Personal Property" at bounding box center [52, 139] width 59 height 9
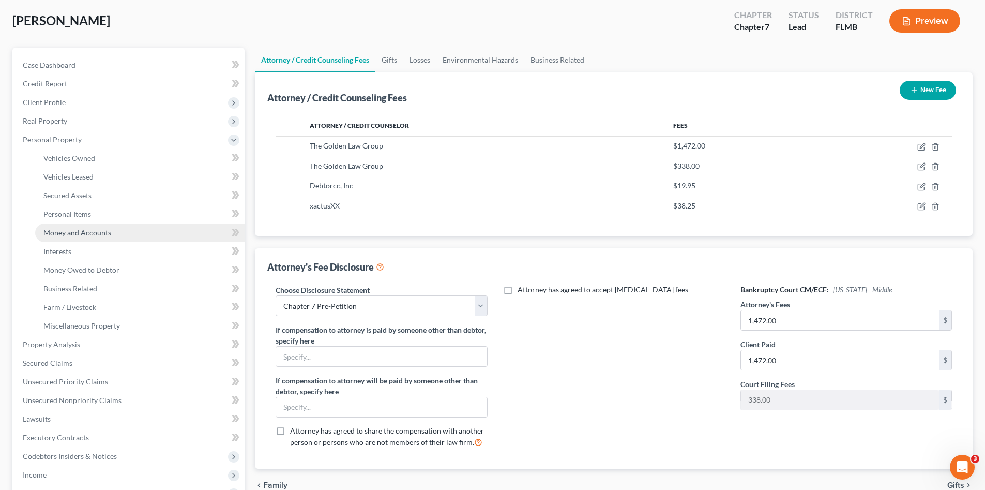
click at [87, 231] on span "Money and Accounts" at bounding box center [77, 232] width 68 height 9
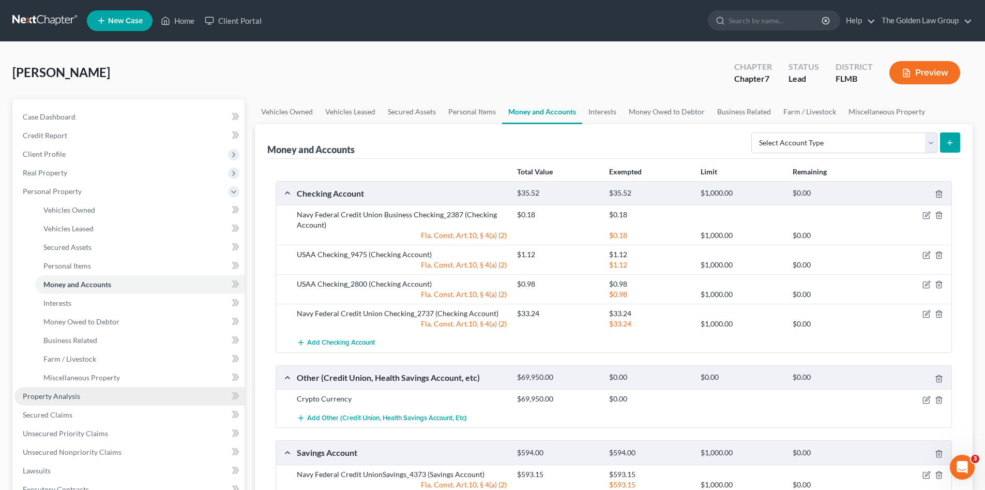
click at [39, 400] on link "Property Analysis" at bounding box center [129, 396] width 230 height 19
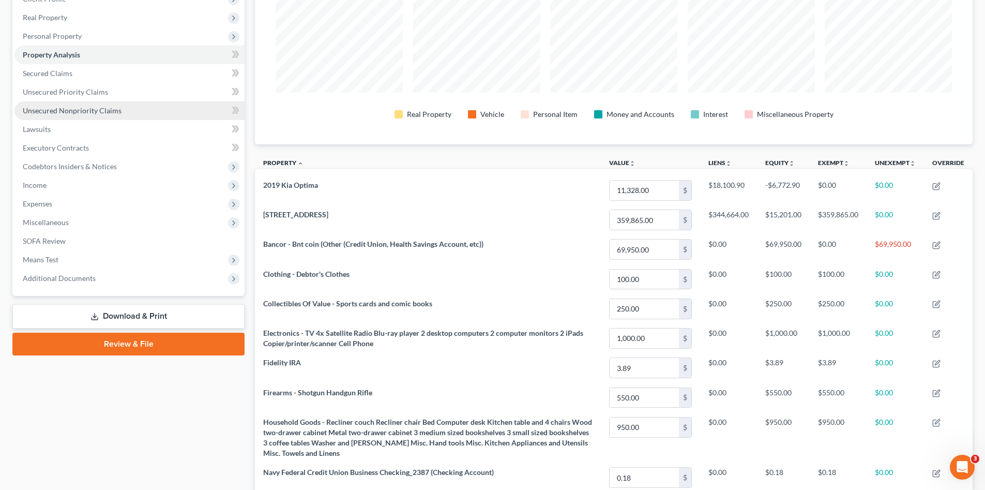
scroll to position [69, 0]
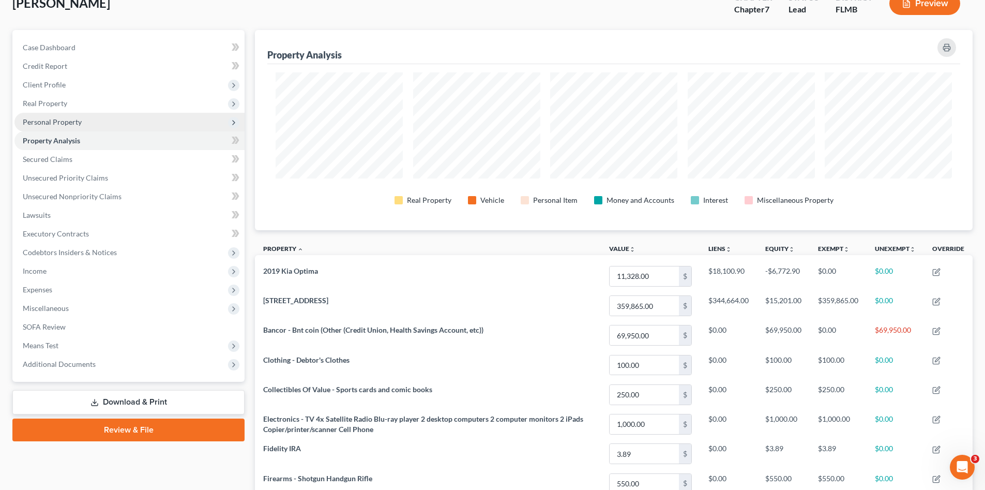
click at [78, 124] on span "Personal Property" at bounding box center [52, 121] width 59 height 9
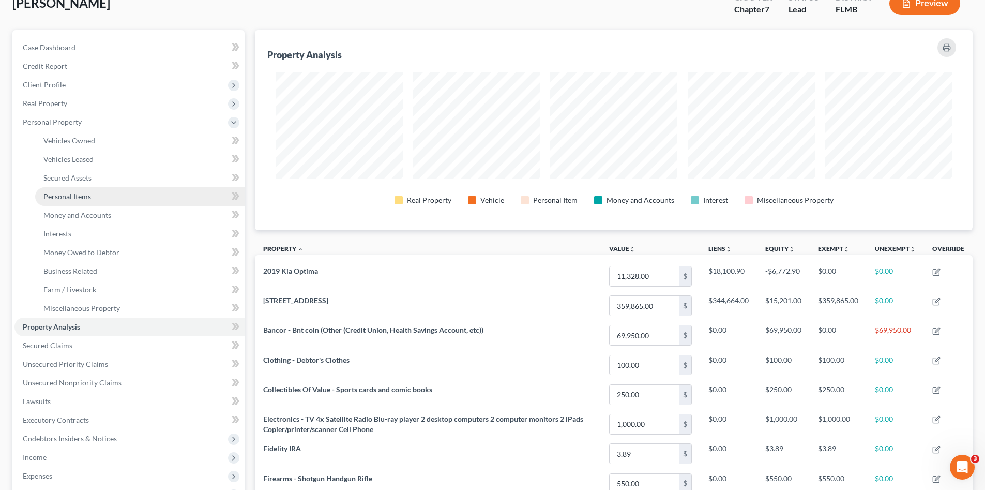
click at [95, 196] on link "Personal Items" at bounding box center [139, 196] width 209 height 19
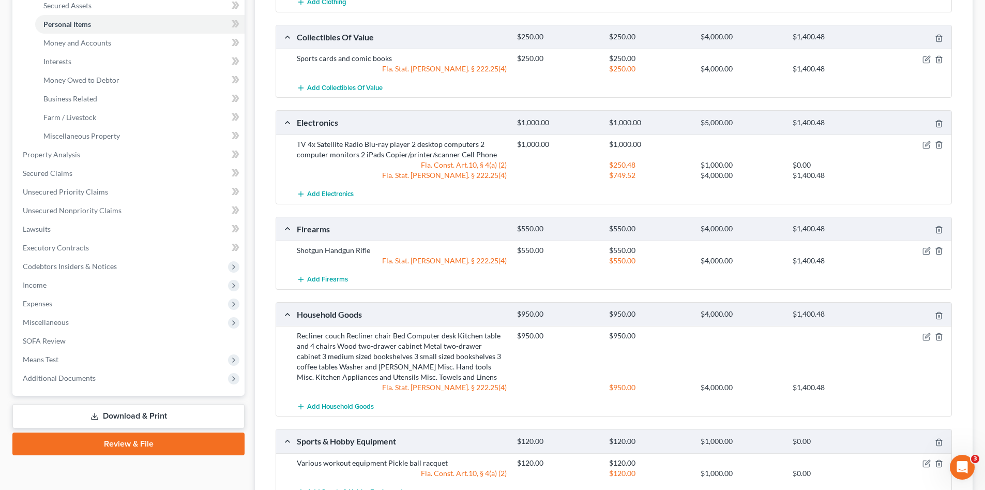
scroll to position [207, 0]
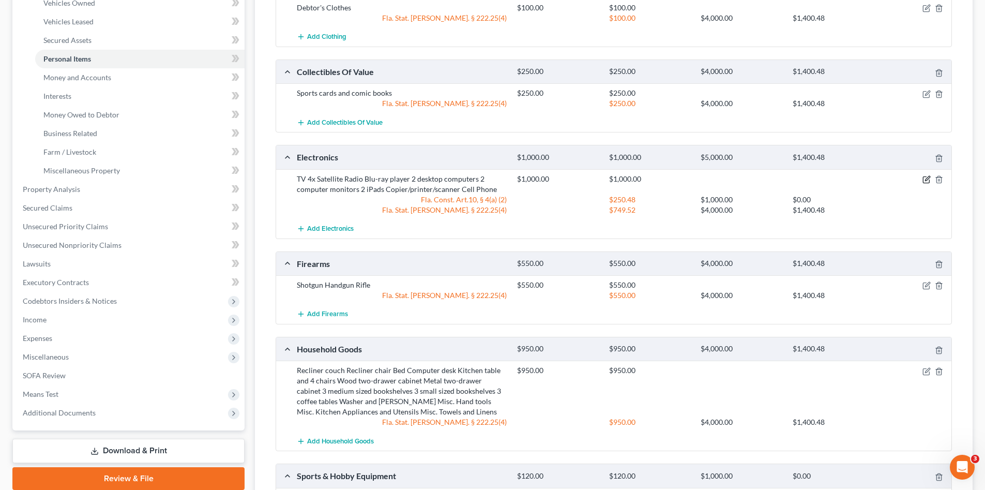
click at [927, 180] on icon "button" at bounding box center [927, 178] width 5 height 5
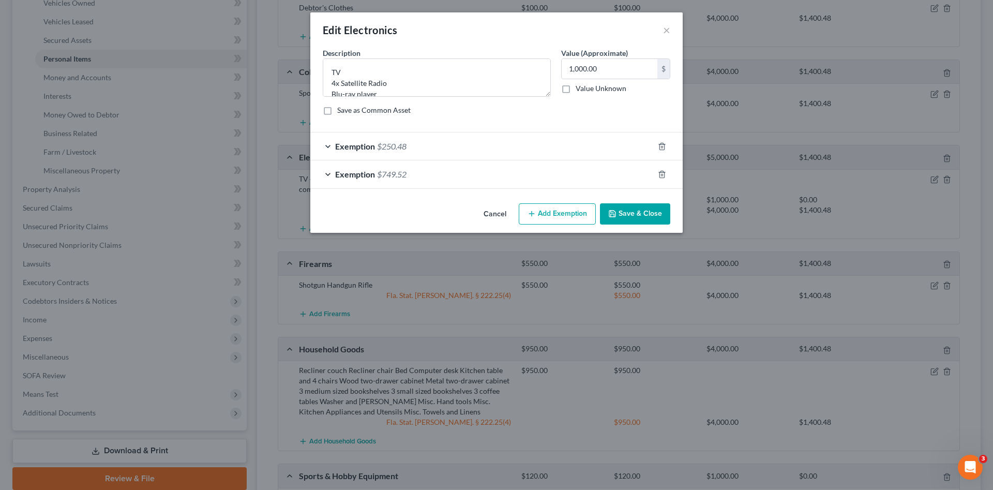
click at [436, 173] on div "Exemption $749.52" at bounding box center [481, 173] width 343 height 27
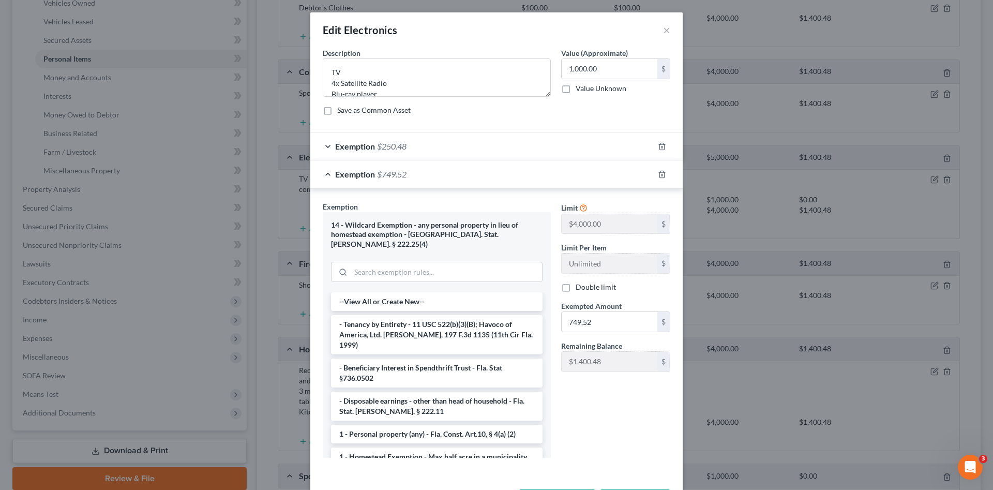
click at [443, 176] on div "Exemption $749.52" at bounding box center [481, 173] width 343 height 27
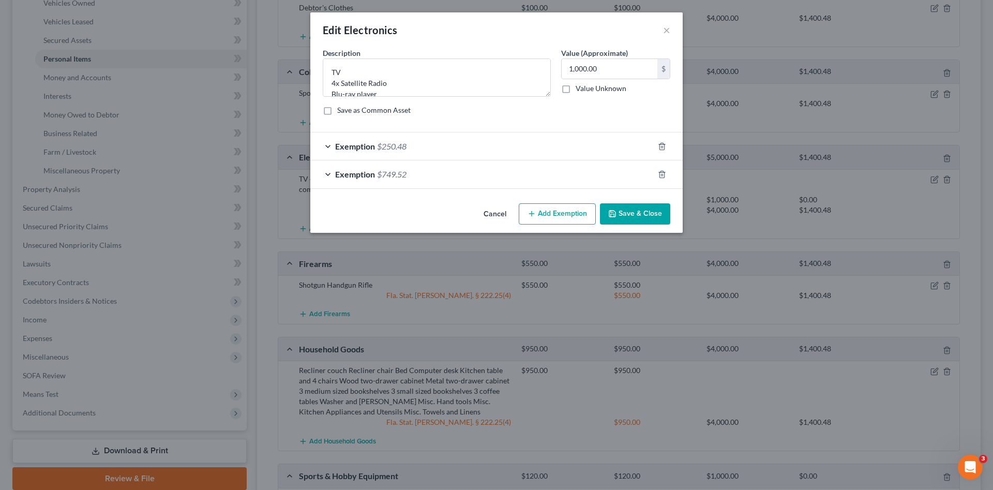
click at [437, 147] on div "Exemption $250.48" at bounding box center [481, 145] width 343 height 27
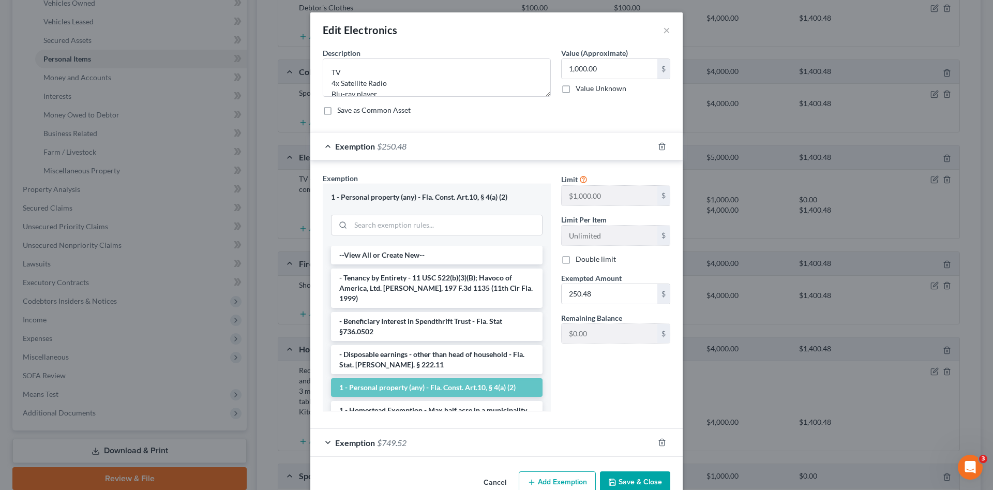
click at [437, 147] on div "Exemption $250.48" at bounding box center [481, 145] width 343 height 27
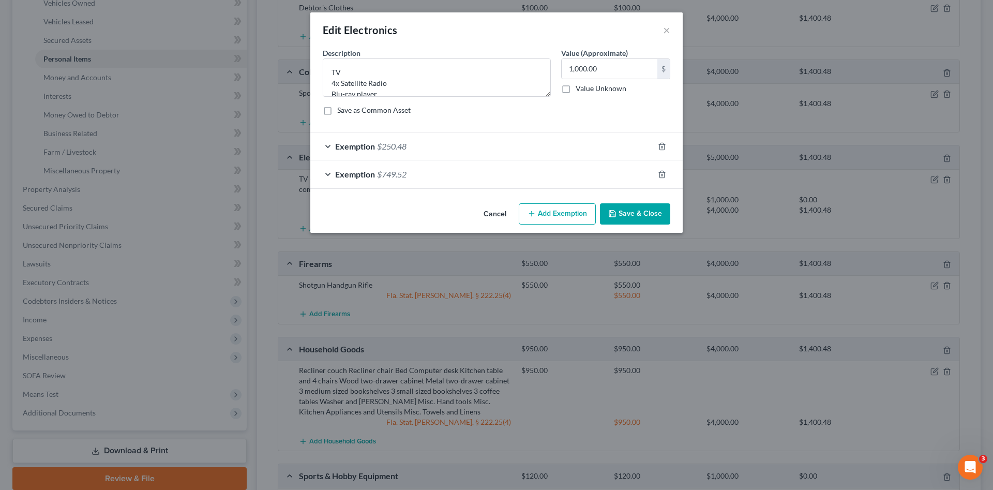
click at [644, 210] on button "Save & Close" at bounding box center [635, 214] width 70 height 22
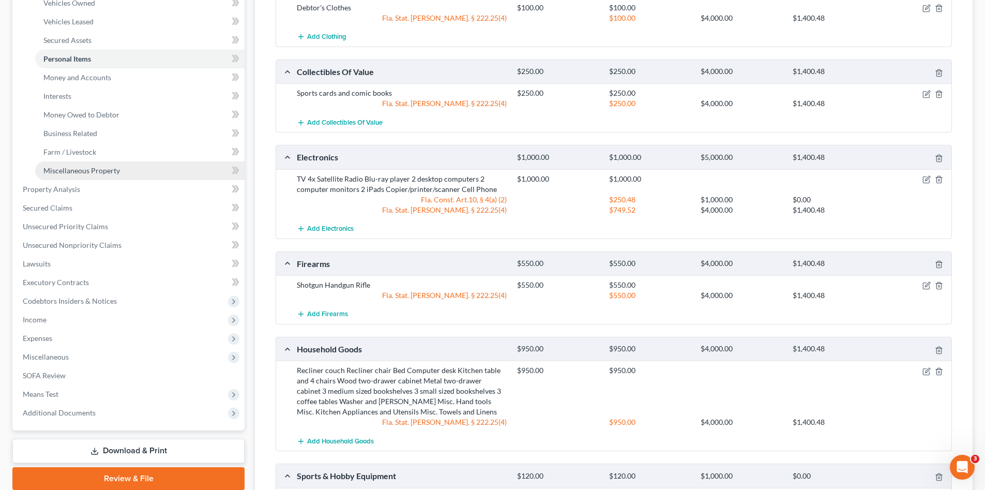
click at [83, 174] on span "Miscellaneous Property" at bounding box center [81, 170] width 77 height 9
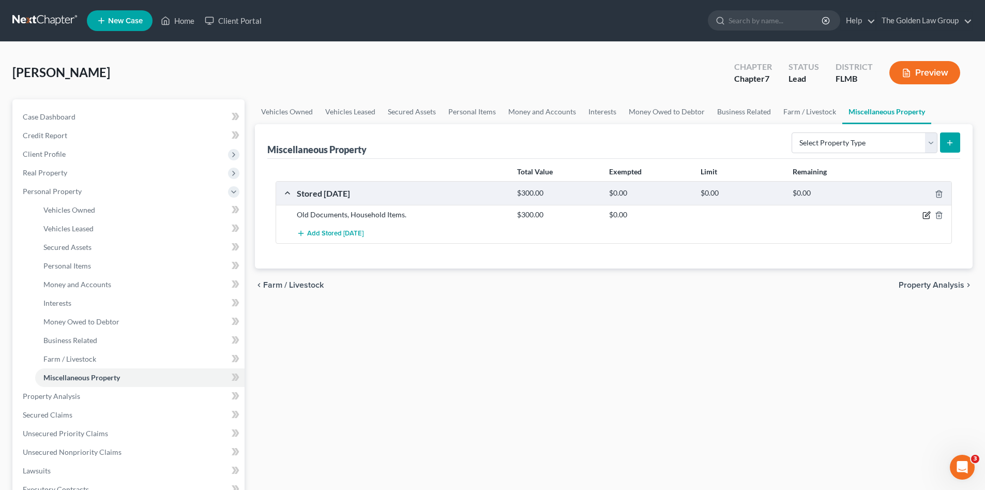
click at [927, 216] on icon "button" at bounding box center [926, 215] width 8 height 8
select select "9"
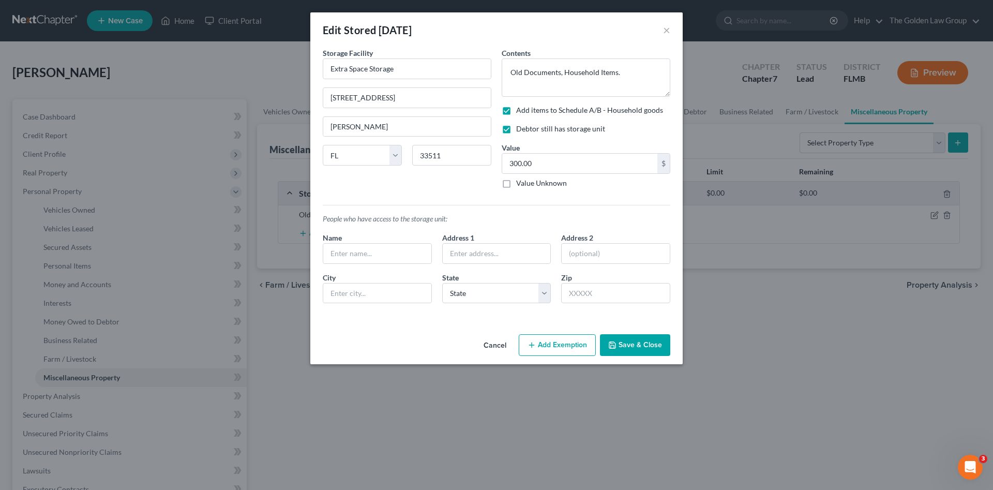
click at [555, 345] on button "Add Exemption" at bounding box center [557, 345] width 77 height 22
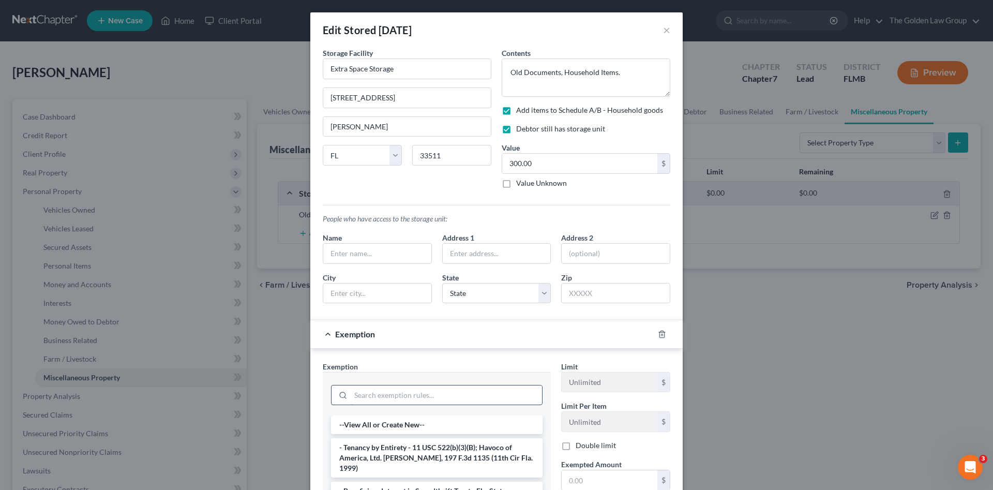
click at [466, 400] on input "search" at bounding box center [446, 395] width 191 height 20
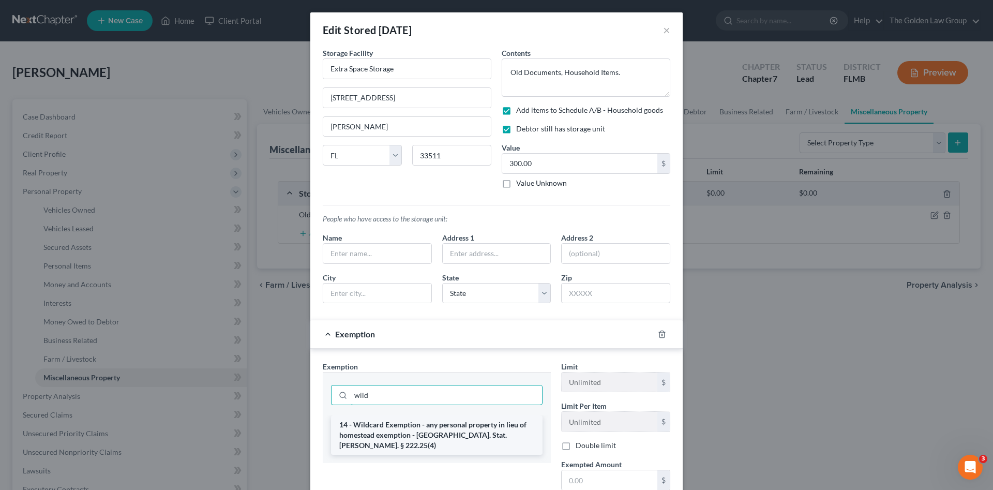
type input "wild"
click at [474, 428] on li "14 - Wildcard Exemption - any personal property in lieu of homestead exemption …" at bounding box center [436, 434] width 211 height 39
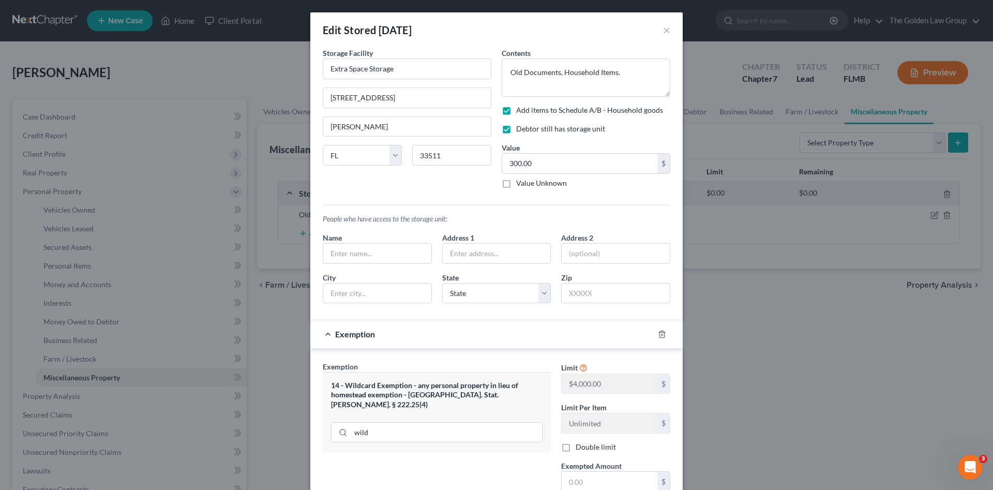
scroll to position [86, 0]
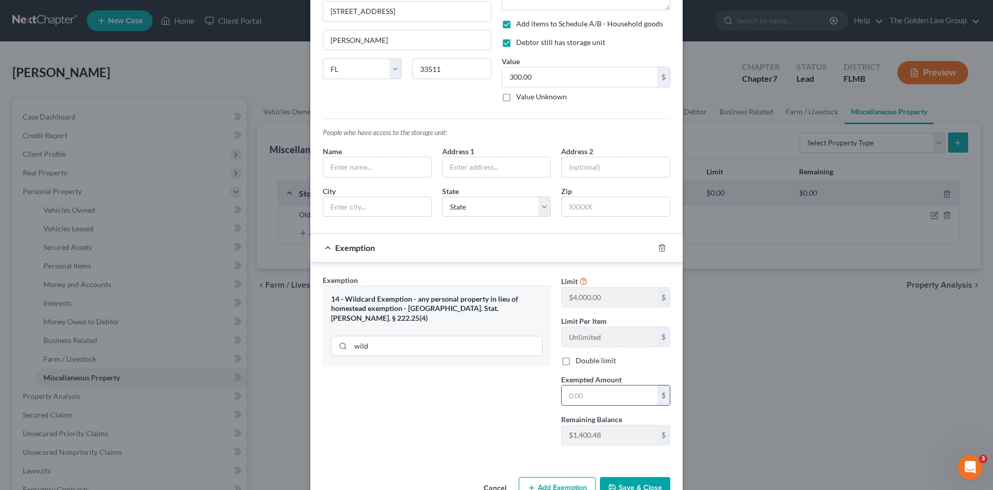
click at [611, 389] on input "text" at bounding box center [610, 395] width 96 height 20
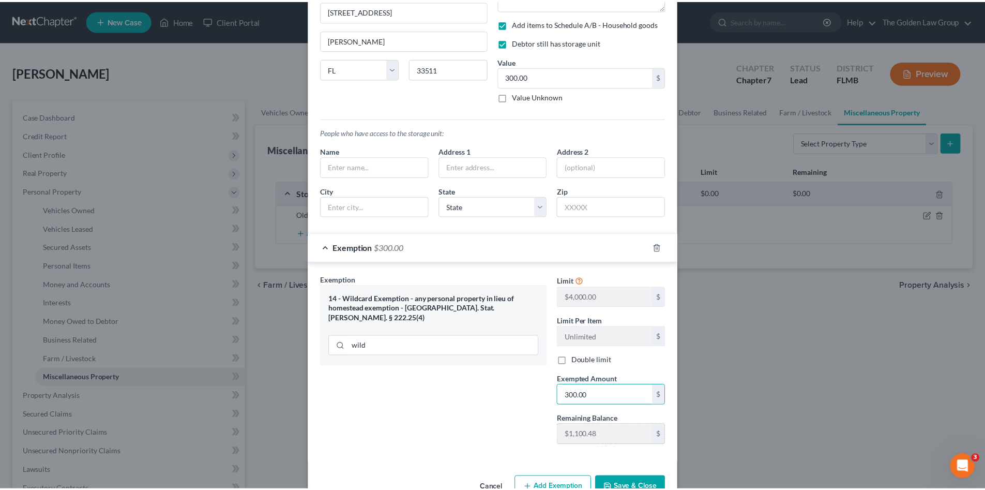
scroll to position [115, 0]
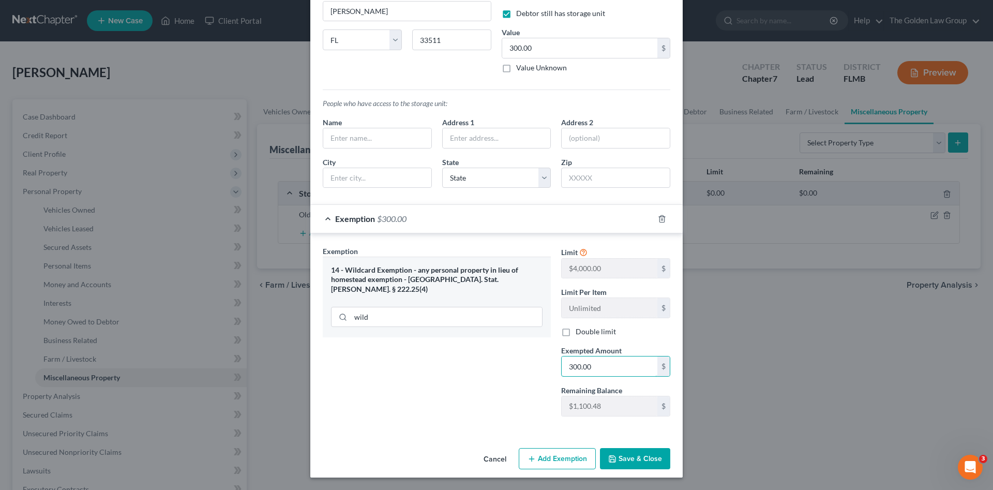
type input "300.00"
click at [647, 456] on button "Save & Close" at bounding box center [635, 459] width 70 height 22
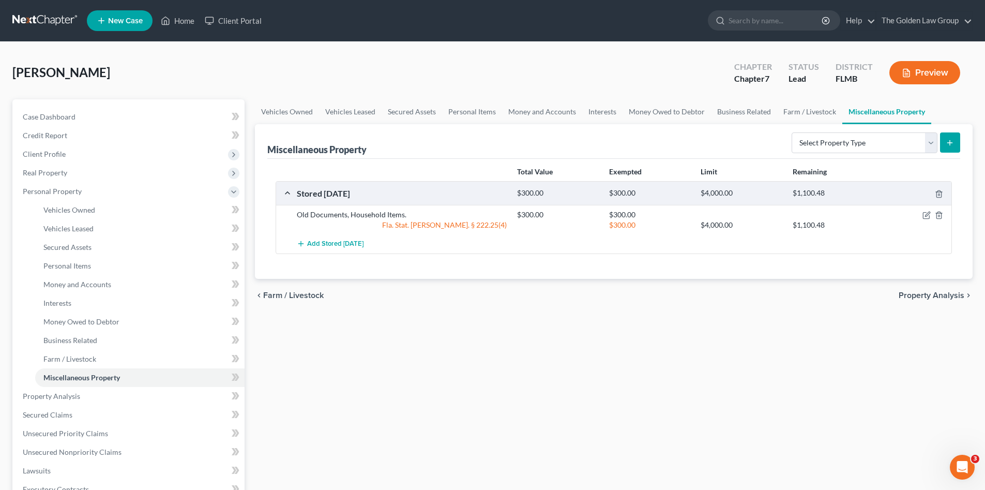
click at [584, 379] on div "Vehicles Owned Vehicles Leased Secured Assets Personal Items Money and Accounts…" at bounding box center [614, 397] width 728 height 597
click at [66, 285] on span "Money and Accounts" at bounding box center [77, 284] width 68 height 9
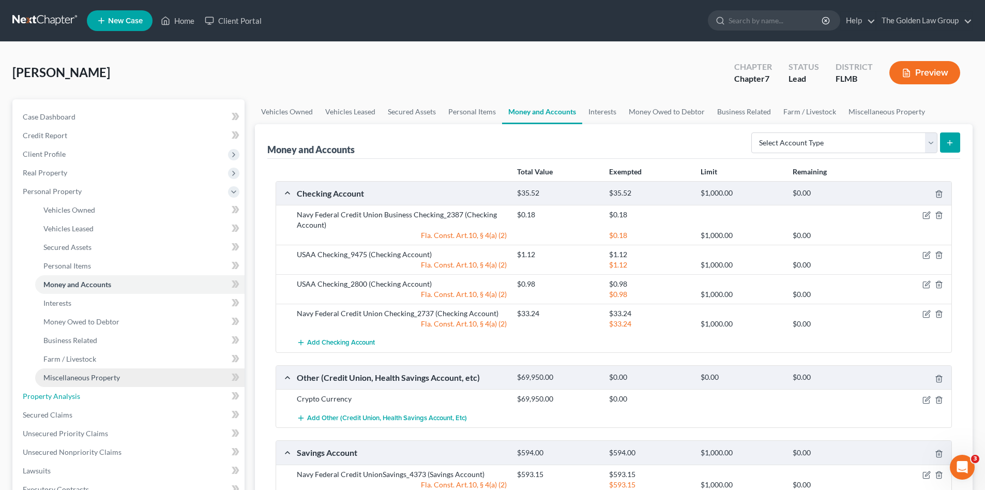
click at [53, 395] on span "Property Analysis" at bounding box center [51, 395] width 57 height 9
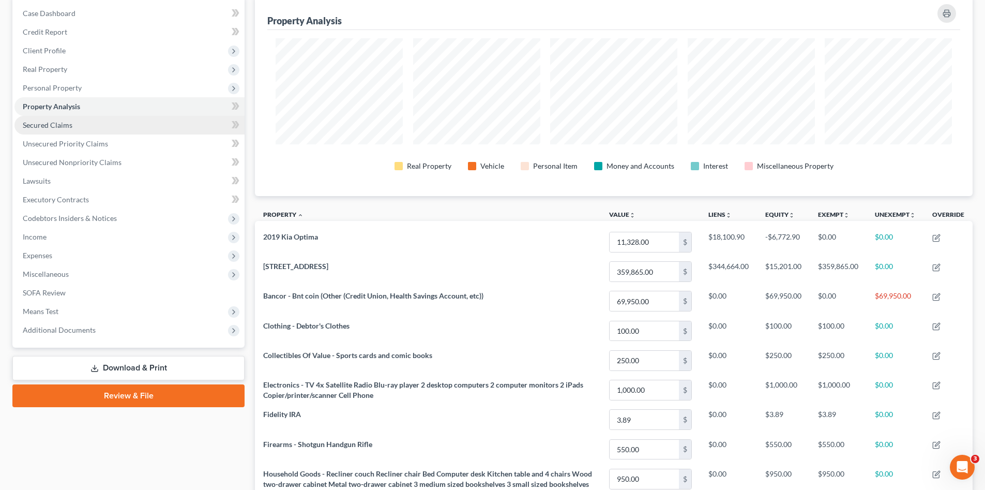
click at [75, 128] on link "Secured Claims" at bounding box center [129, 125] width 230 height 19
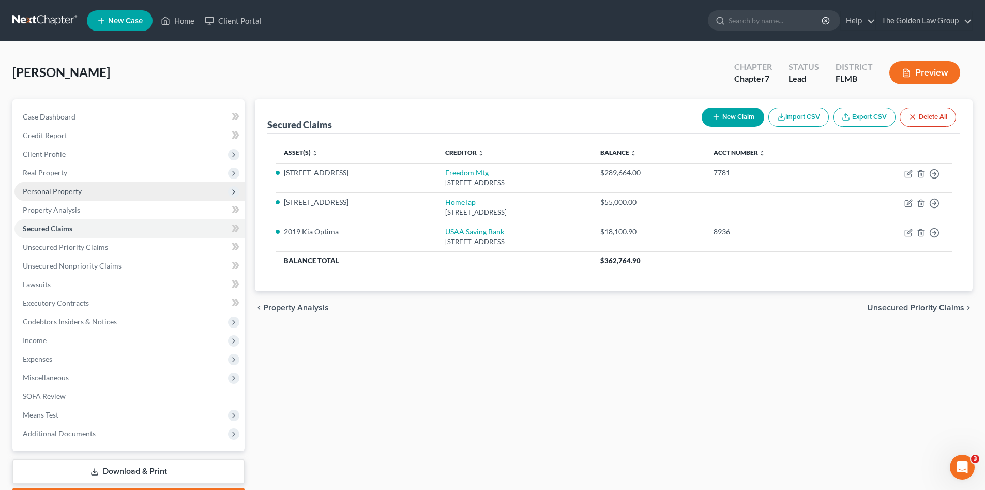
click at [82, 193] on span "Personal Property" at bounding box center [129, 191] width 230 height 19
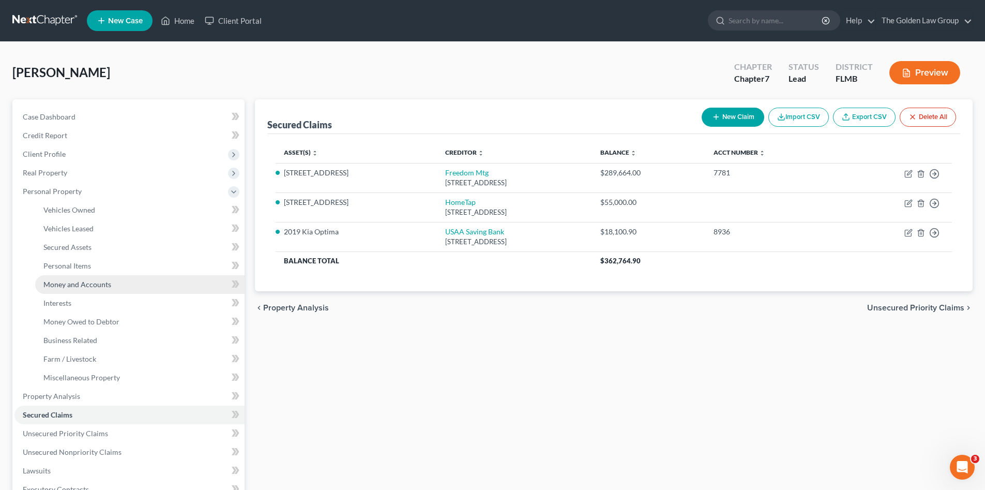
click at [103, 283] on span "Money and Accounts" at bounding box center [77, 284] width 68 height 9
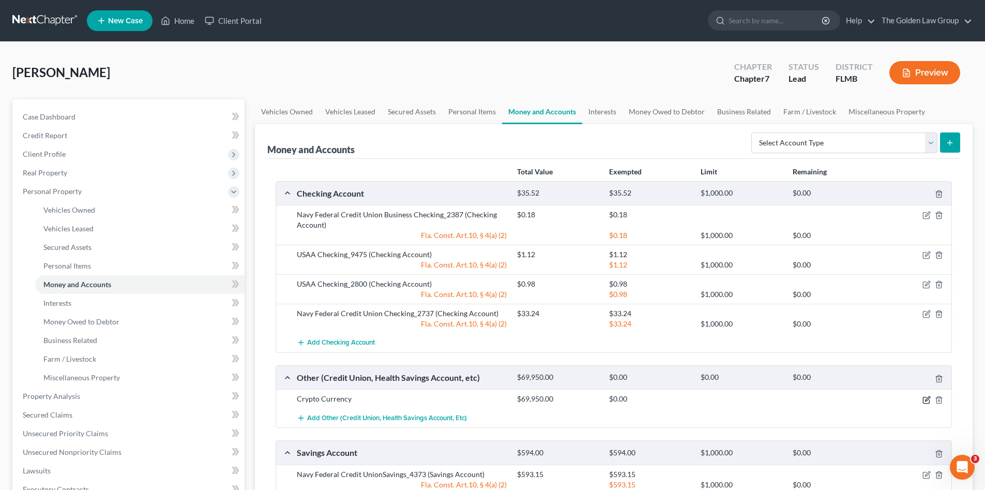
click at [927, 398] on icon "button" at bounding box center [927, 398] width 5 height 5
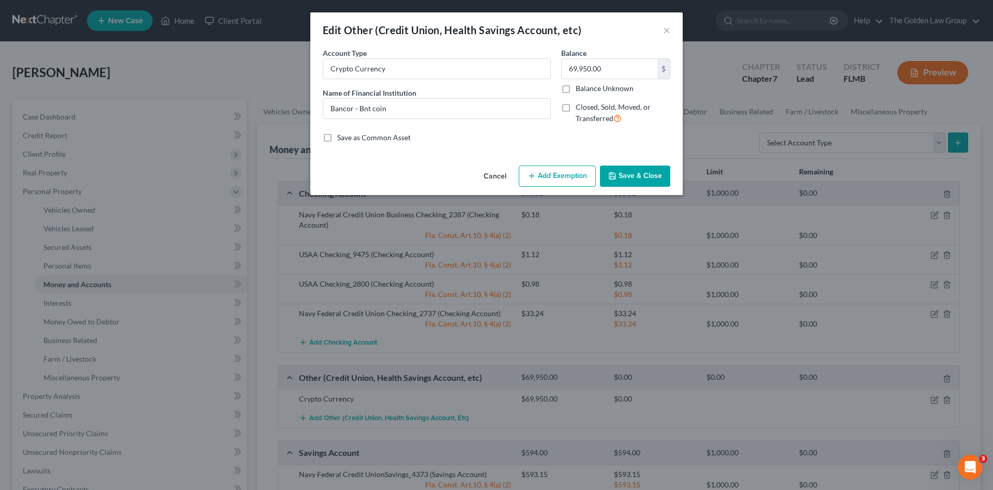
click at [530, 180] on icon "button" at bounding box center [531, 176] width 8 height 8
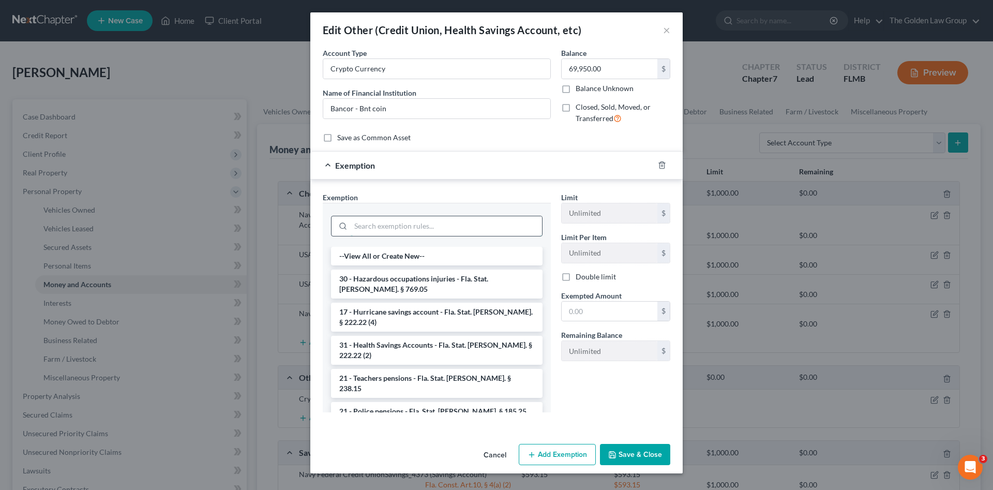
click at [481, 223] on input "search" at bounding box center [446, 226] width 191 height 20
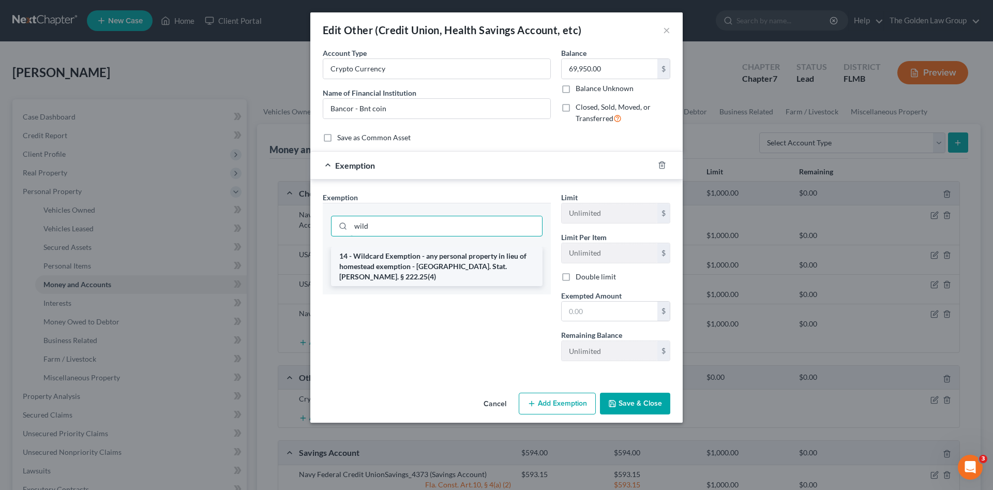
type input "wild"
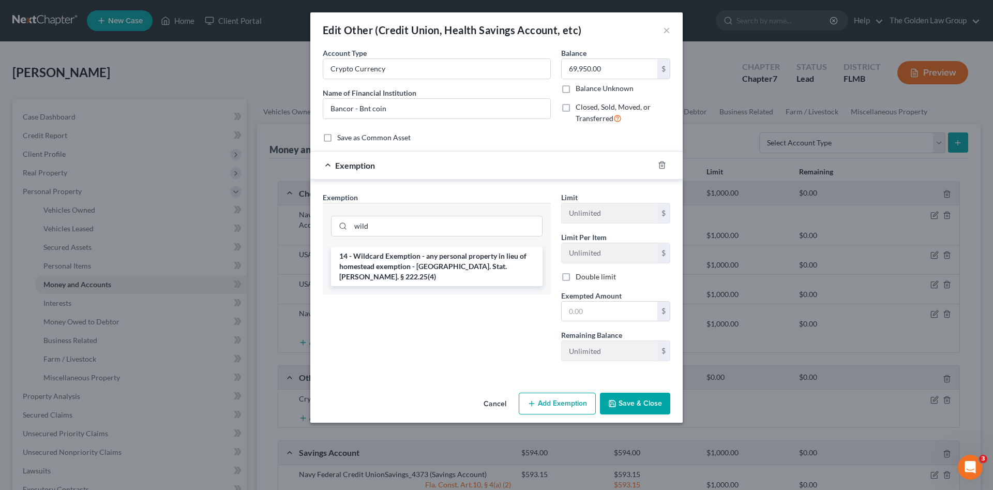
drag, startPoint x: 498, startPoint y: 260, endPoint x: 512, endPoint y: 271, distance: 18.4
click at [498, 260] on li "14 - Wildcard Exemption - any personal property in lieu of homestead exemption …" at bounding box center [436, 266] width 211 height 39
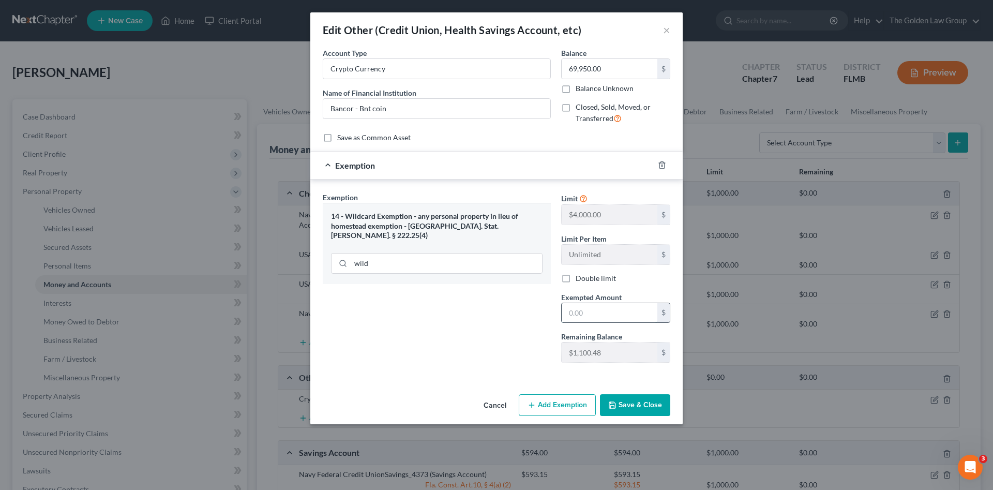
click at [628, 307] on input "text" at bounding box center [610, 313] width 96 height 20
type input "1,100.48"
click at [644, 403] on button "Save & Close" at bounding box center [635, 405] width 70 height 22
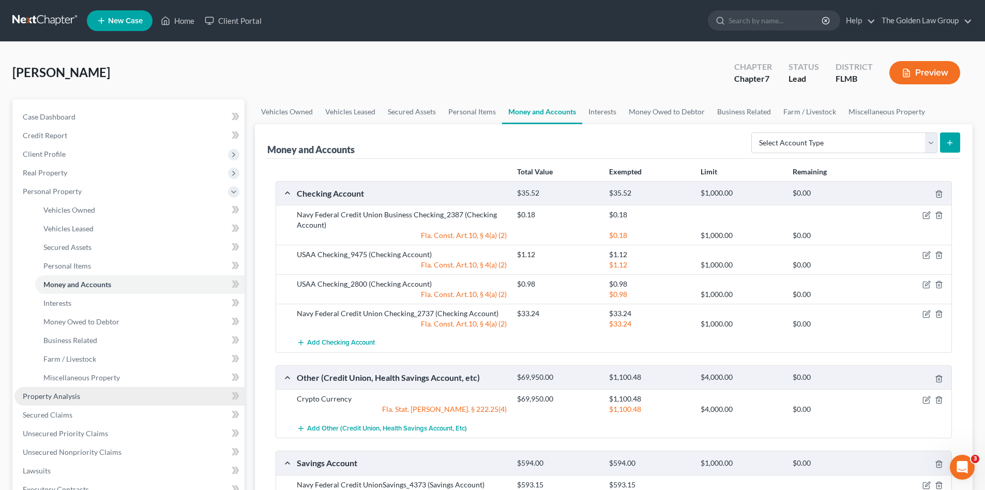
click at [114, 394] on link "Property Analysis" at bounding box center [129, 396] width 230 height 19
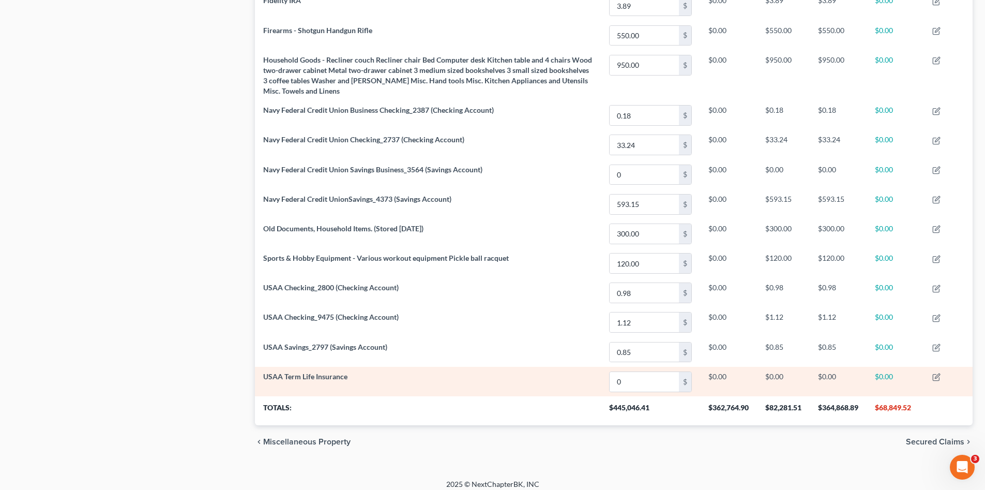
scroll to position [525, 0]
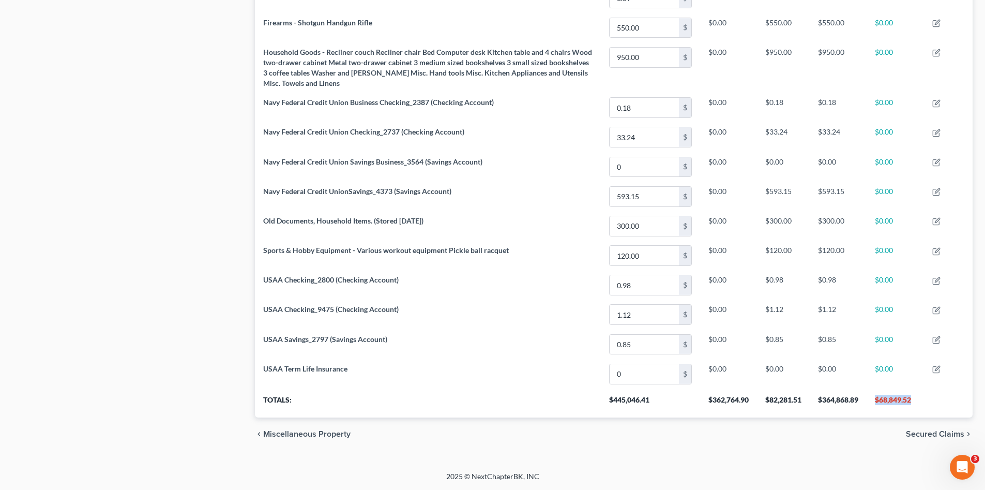
drag, startPoint x: 912, startPoint y: 402, endPoint x: 869, endPoint y: 406, distance: 42.7
click at [869, 406] on th "$68,849.52" at bounding box center [895, 402] width 57 height 29
copy th "$68,849.52"
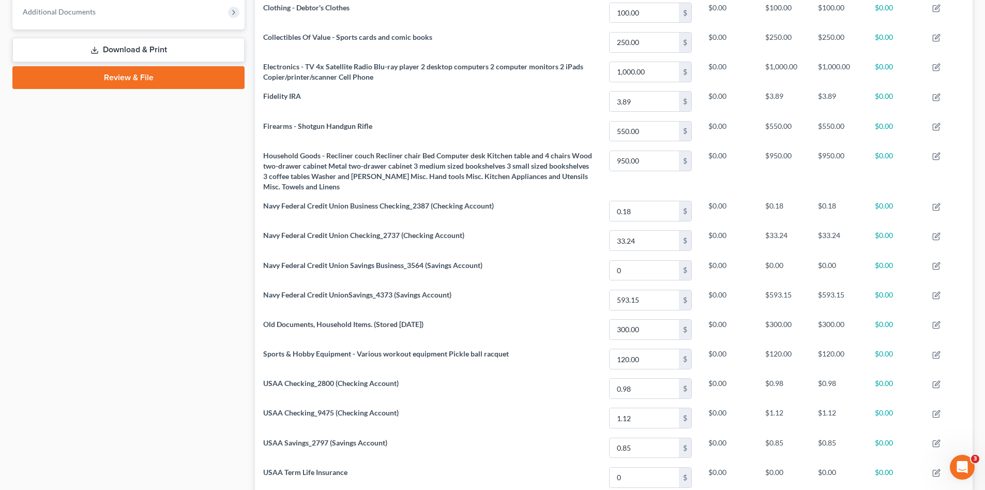
scroll to position [301, 0]
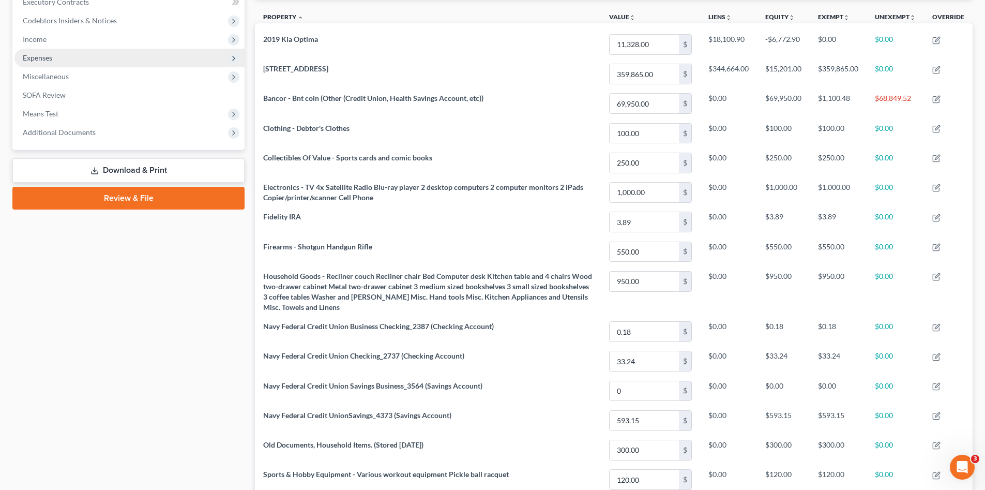
click at [67, 52] on span "Expenses" at bounding box center [129, 58] width 230 height 19
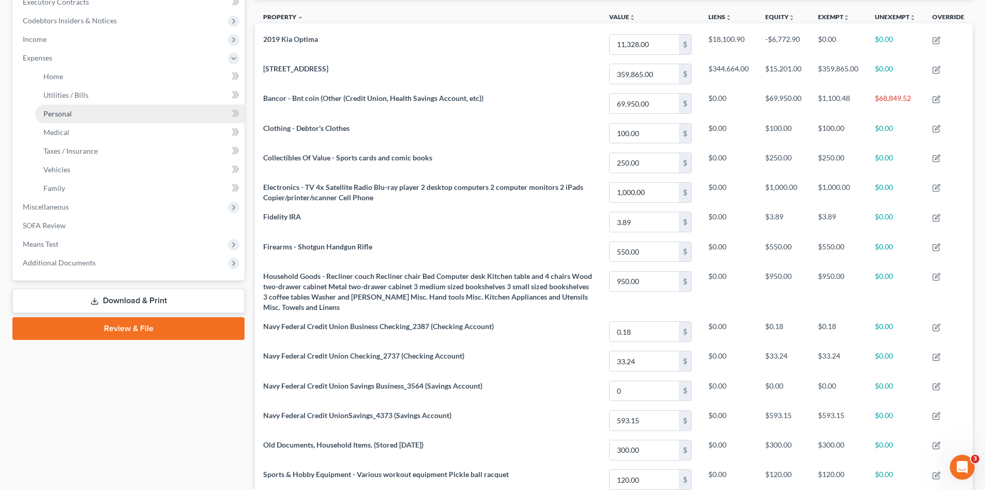
click at [134, 106] on link "Personal" at bounding box center [139, 113] width 209 height 19
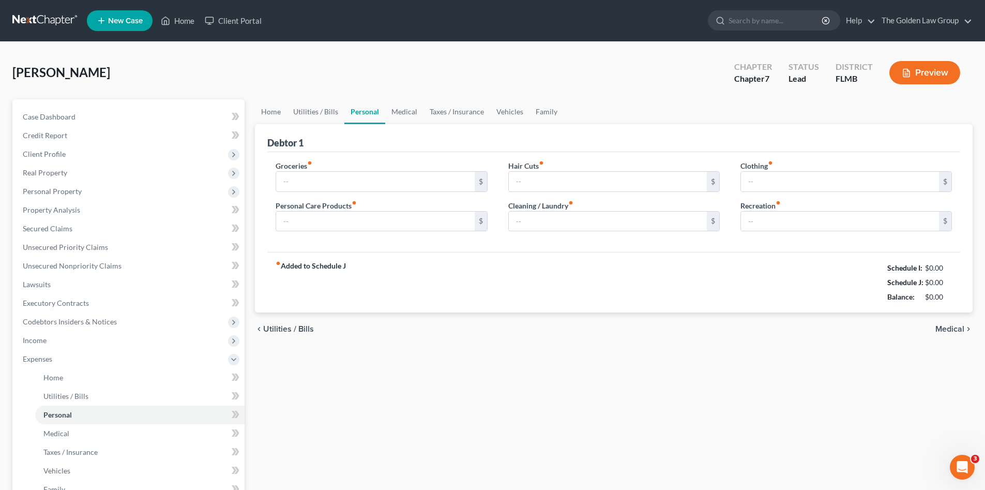
type input "600.00"
type input "45.00"
type input "64.00"
type input "40.00"
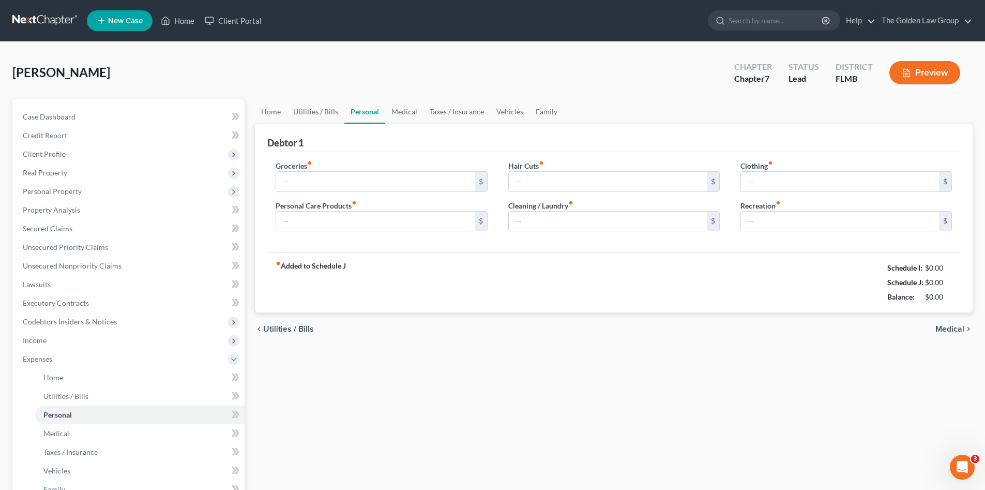
type input "100.00"
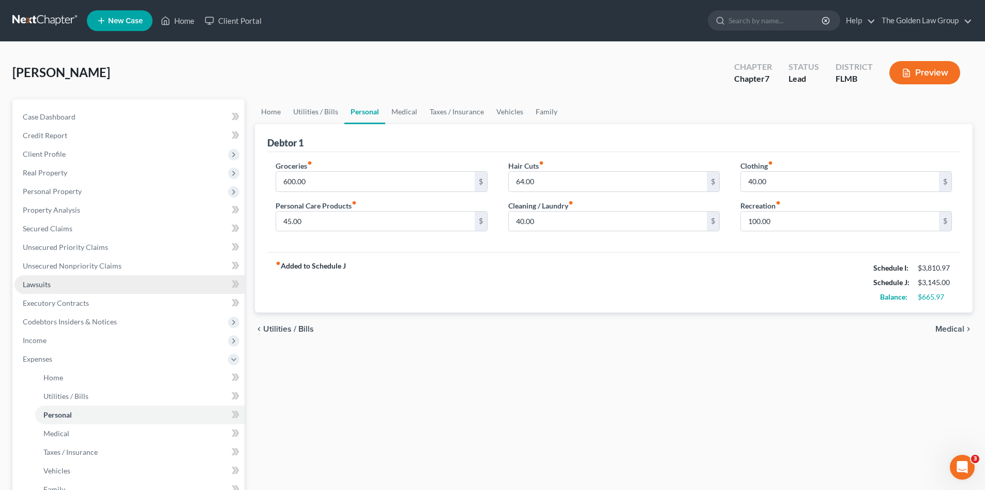
click at [90, 284] on link "Lawsuits" at bounding box center [129, 284] width 230 height 19
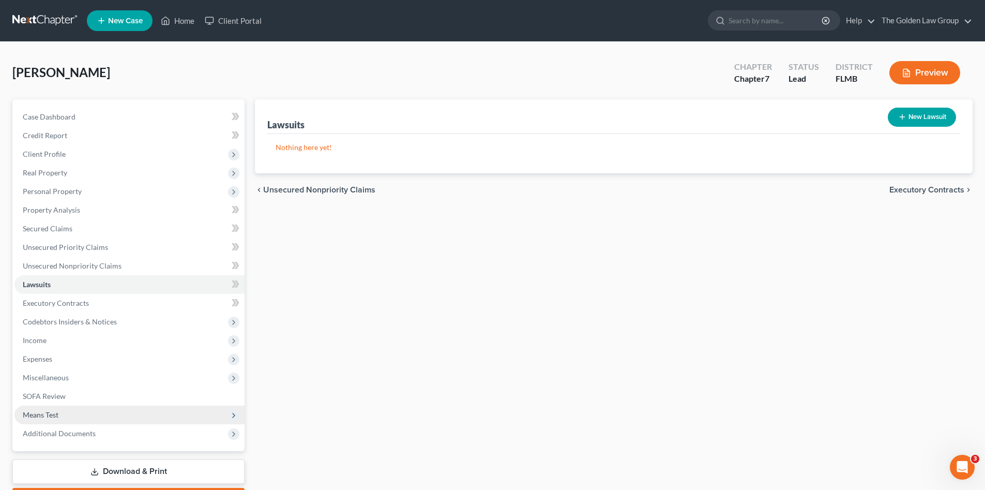
click at [75, 419] on span "Means Test" at bounding box center [129, 414] width 230 height 19
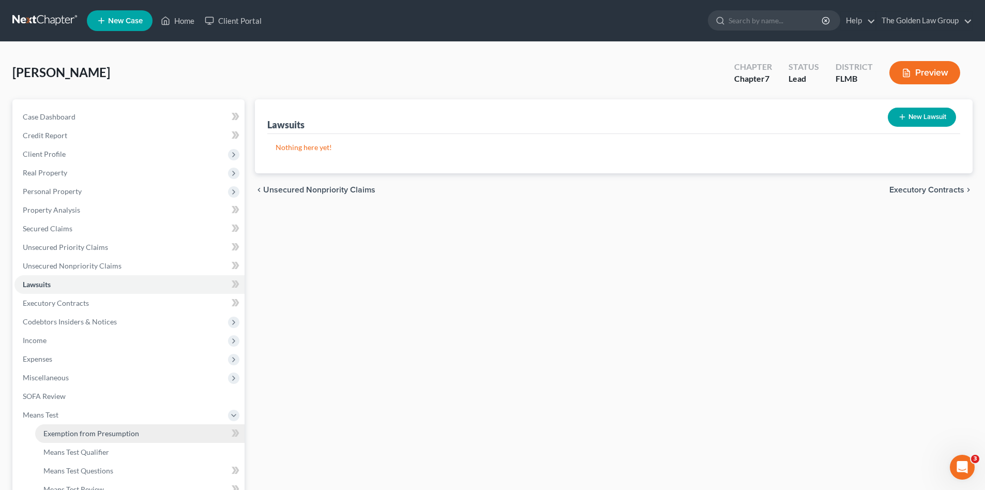
click at [76, 427] on link "Exemption from Presumption" at bounding box center [139, 433] width 209 height 19
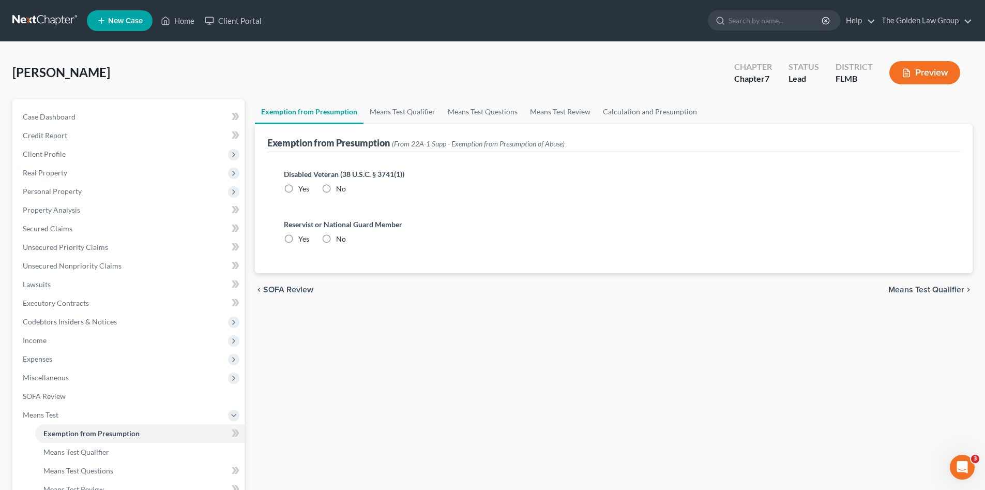
drag, startPoint x: 338, startPoint y: 179, endPoint x: 339, endPoint y: 188, distance: 8.9
click at [340, 187] on div "Disabled Veteran (38 U.S.C. § 3741(1)) Yes No" at bounding box center [614, 181] width 660 height 25
drag, startPoint x: 338, startPoint y: 190, endPoint x: 326, endPoint y: 232, distance: 44.0
click at [337, 191] on span "No" at bounding box center [341, 188] width 10 height 9
click at [340, 190] on input "No" at bounding box center [343, 187] width 7 height 7
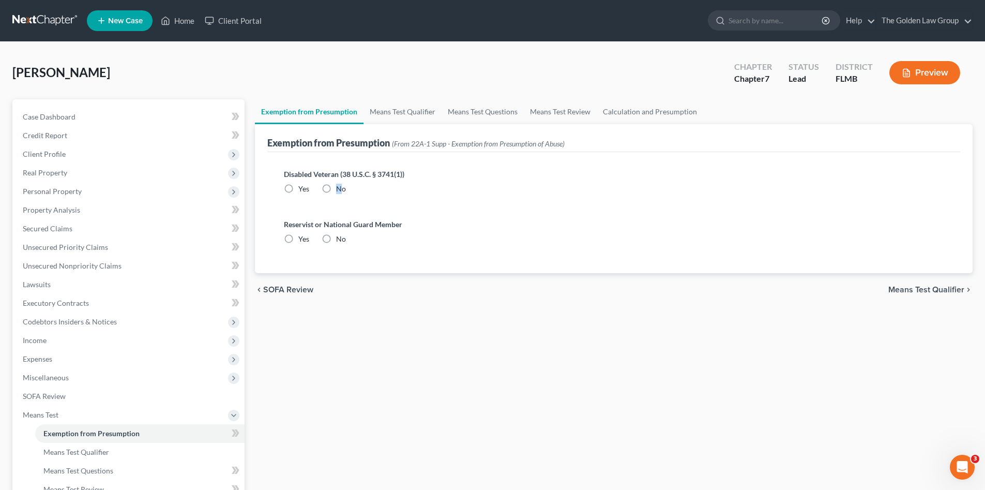
radio input "true"
click at [336, 235] on label "No" at bounding box center [341, 239] width 10 height 10
click at [340, 235] on input "No" at bounding box center [343, 237] width 7 height 7
radio input "true"
click at [392, 114] on link "Means Test Qualifier" at bounding box center [403, 111] width 78 height 25
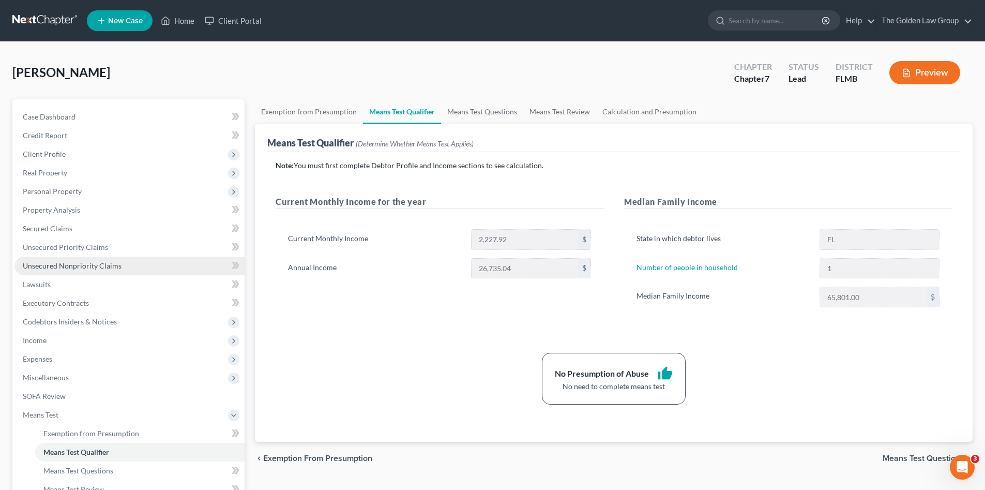
click at [101, 266] on span "Unsecured Nonpriority Claims" at bounding box center [72, 265] width 99 height 9
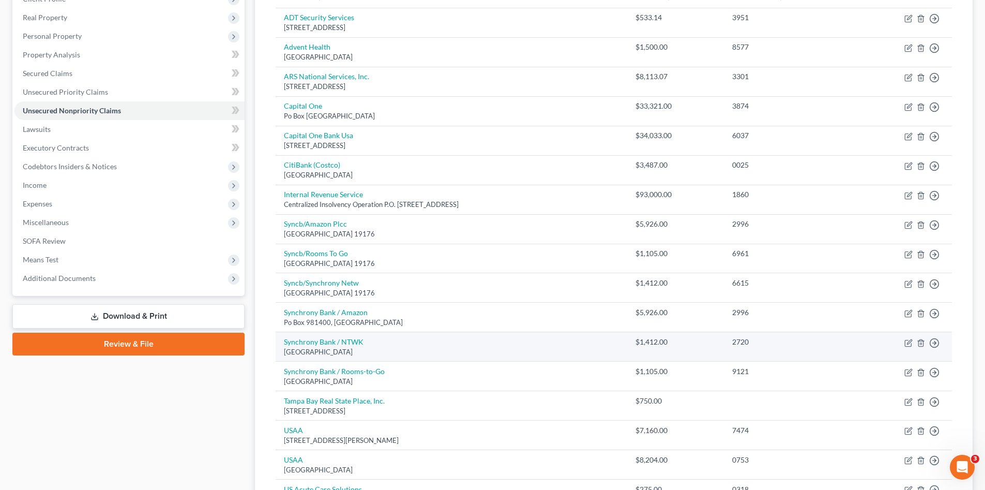
scroll to position [224, 0]
